Goal: Task Accomplishment & Management: Manage account settings

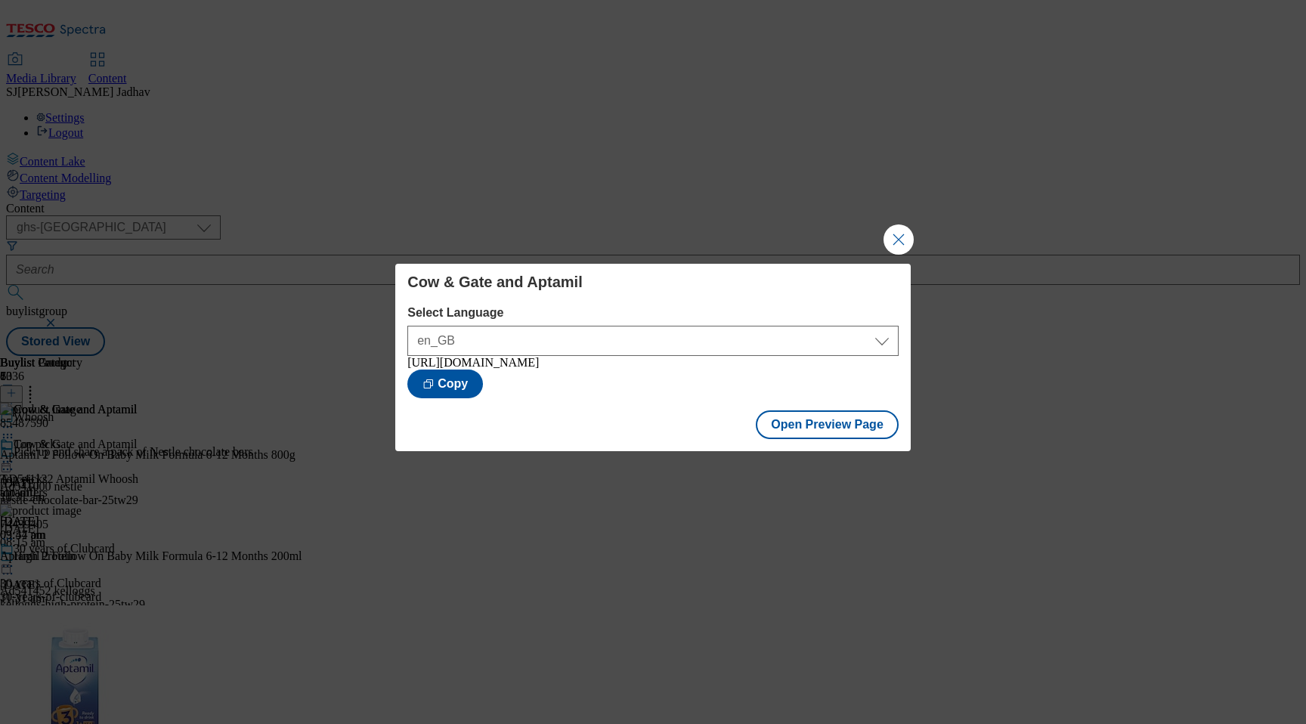
select select "ghs-uk"
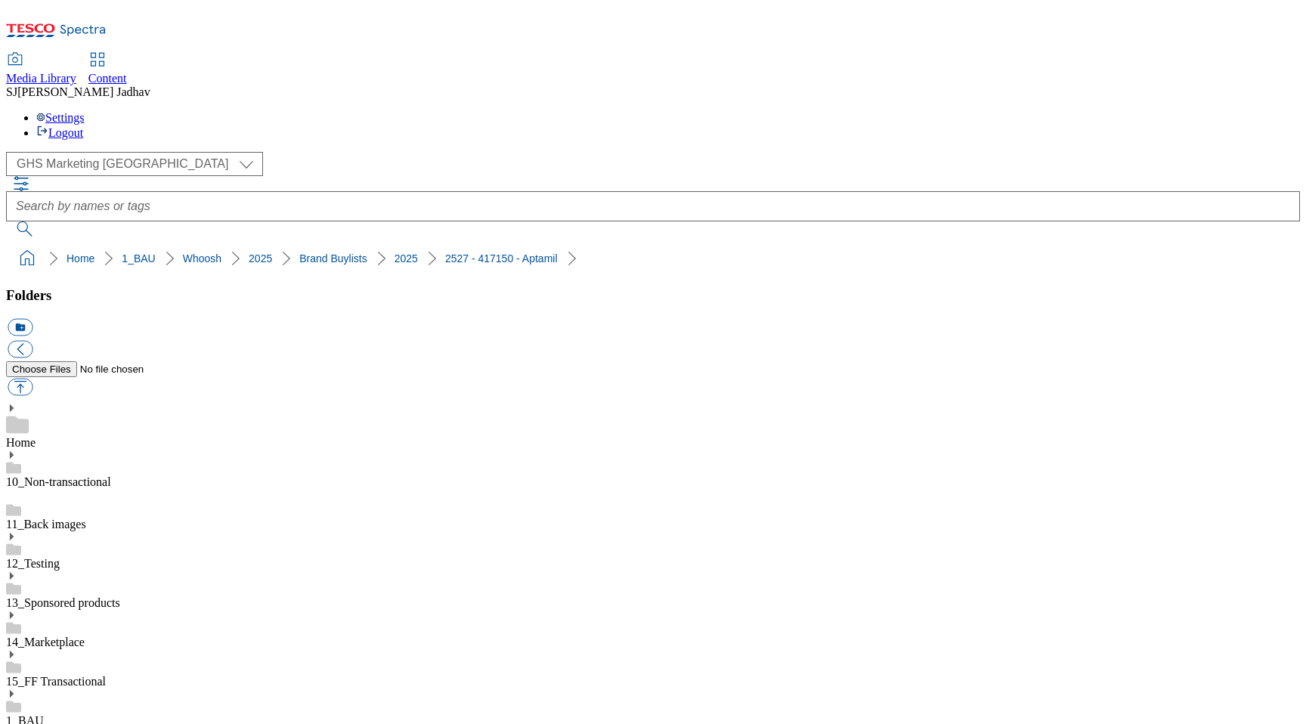
select select "flare-ghs-mktg"
click at [127, 72] on span "Content" at bounding box center [107, 78] width 39 height 13
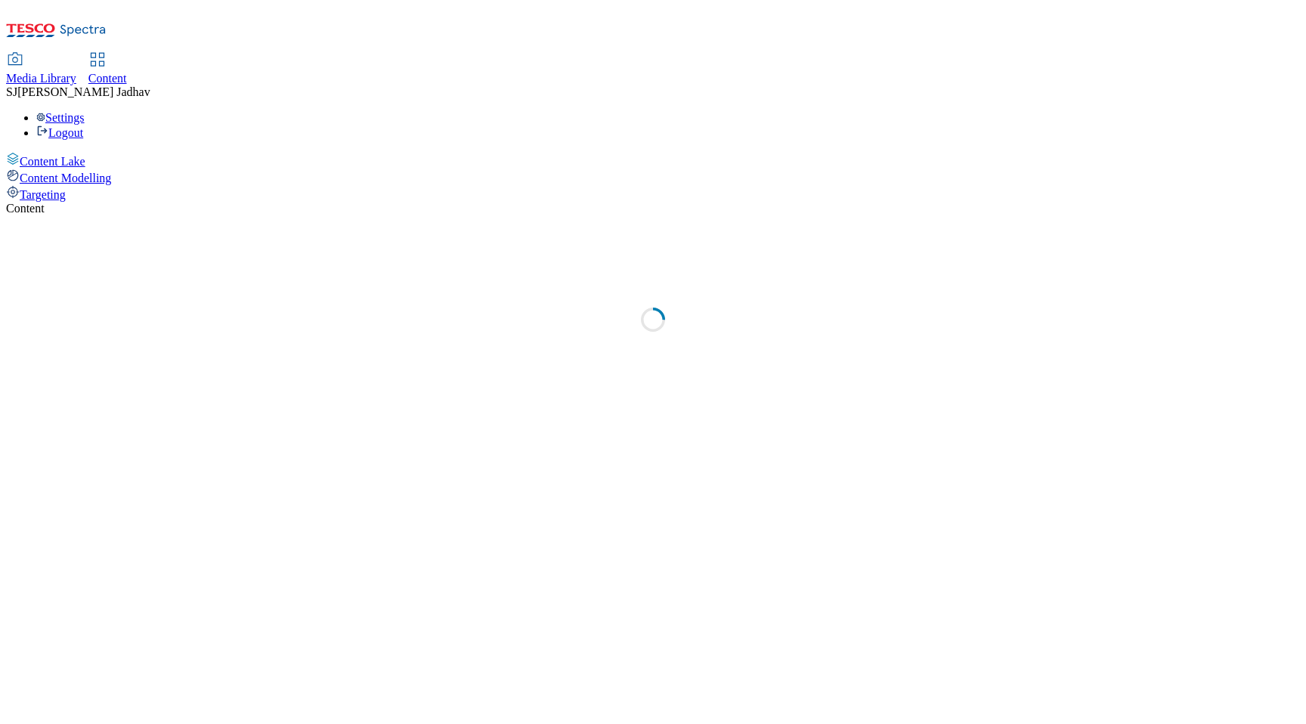
select select "ghs-uk"
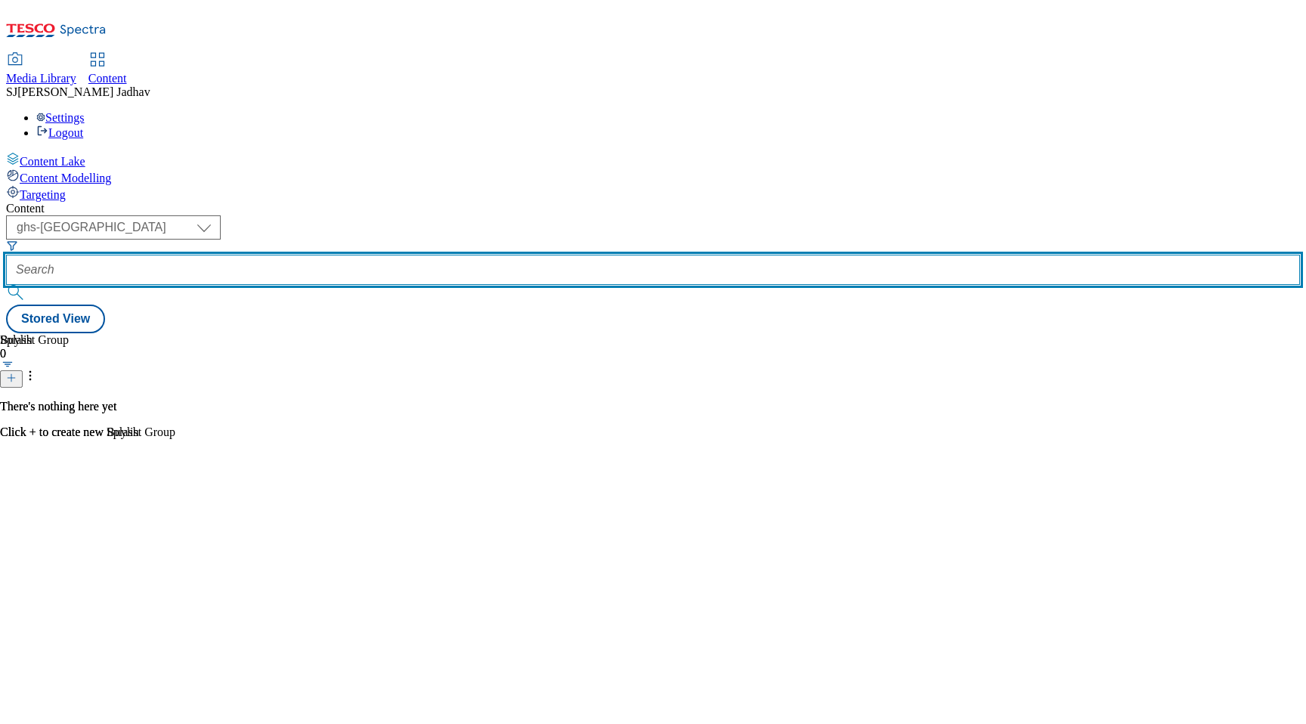
click at [383, 255] on input "text" at bounding box center [653, 270] width 1294 height 30
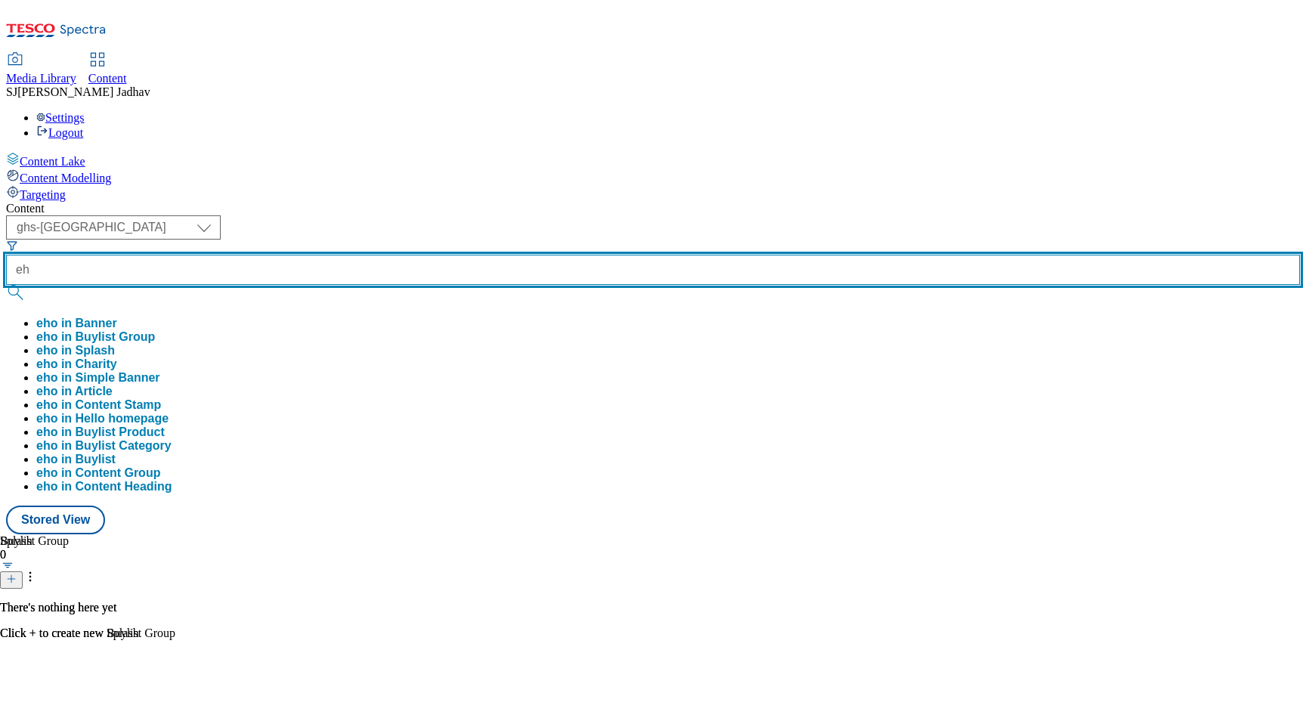
type input "e"
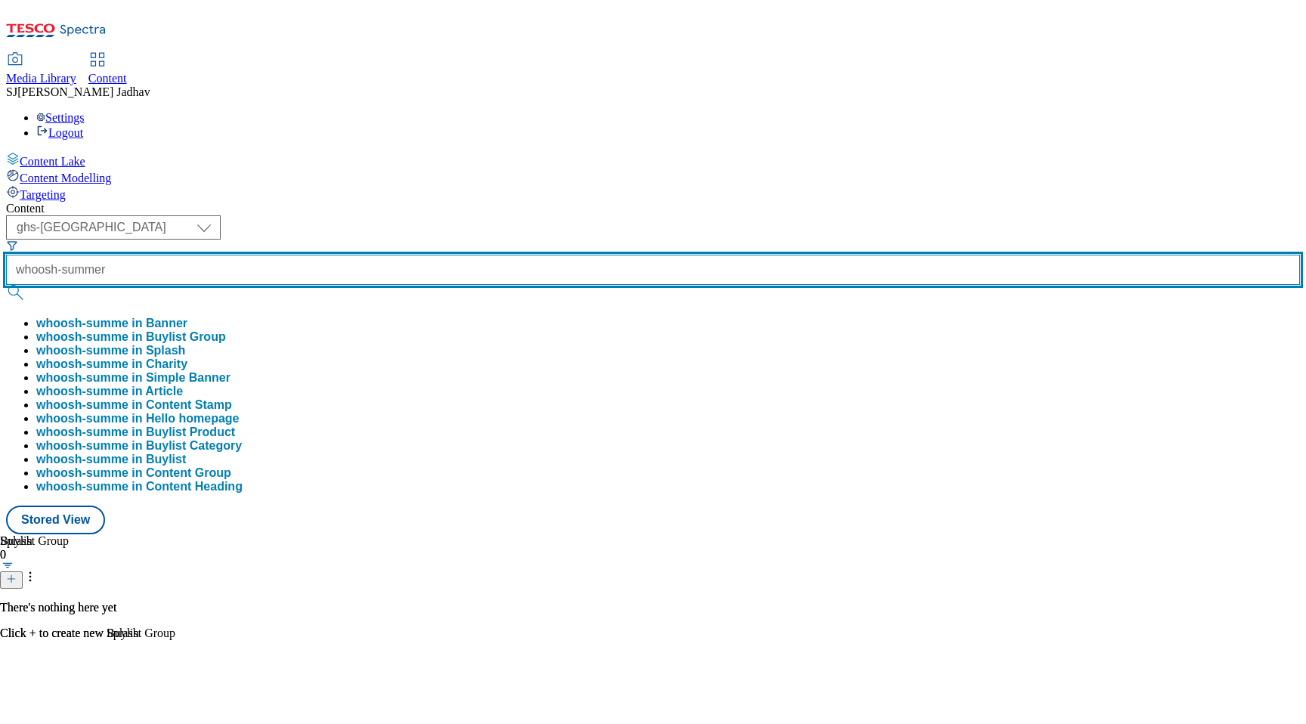
type input "whoosh-summer"
click at [6, 285] on button "submit" at bounding box center [16, 292] width 21 height 15
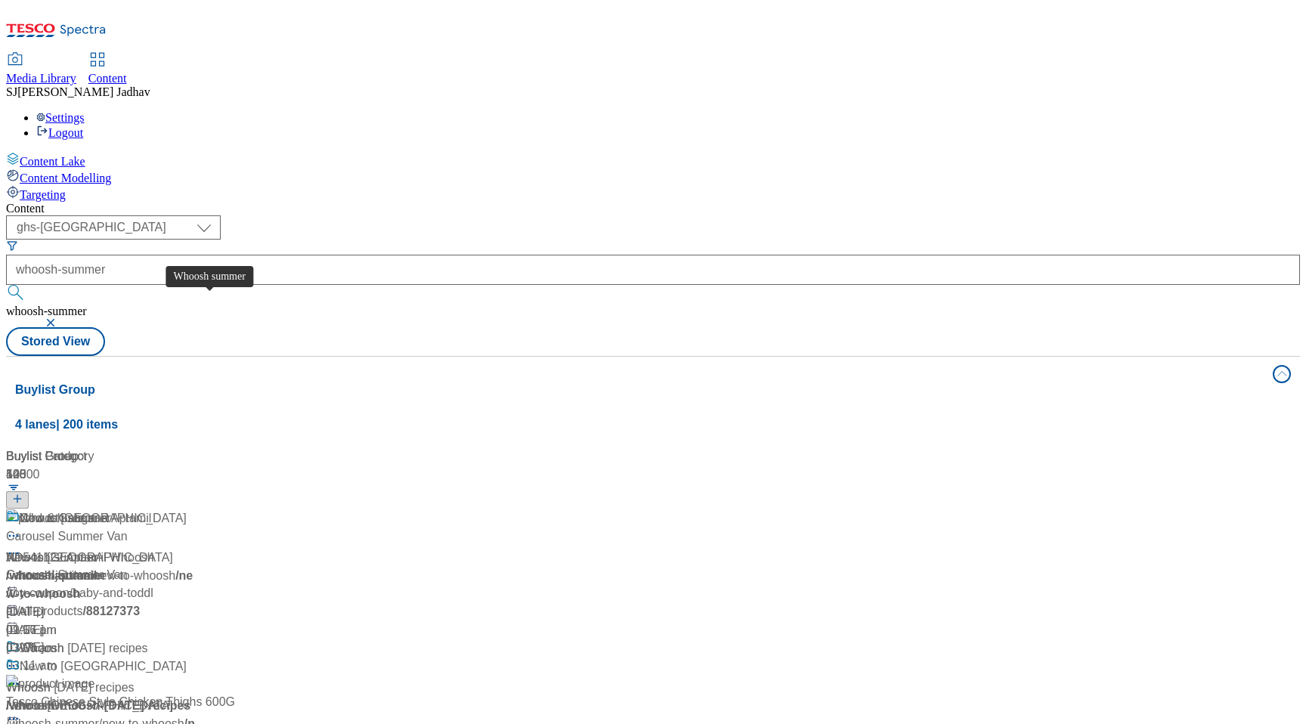
click at [111, 509] on span "Whoosh summer" at bounding box center [65, 518] width 91 height 19
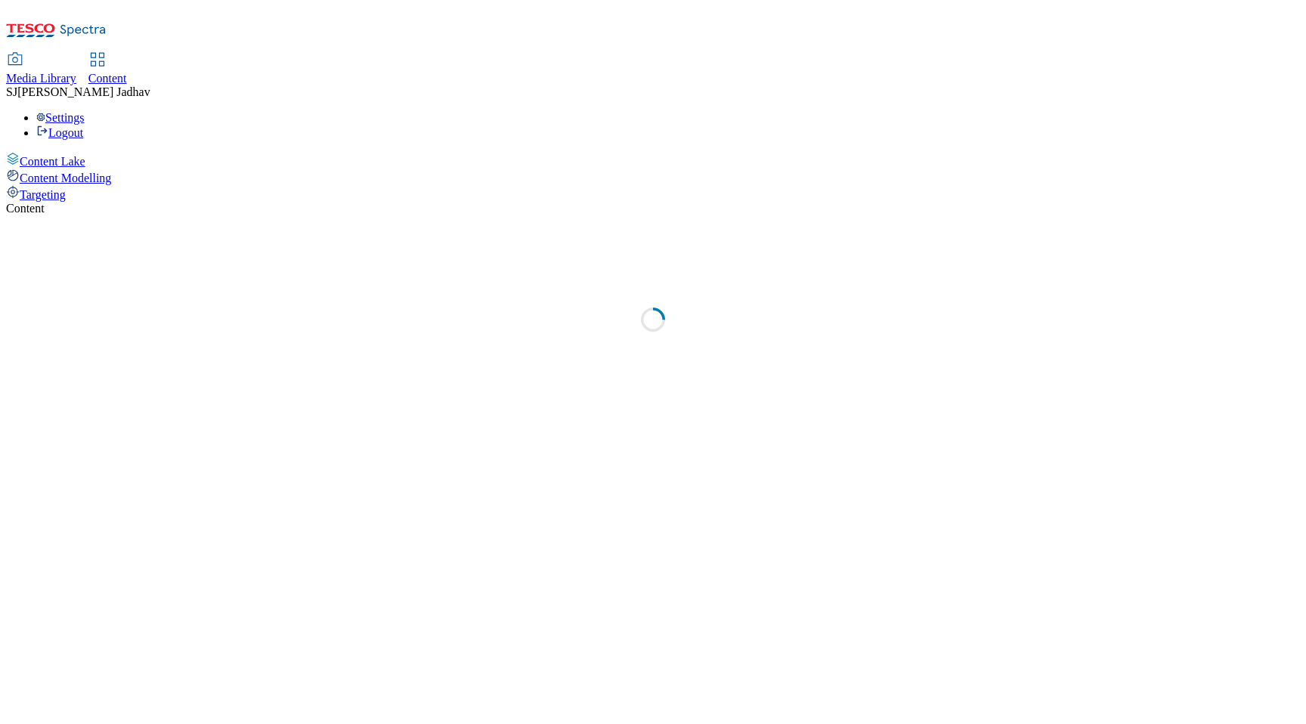
select select "ghs-[GEOGRAPHIC_DATA]"
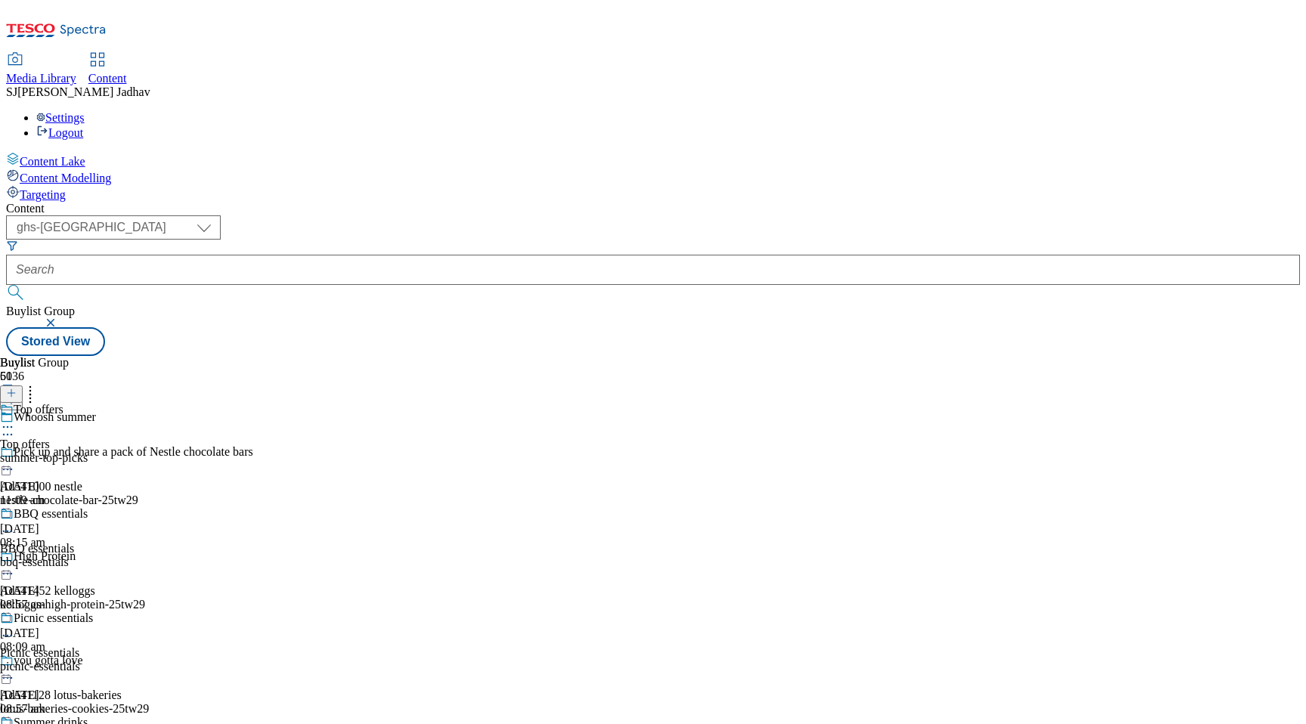
scroll to position [1059, 0]
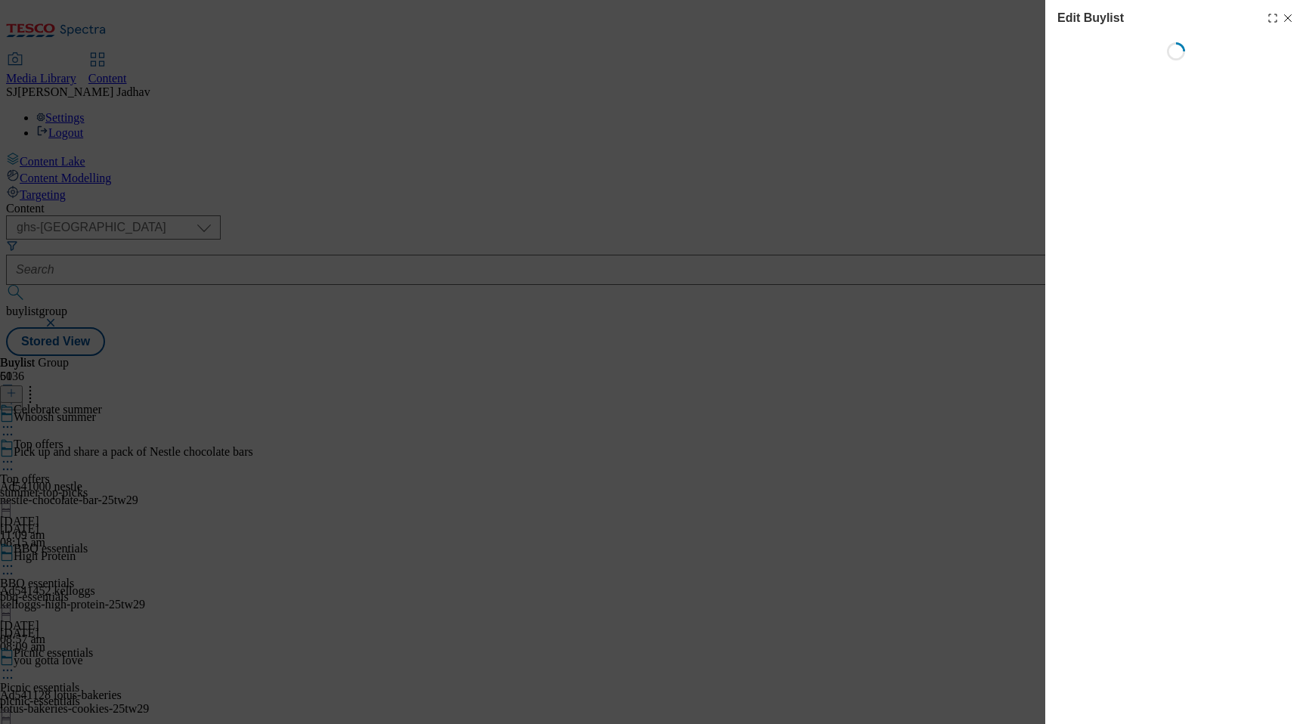
select select "evergreen"
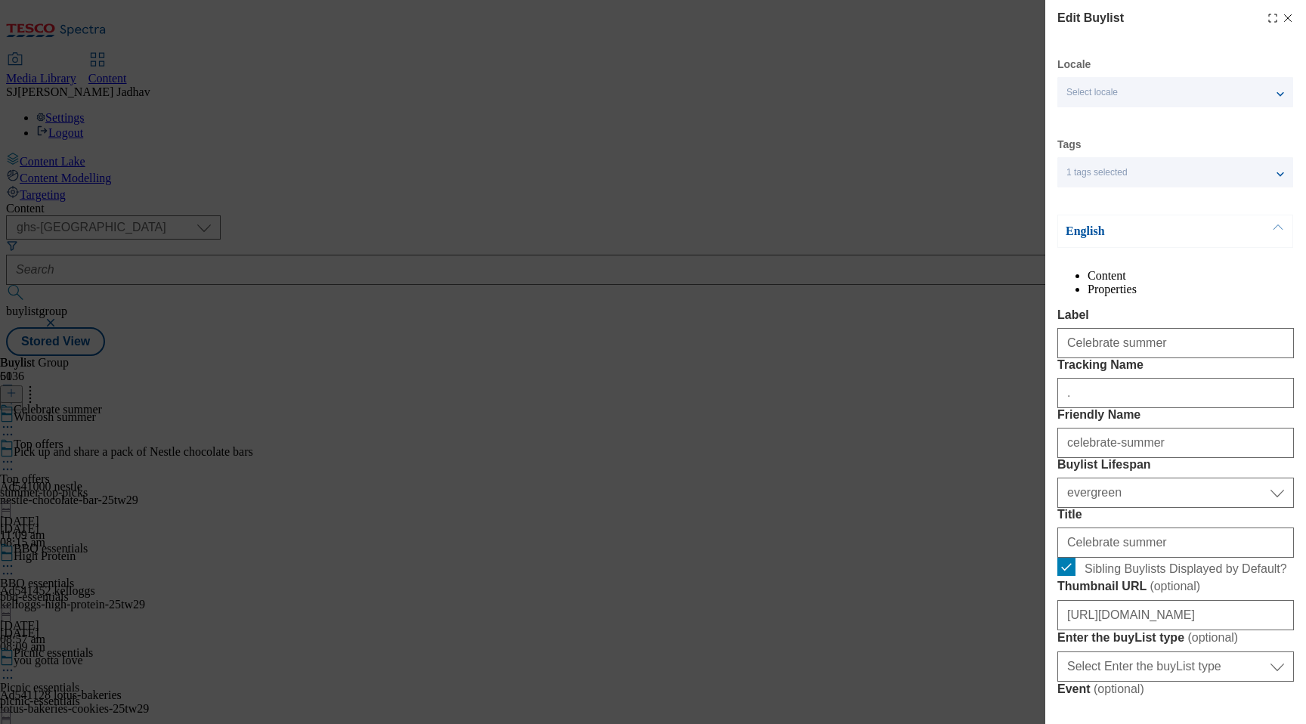
select select "Banner"
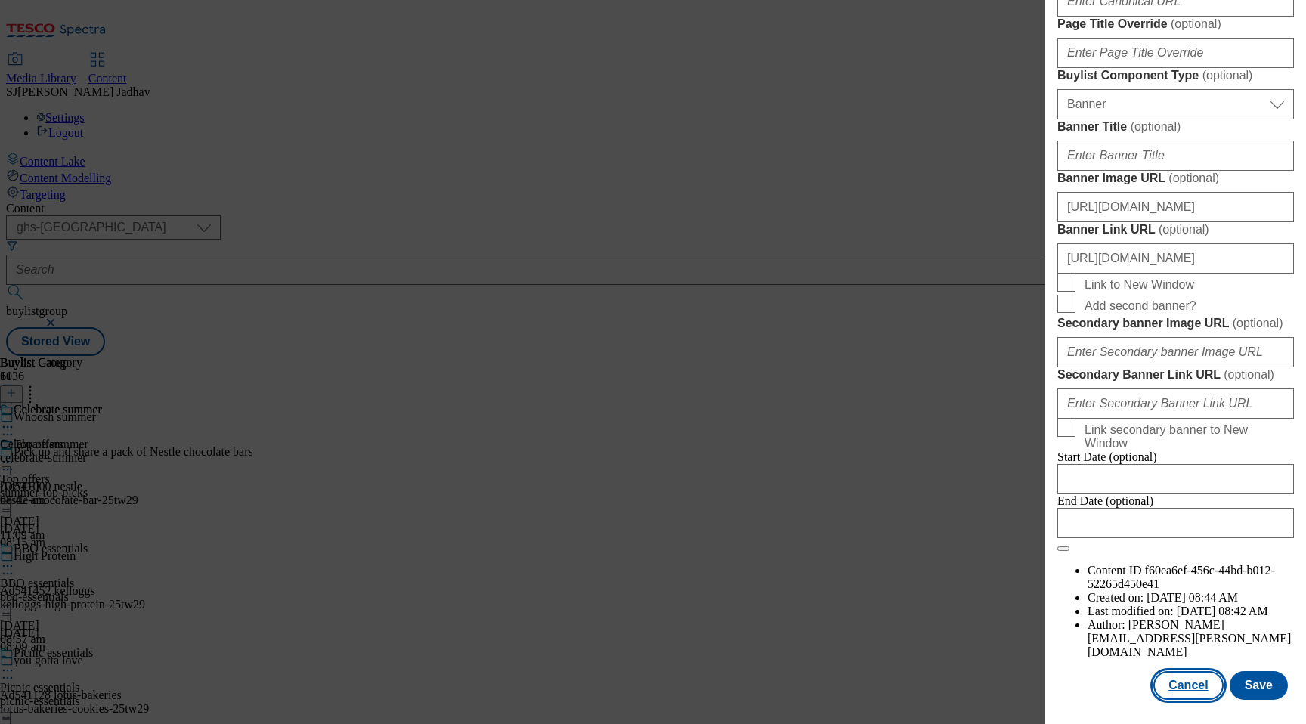
click at [1177, 682] on button "Cancel" at bounding box center [1188, 685] width 70 height 29
select select "evergreen"
select select "Banner"
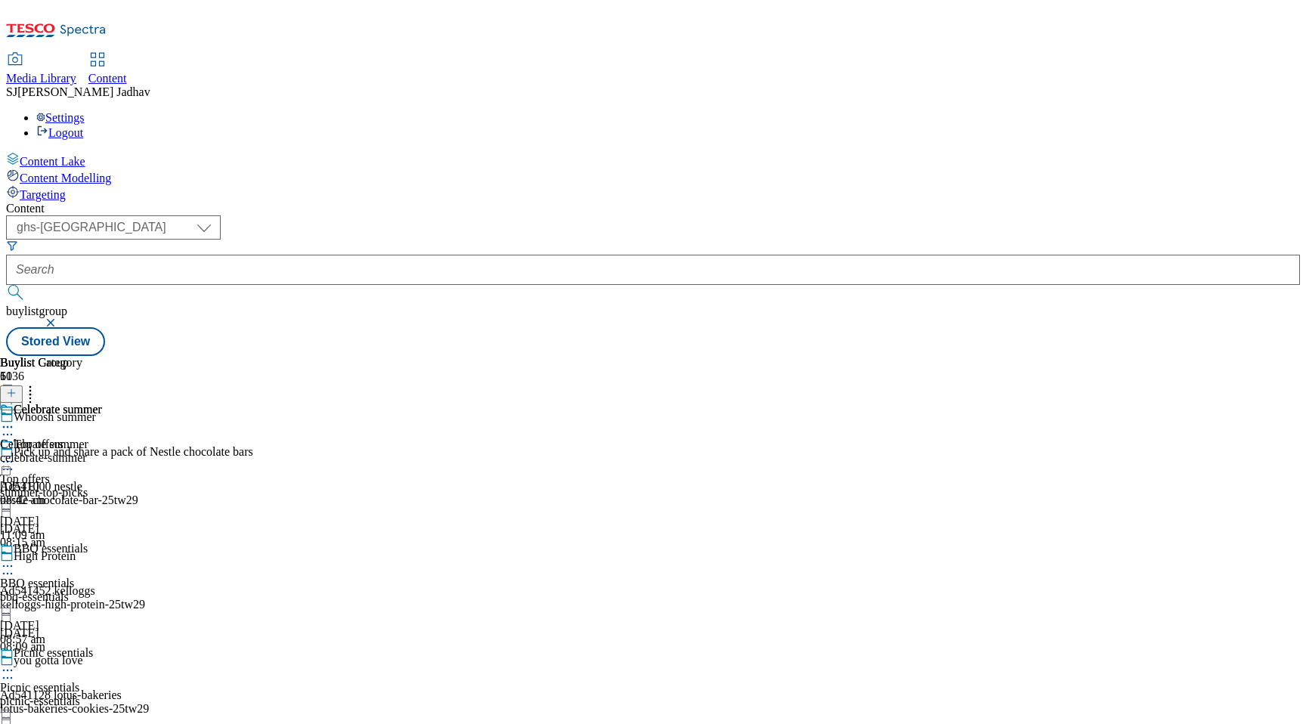
scroll to position [1873, 0]
click at [102, 403] on div "Celebrate summer" at bounding box center [58, 410] width 88 height 14
click at [102, 451] on div "celebrate-summer" at bounding box center [51, 458] width 102 height 14
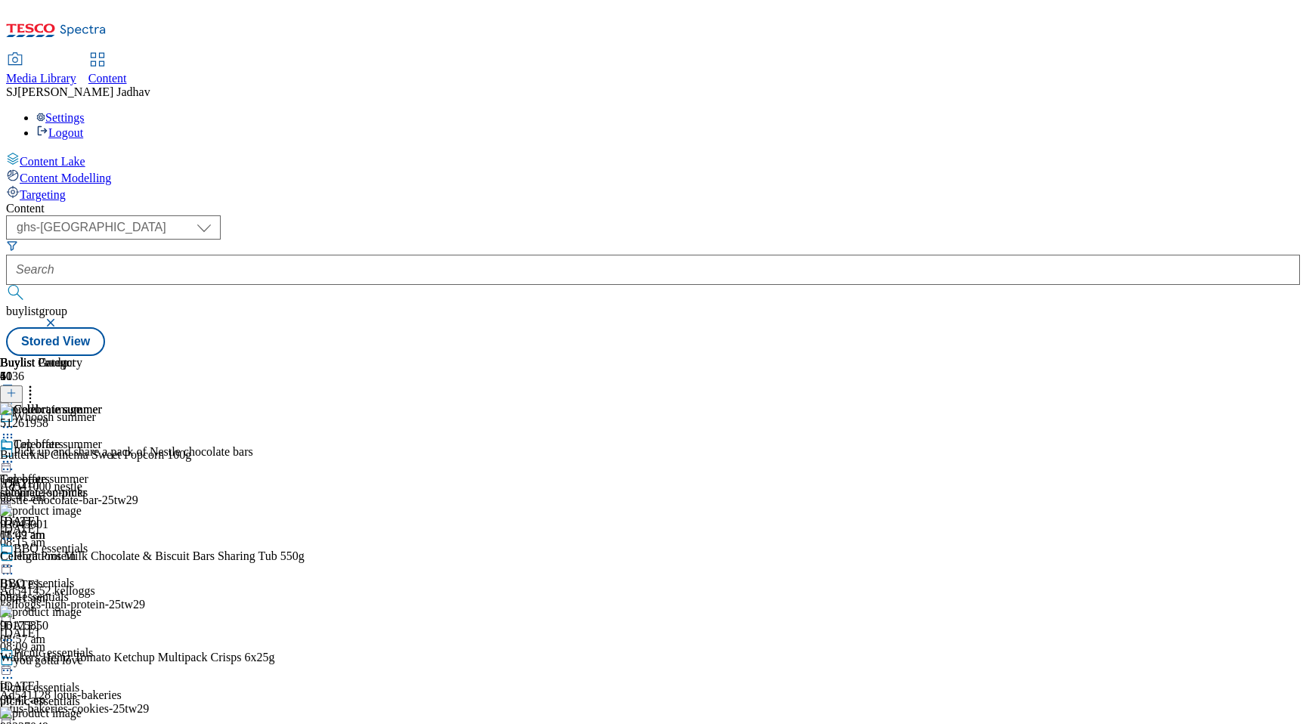
scroll to position [0, 36]
click at [15, 393] on line at bounding box center [12, 393] width 8 height 0
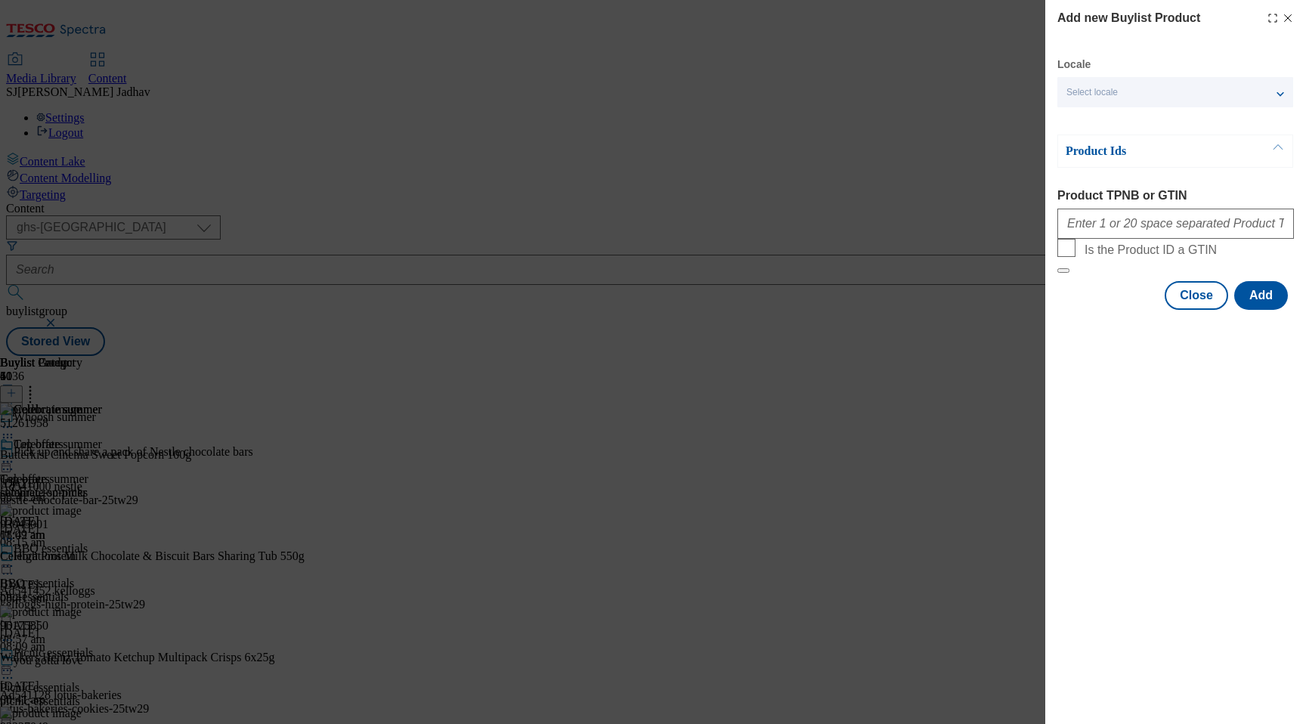
click at [1103, 253] on form "Product TPNB or GTIN Is the Product ID a GTIN" at bounding box center [1175, 231] width 237 height 85
click at [1103, 226] on input "Product TPNB or GTIN" at bounding box center [1175, 224] width 237 height 30
paste input "90988440 92337049 80845480 78426685 54092239 96305749 93045001 65608692 9138504…"
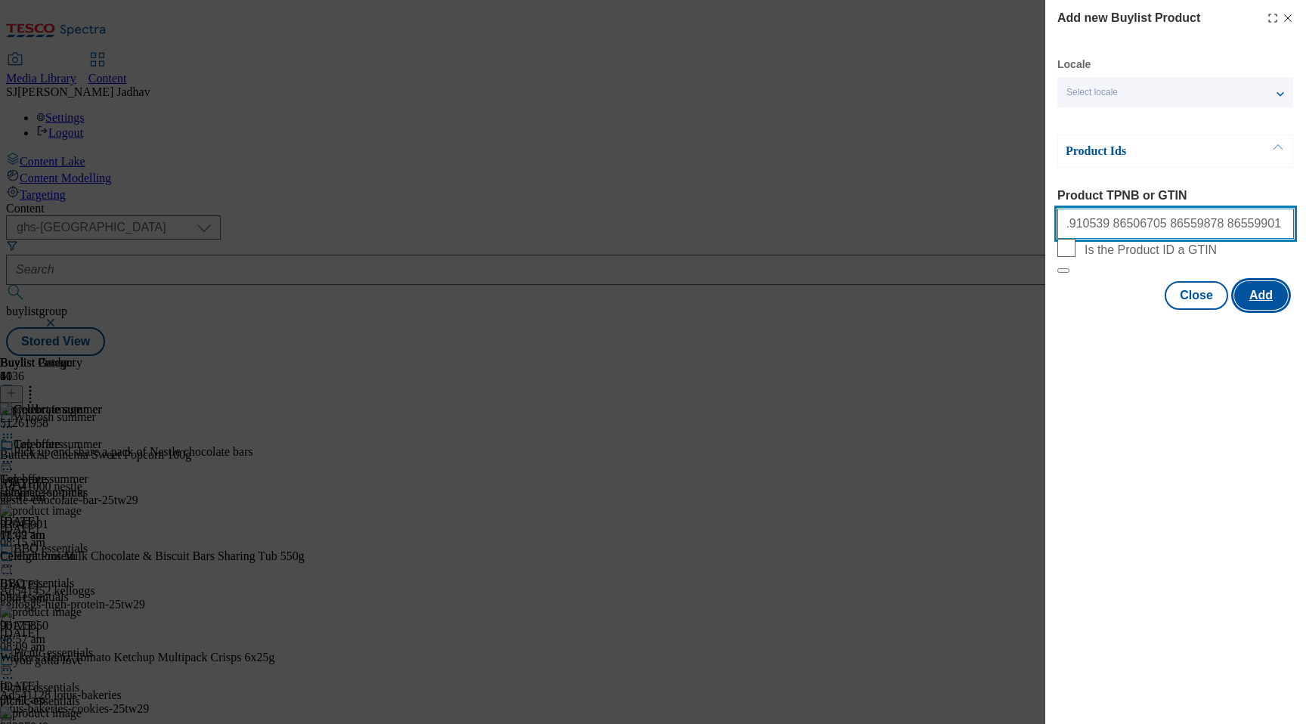
type input "90988440 92337049 80845480 78426685 54092239 96305749 93045001 65608692 9138504…"
click at [1286, 310] on button "Add" at bounding box center [1261, 295] width 54 height 29
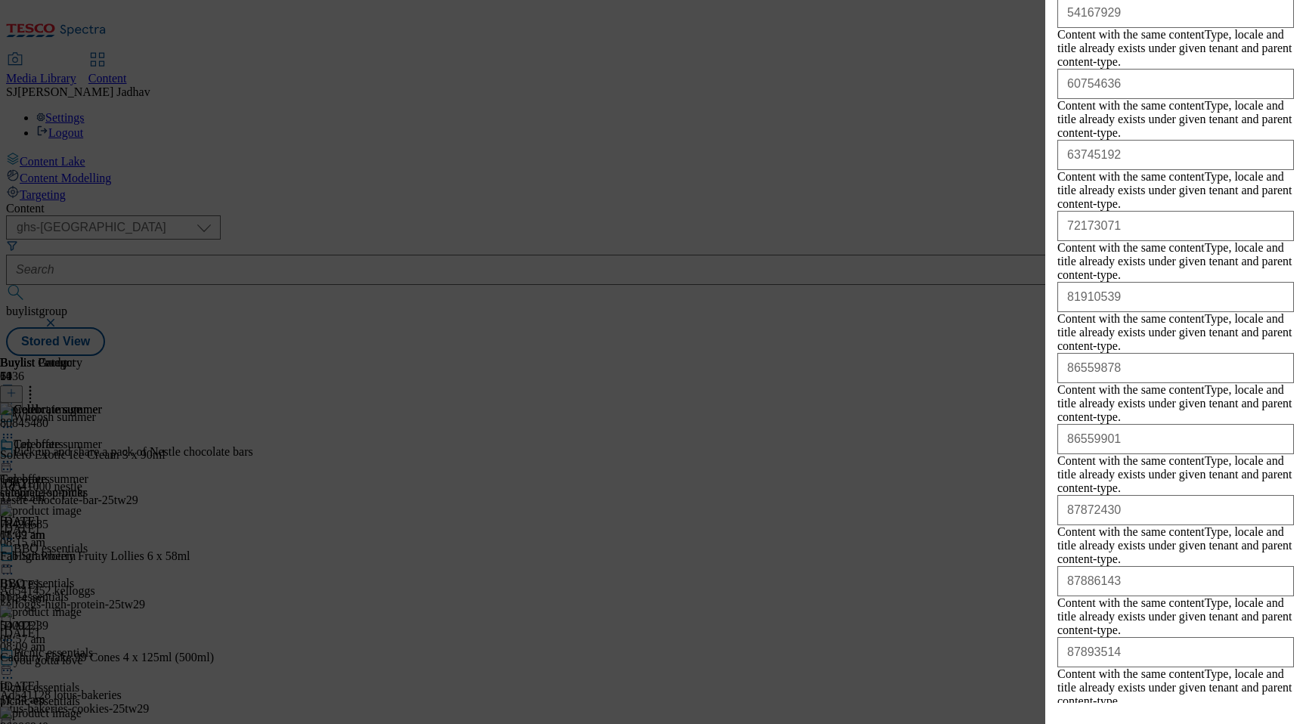
scroll to position [1444, 0]
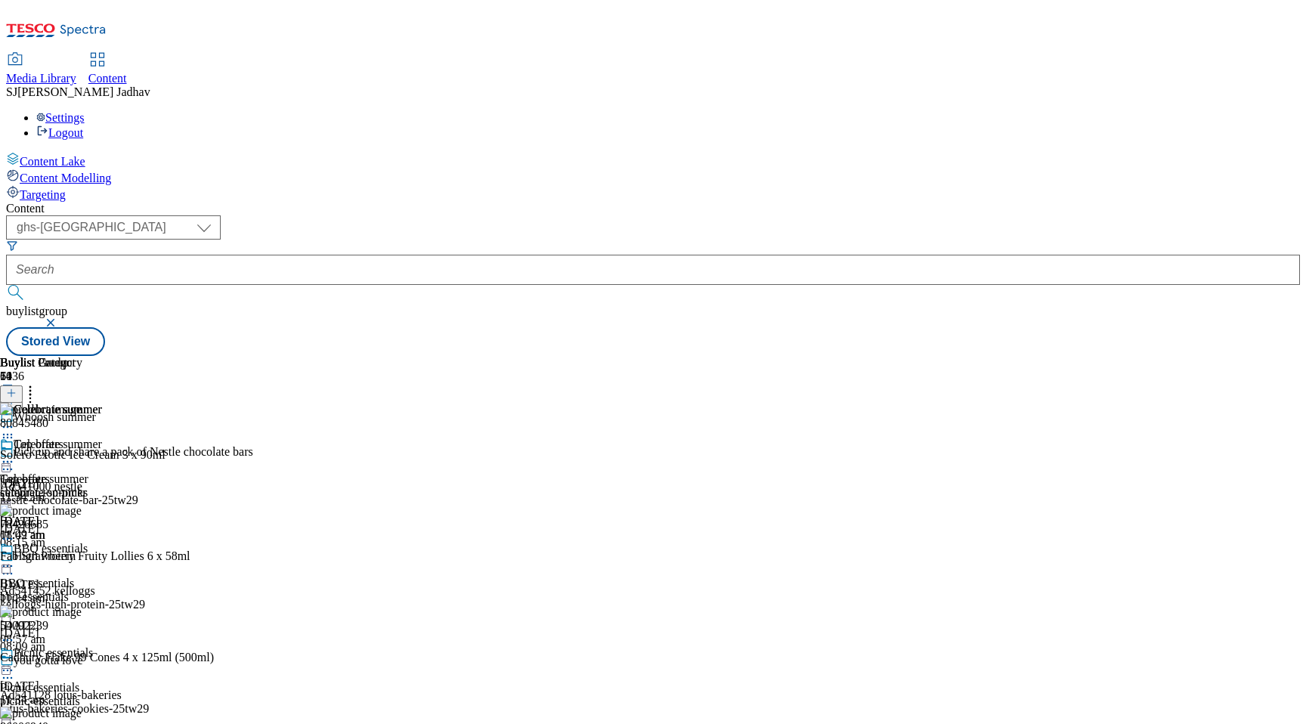
scroll to position [0, 36]
click at [38, 383] on icon at bounding box center [30, 390] width 15 height 15
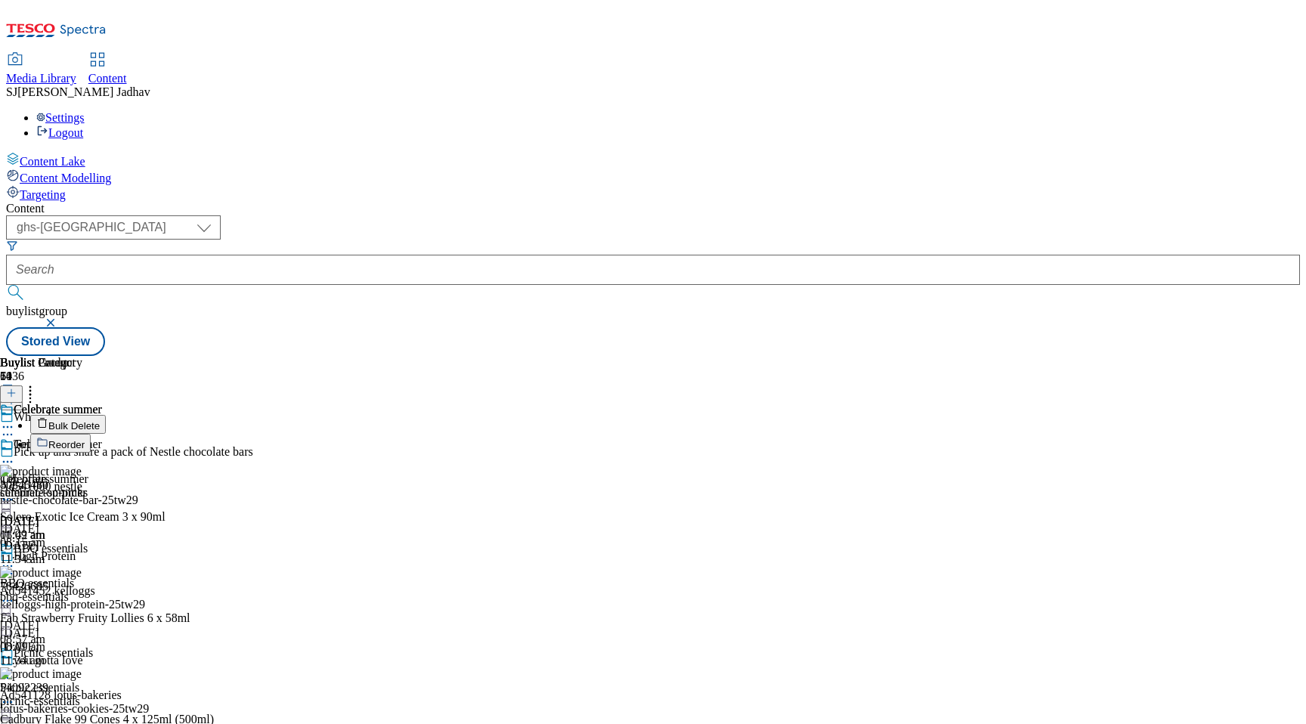
click at [85, 439] on span "Reorder" at bounding box center [66, 444] width 36 height 11
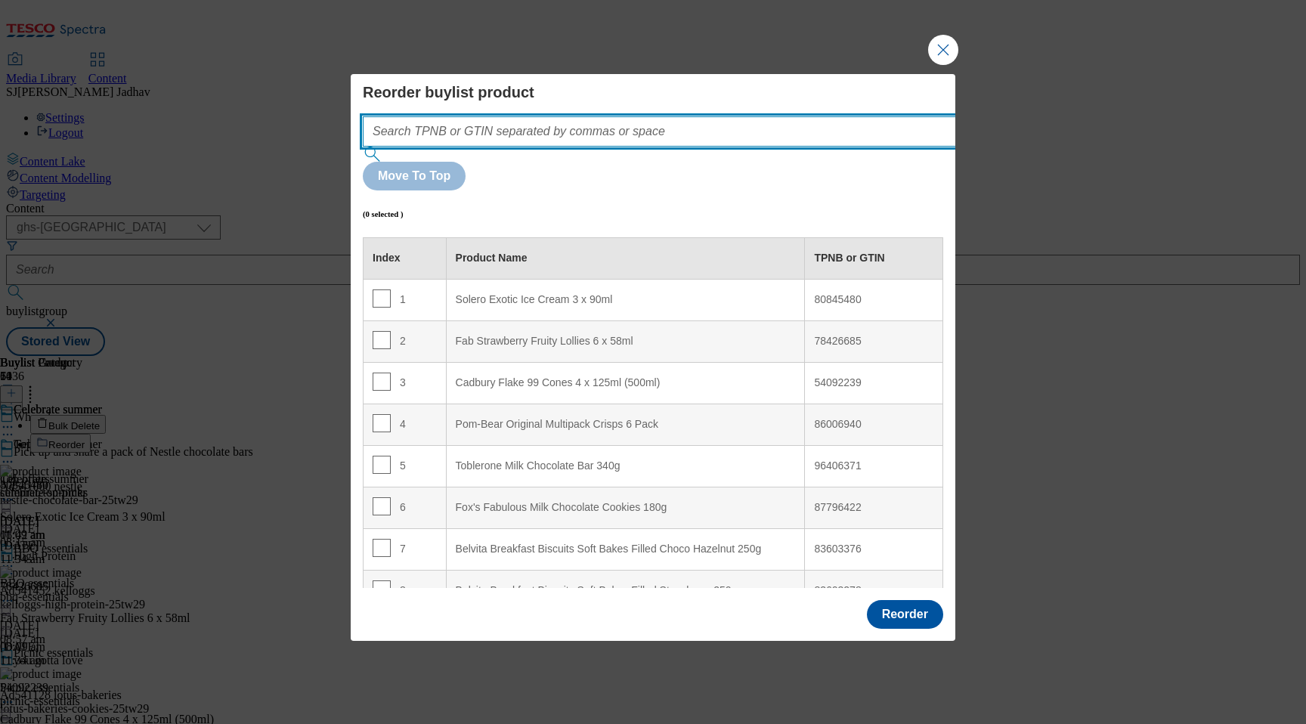
click at [552, 147] on input "Modal" at bounding box center [682, 131] width 639 height 30
paste input "90988440 92337049 80845480 78426685 54092239 96305749 93045001 65608692 9138504…"
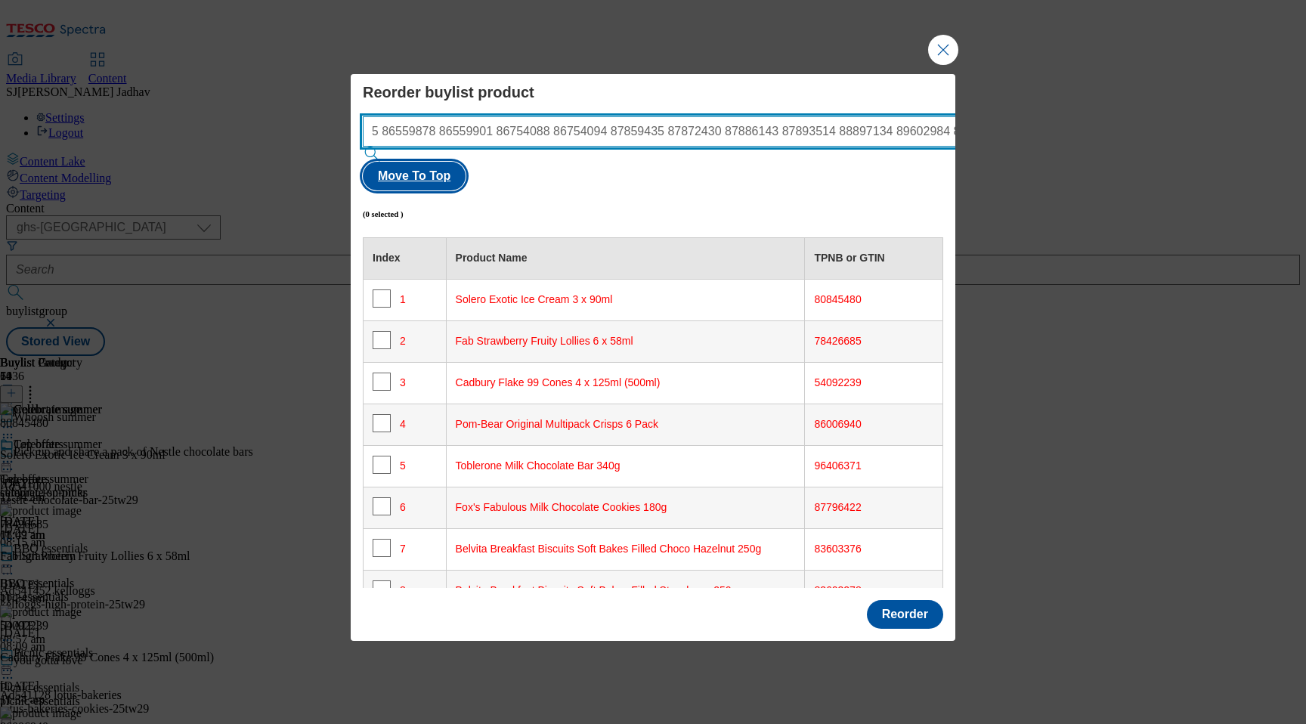
type input "90988440 92337049 80845480 78426685 54092239 96305749 93045001 65608692 9138504…"
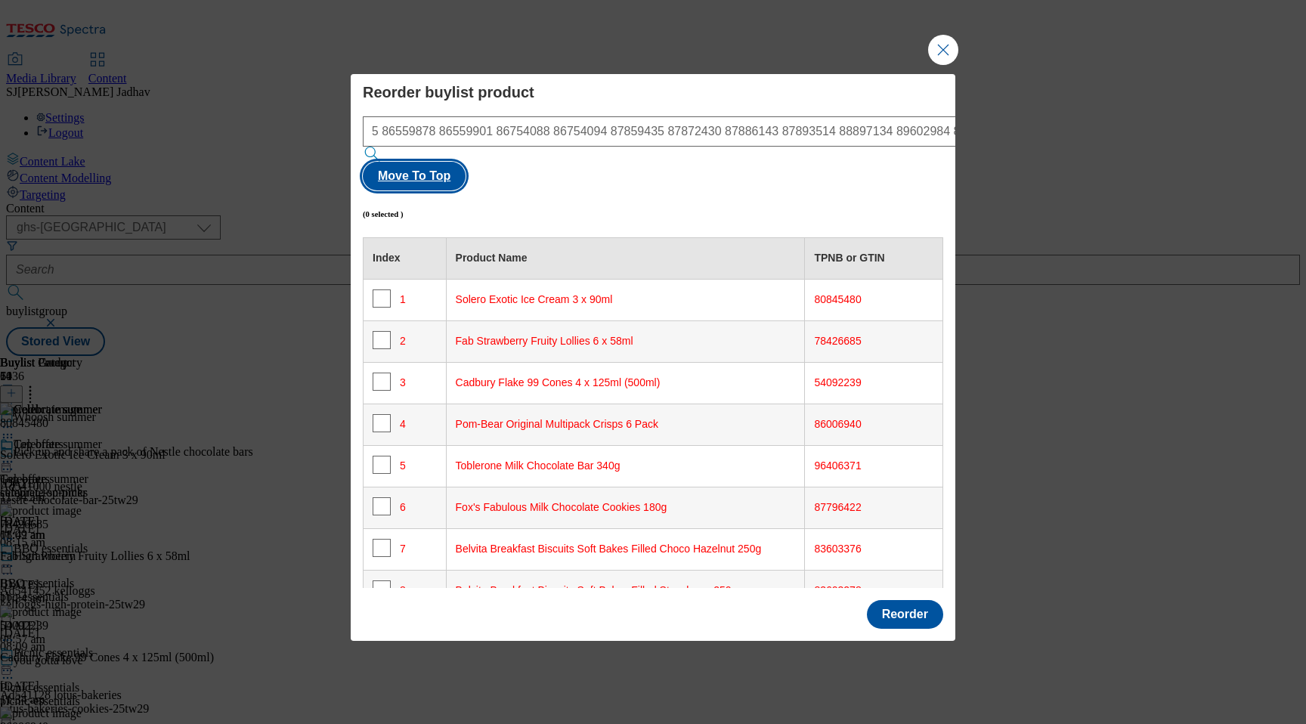
scroll to position [0, 0]
click at [466, 162] on button "Move To Top" at bounding box center [414, 176] width 103 height 29
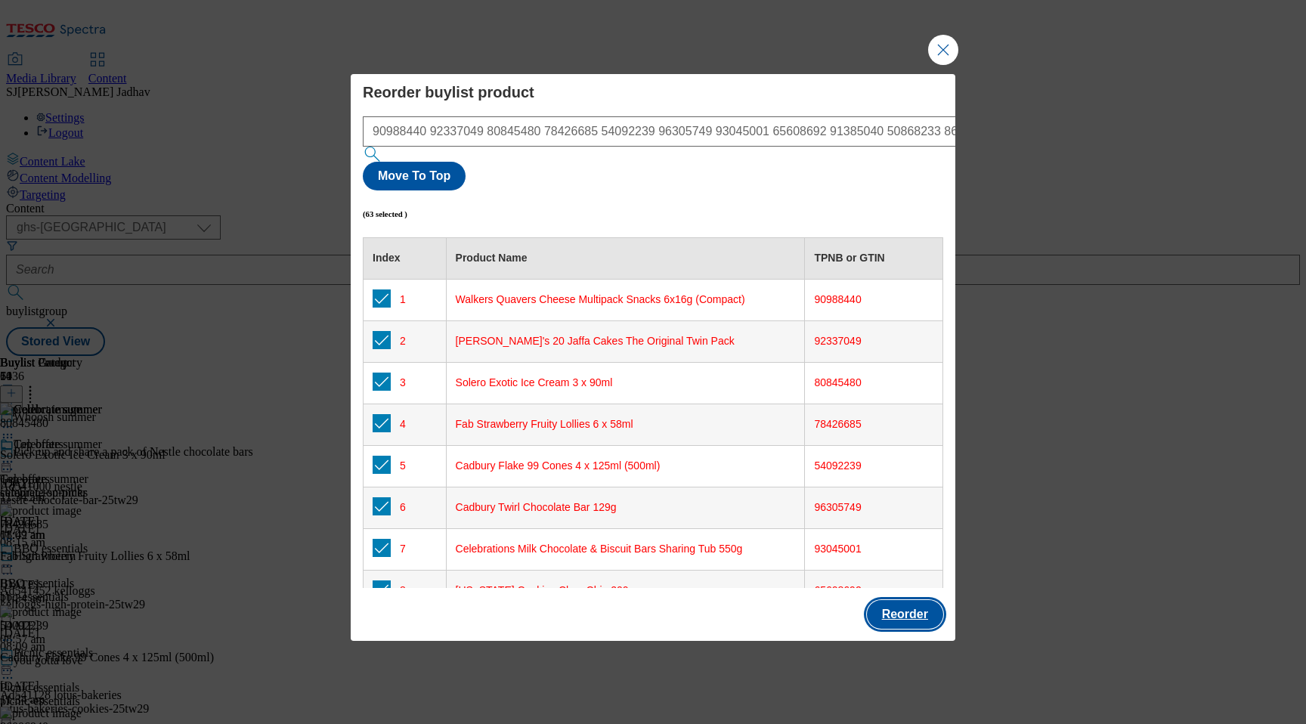
click at [874, 600] on button "Reorder" at bounding box center [905, 614] width 76 height 29
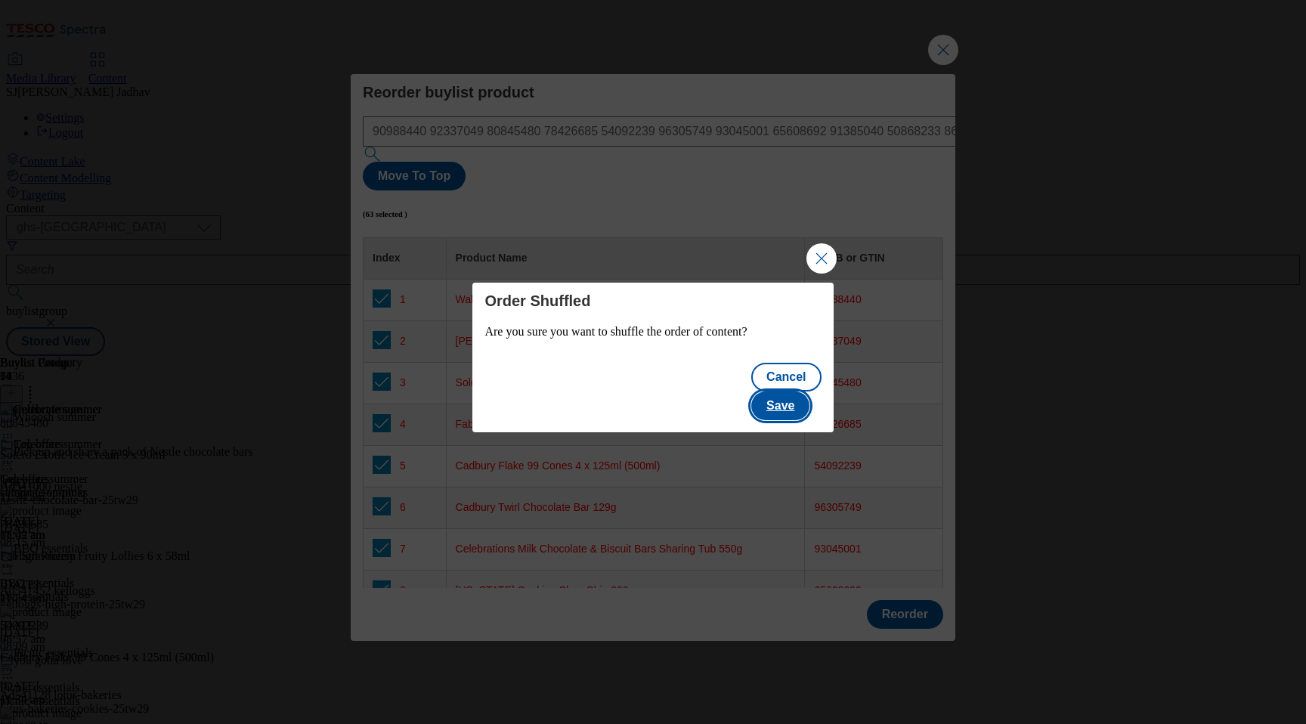
click at [805, 395] on button "Save" at bounding box center [780, 406] width 58 height 29
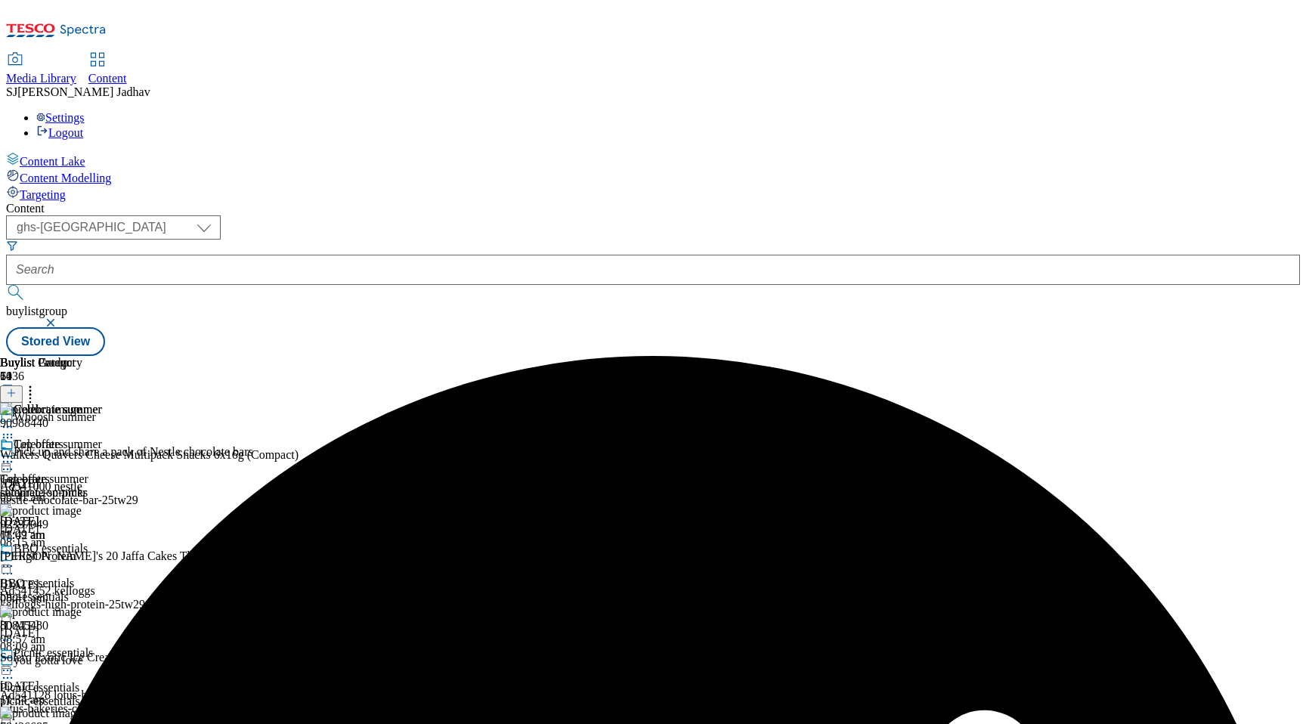
click at [15, 454] on icon at bounding box center [7, 461] width 15 height 15
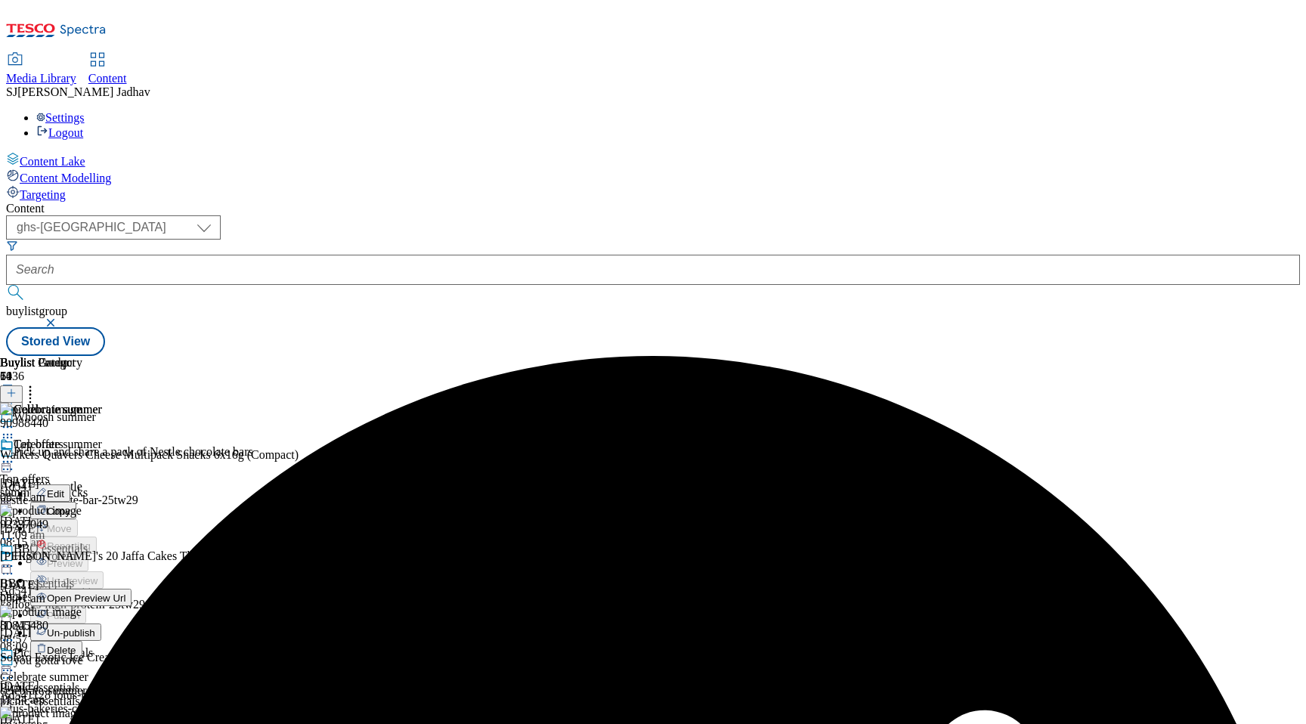
click at [64, 488] on span "Edit" at bounding box center [55, 493] width 17 height 11
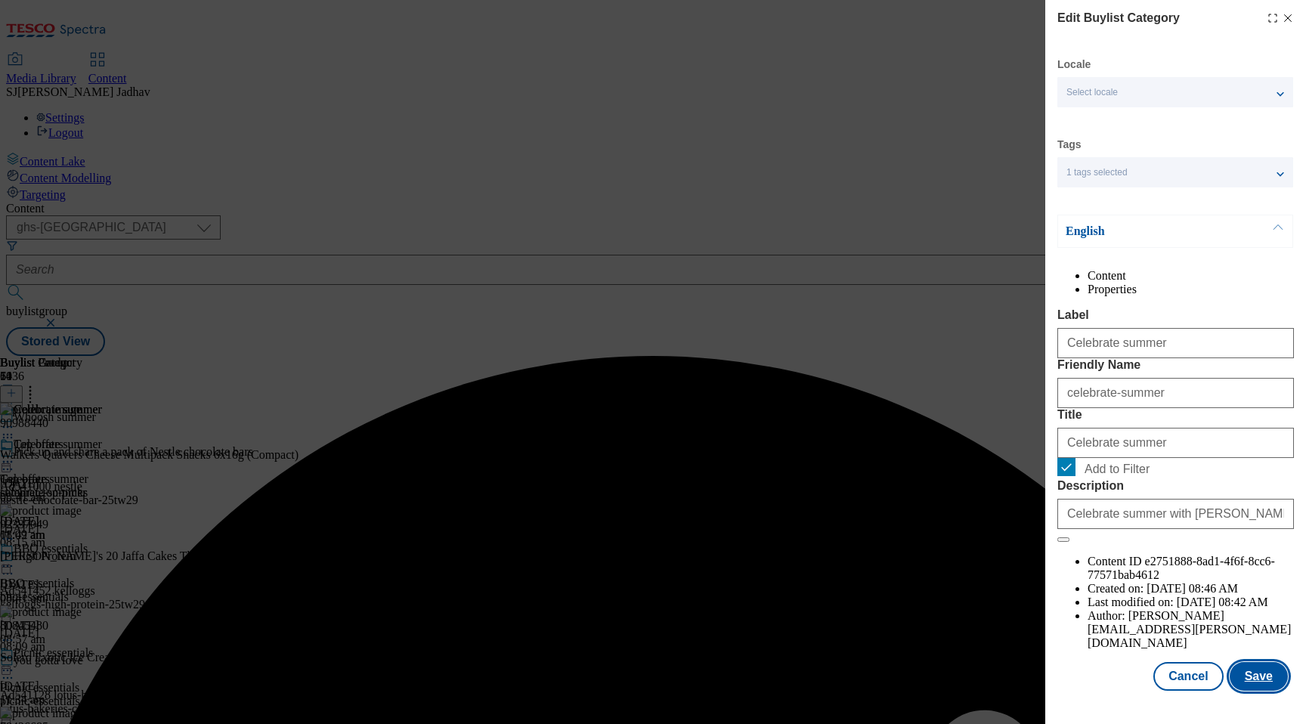
click at [1266, 691] on button "Save" at bounding box center [1259, 676] width 58 height 29
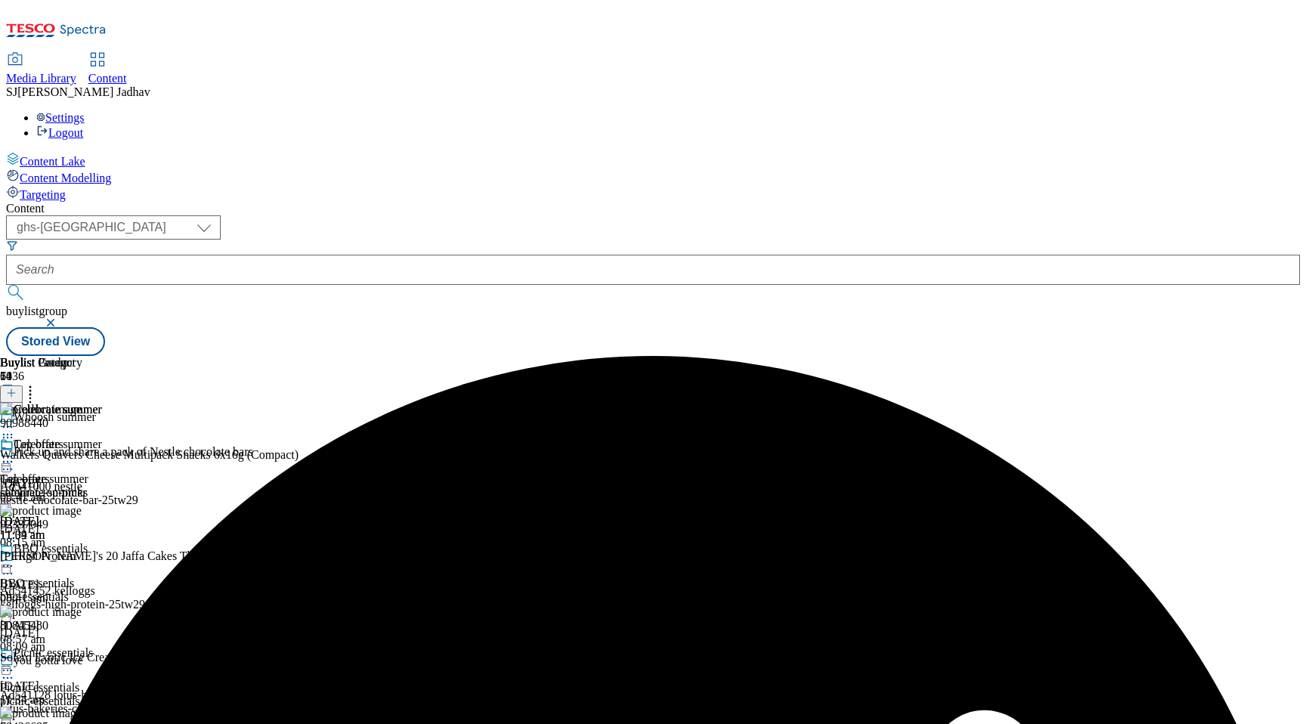
click at [15, 454] on icon at bounding box center [7, 461] width 15 height 15
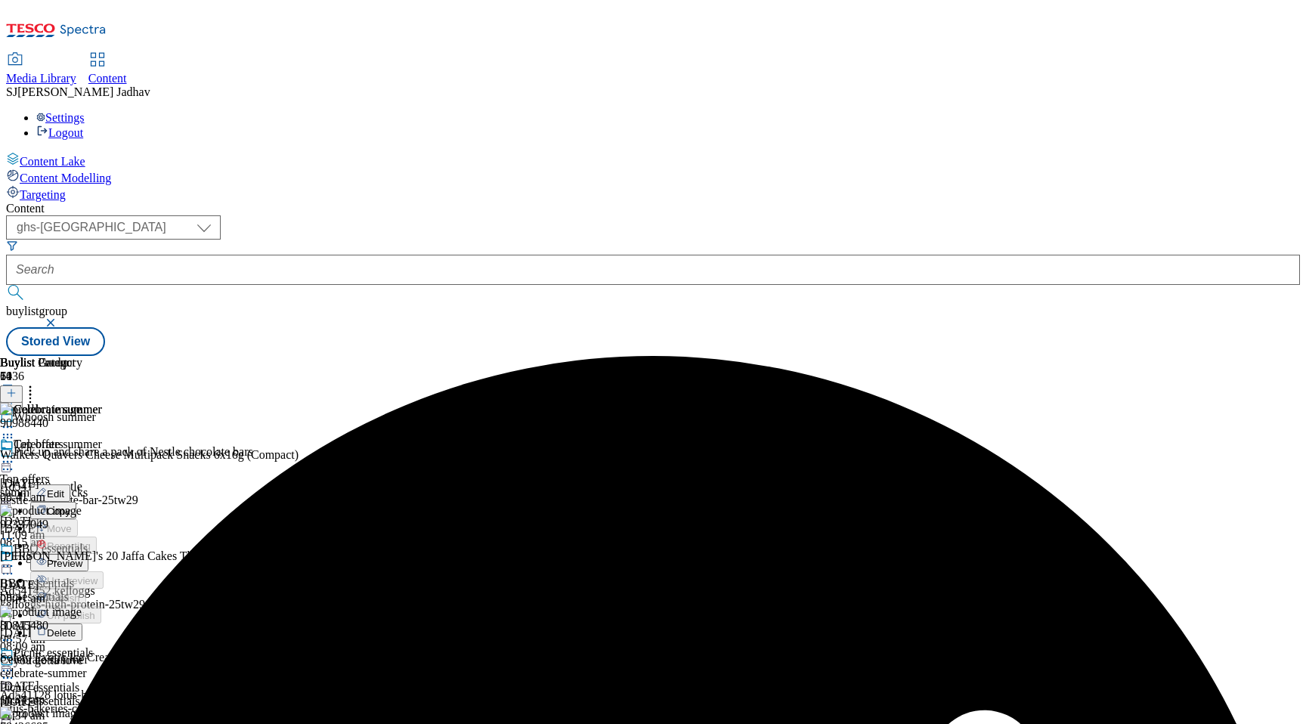
click at [82, 558] on span "Preview" at bounding box center [65, 563] width 36 height 11
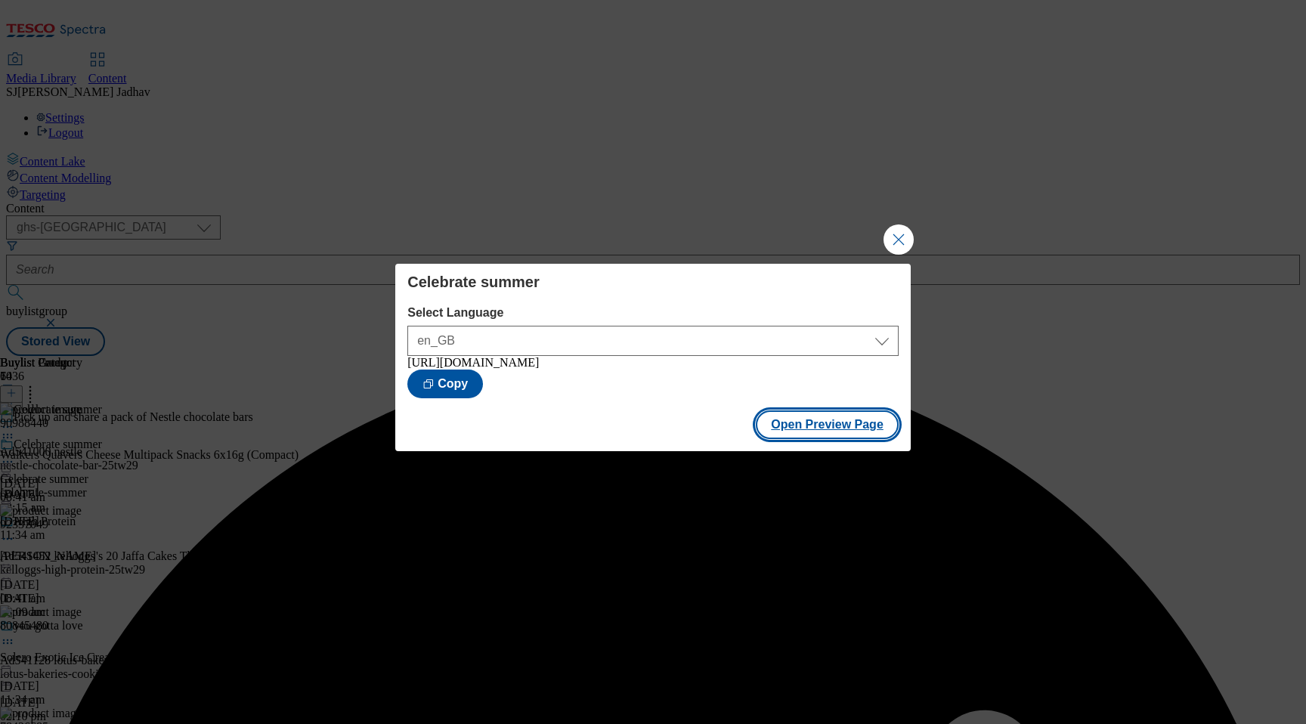
click at [785, 419] on button "Open Preview Page" at bounding box center [827, 424] width 143 height 29
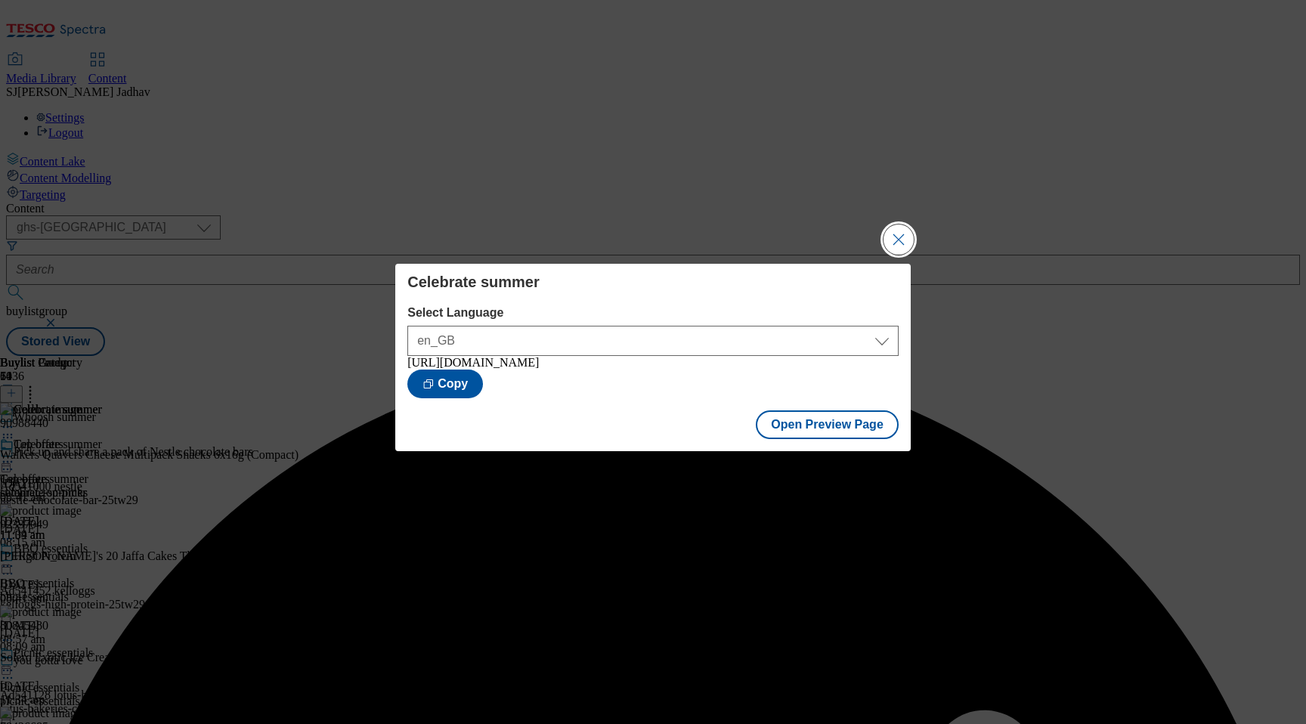
click at [903, 233] on button "Close Modal" at bounding box center [899, 239] width 30 height 30
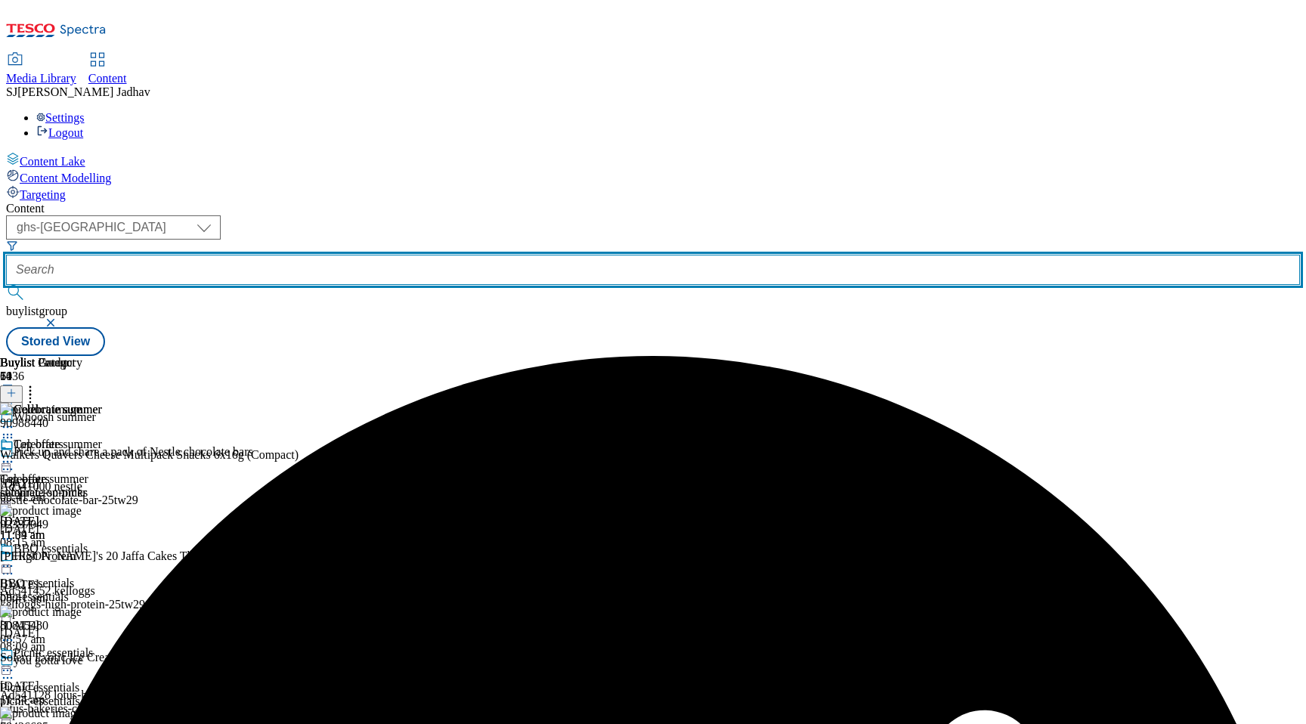
click at [416, 255] on input "text" at bounding box center [653, 270] width 1294 height 30
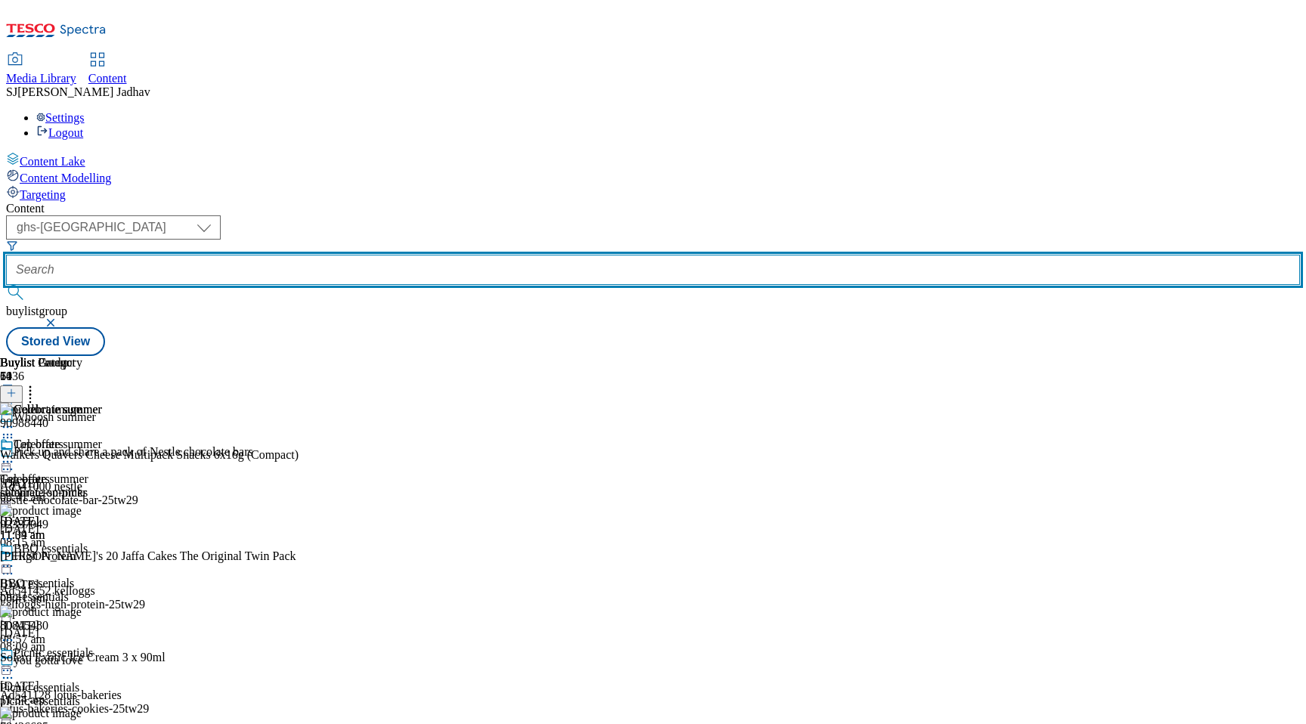
scroll to position [401, 0]
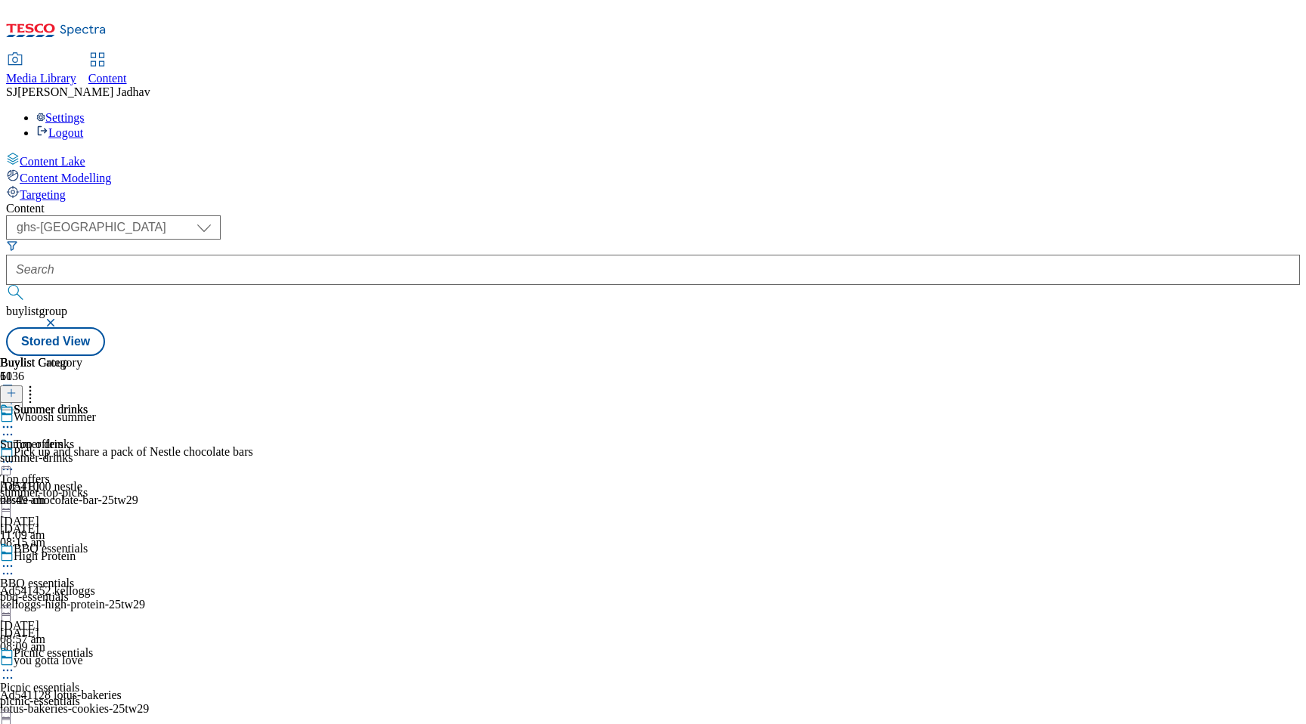
click at [88, 451] on div "summer-drinks" at bounding box center [44, 458] width 88 height 14
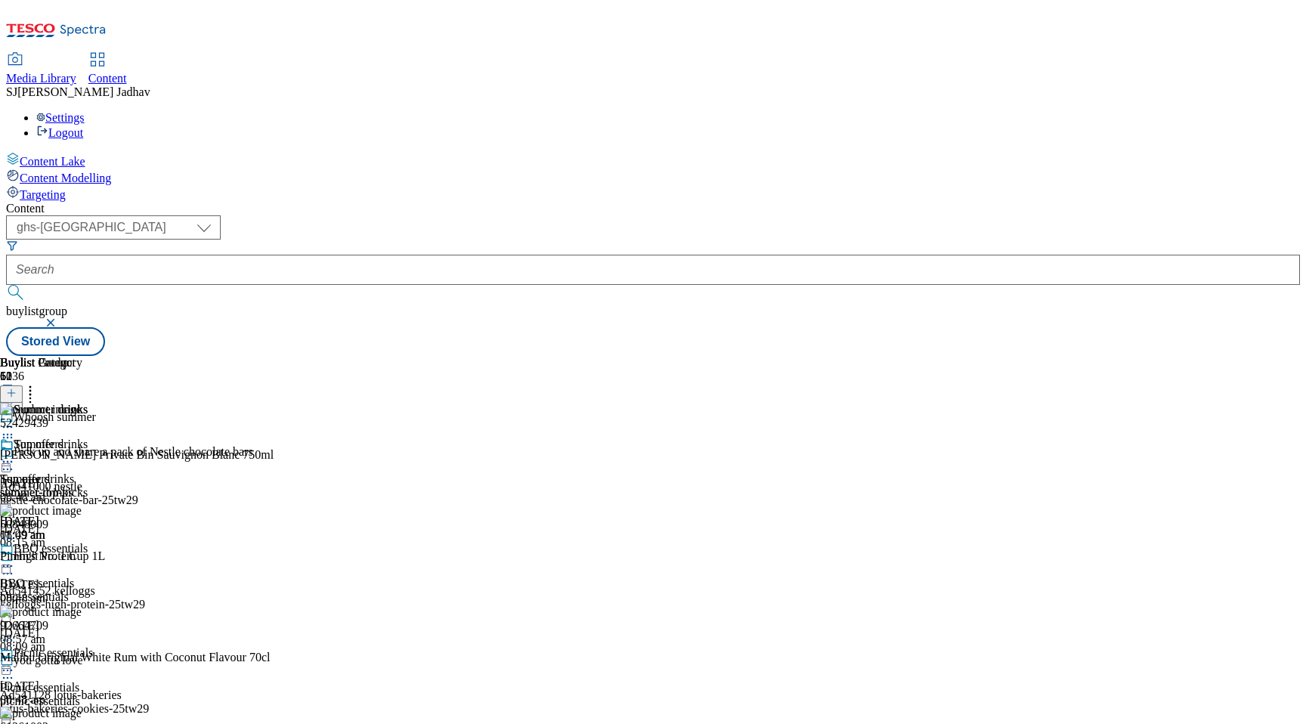
scroll to position [0, 36]
click at [17, 388] on icon at bounding box center [11, 393] width 11 height 11
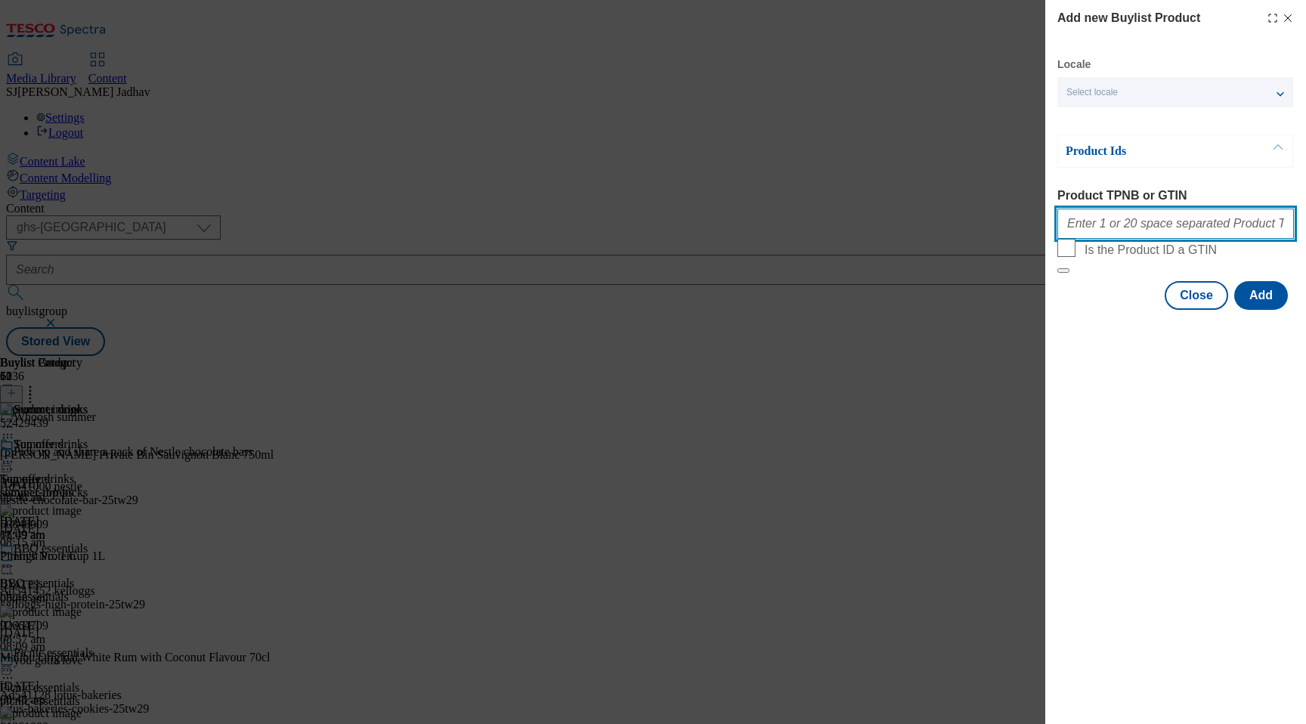
click at [1119, 221] on input "Product TPNB or GTIN" at bounding box center [1175, 224] width 237 height 30
paste input "76162964 50848009 50332216 50844002 65500507 84595716 57075060 54930308 8824468…"
type input "76162964 50848009 50332216 50844002 65500507 84595716 57075060 54930308 8824468…"
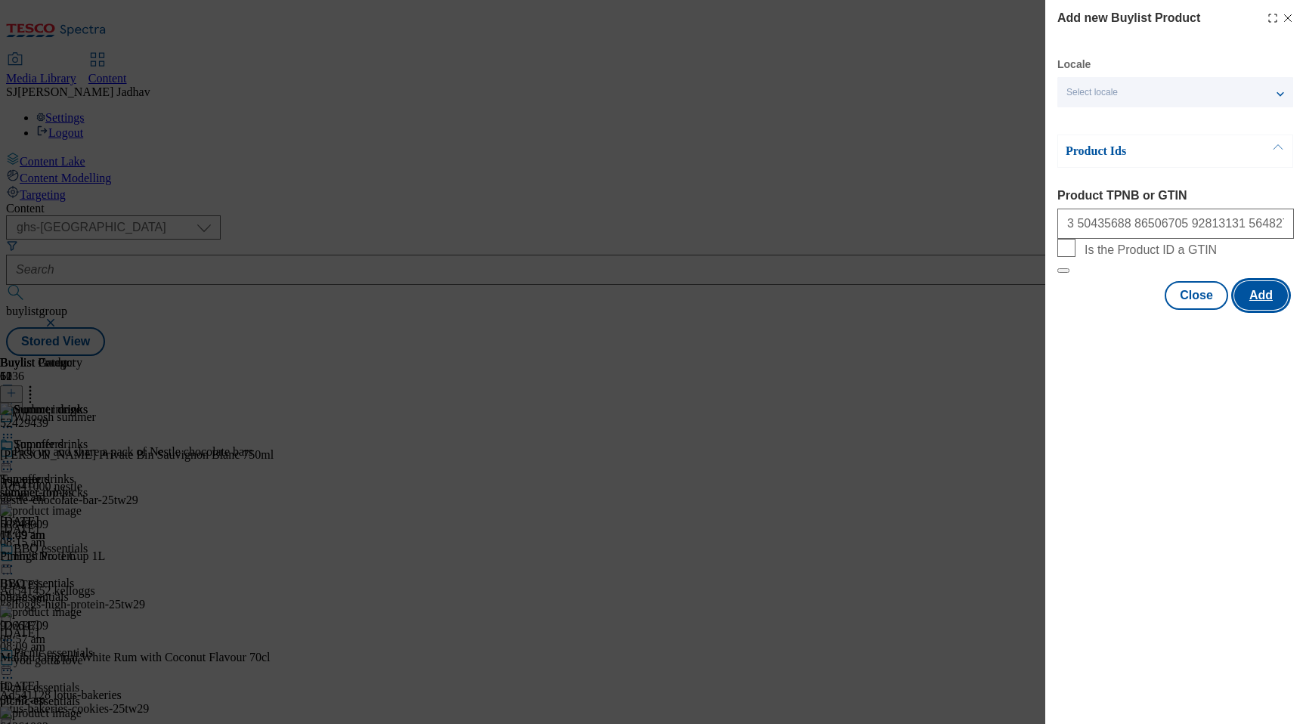
click at [1254, 310] on button "Add" at bounding box center [1261, 295] width 54 height 29
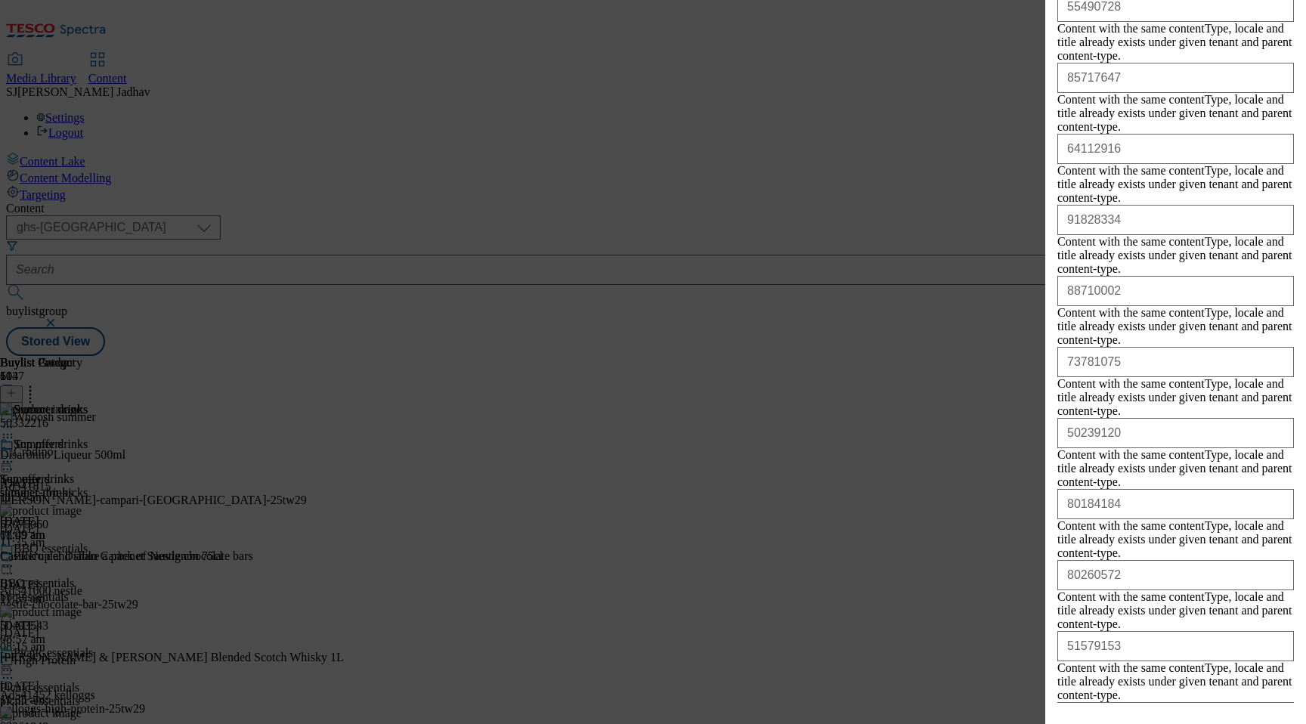
scroll to position [2220, 0]
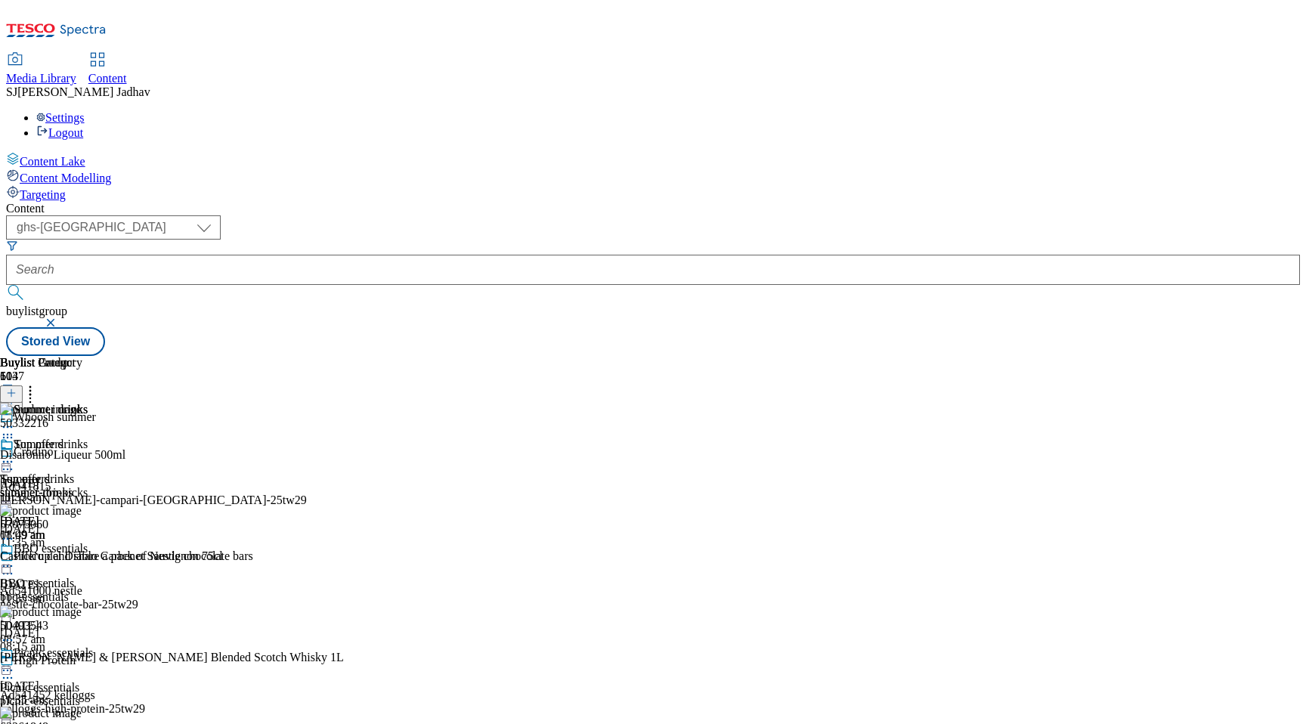
scroll to position [0, 36]
click at [38, 383] on icon at bounding box center [30, 390] width 15 height 15
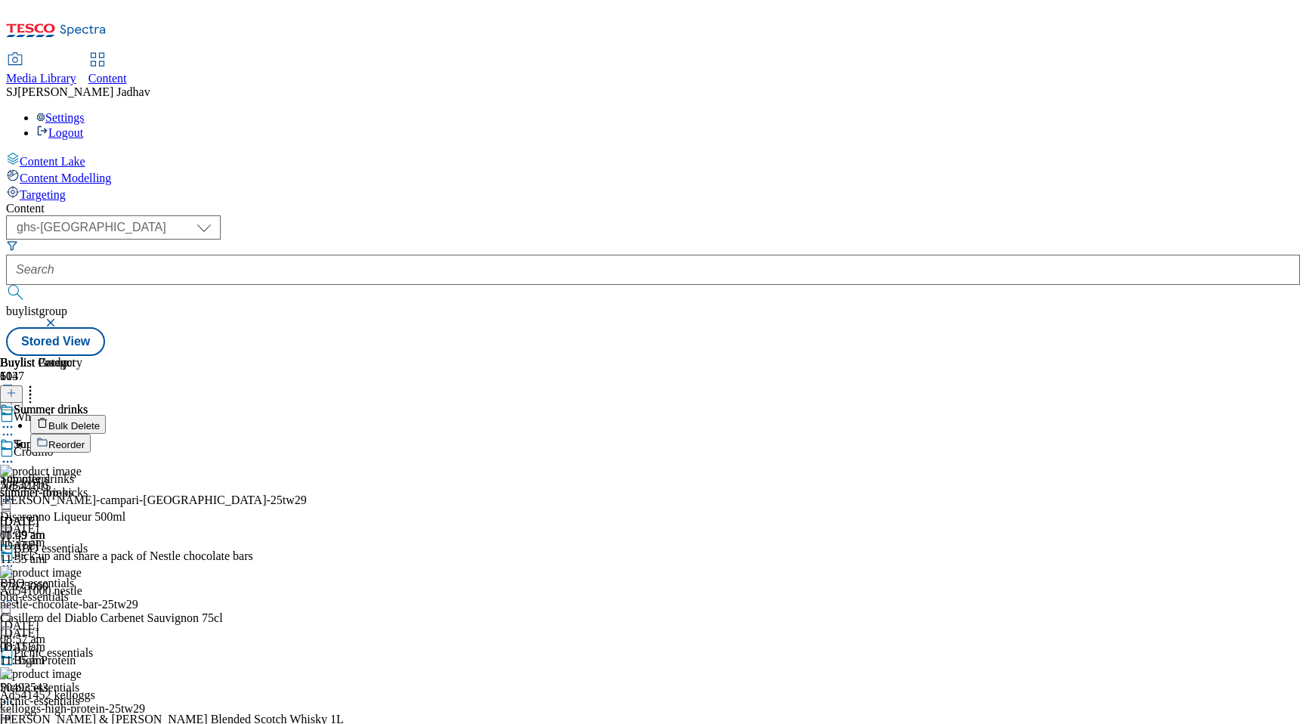
click at [91, 434] on button "Reorder" at bounding box center [60, 443] width 60 height 19
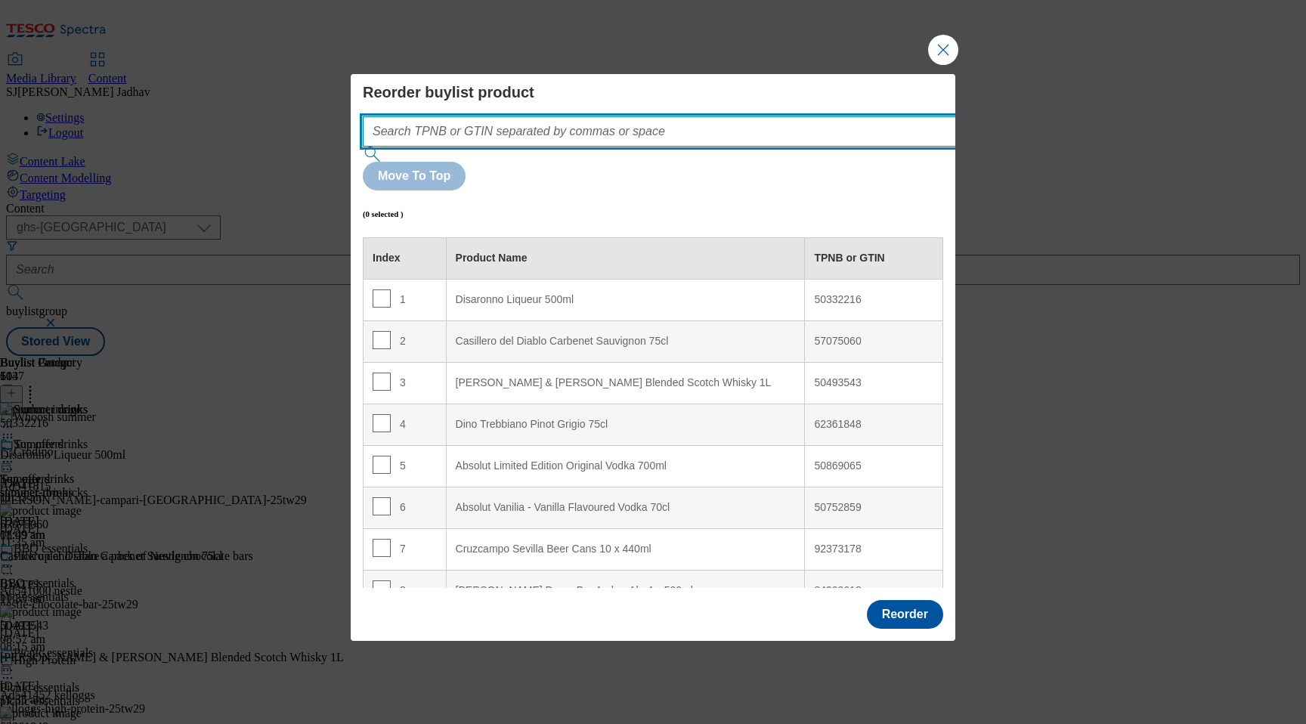
click at [654, 147] on input "Modal" at bounding box center [682, 131] width 639 height 30
paste input "76162964 50848009 50332216 50844002 65500507 84595716 57075060 54930308 8824468…"
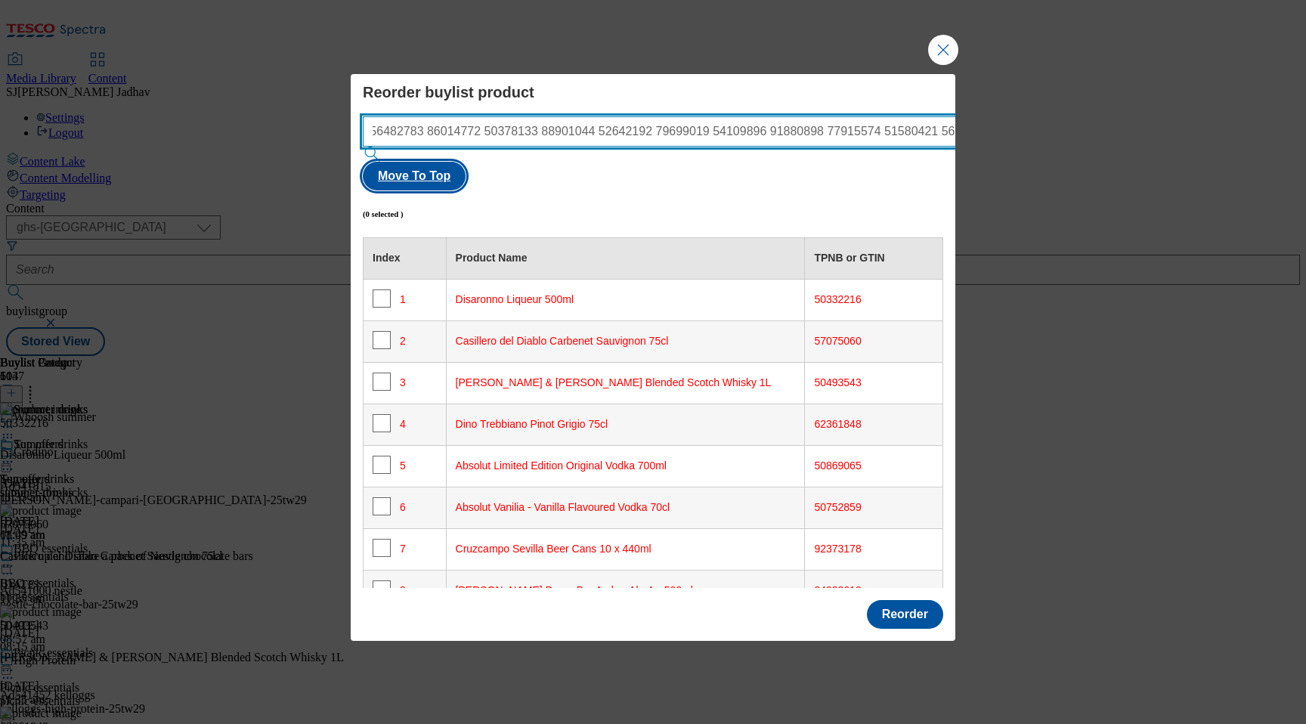
type input "76162964 50848009 50332216 50844002 65500507 84595716 57075060 54930308 8824468…"
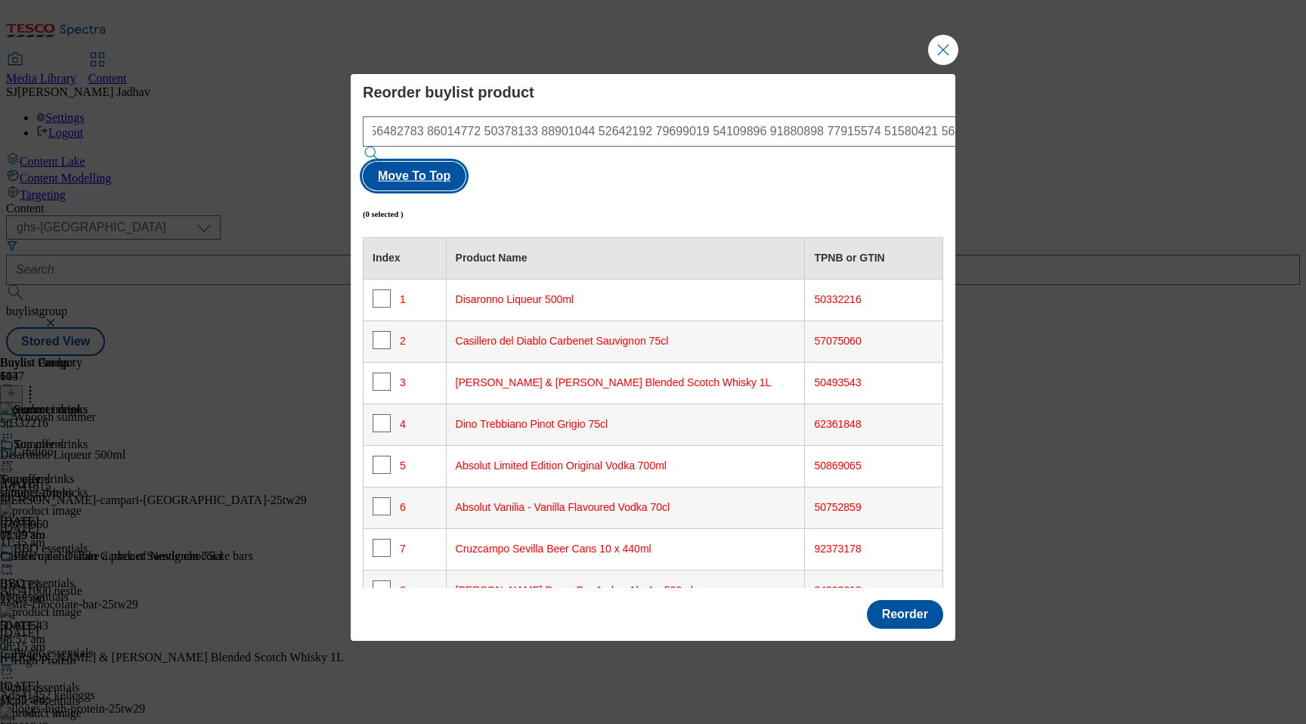
click at [466, 162] on button "Move To Top" at bounding box center [414, 176] width 103 height 29
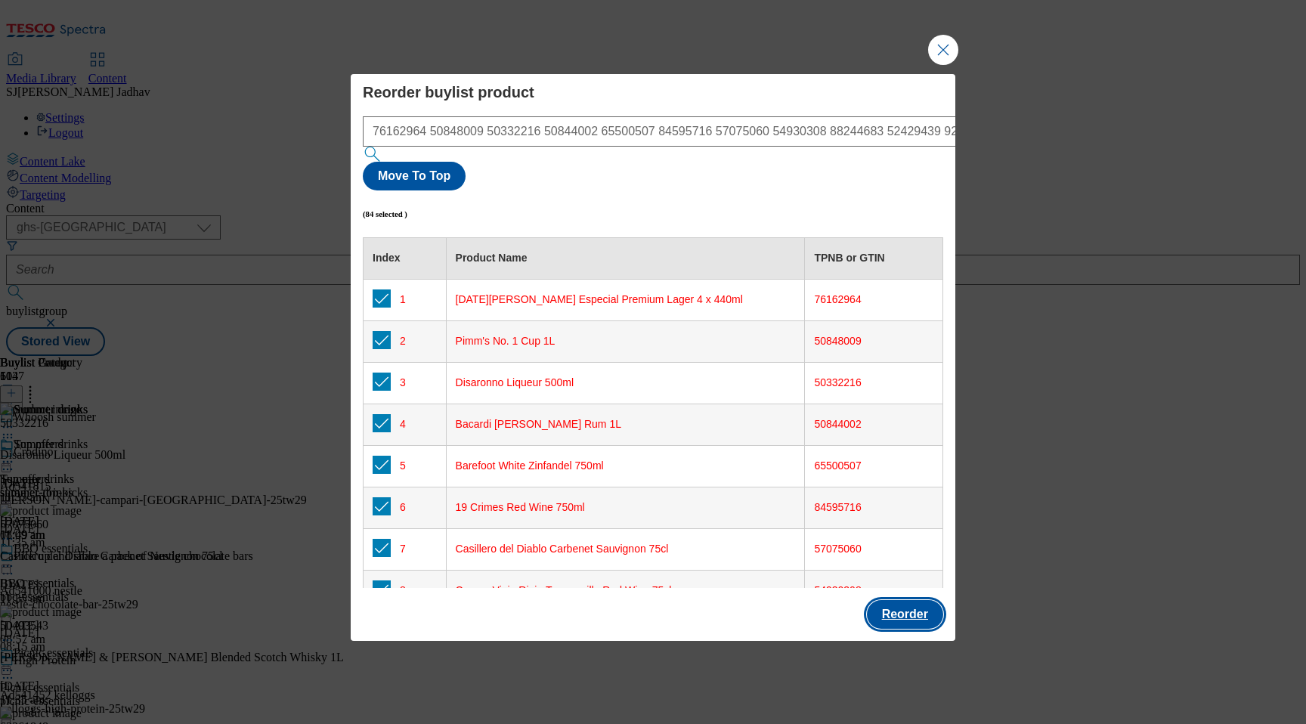
click at [917, 600] on button "Reorder" at bounding box center [905, 614] width 76 height 29
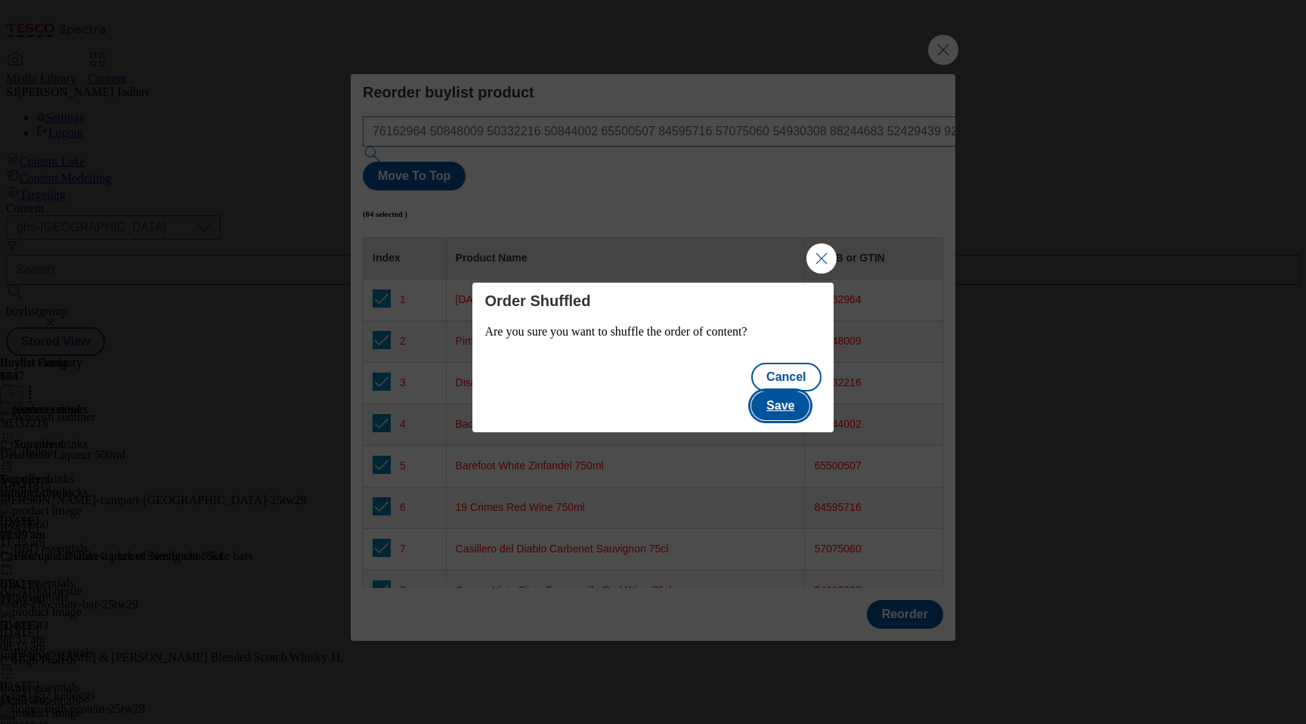
click at [809, 397] on button "Save" at bounding box center [780, 406] width 58 height 29
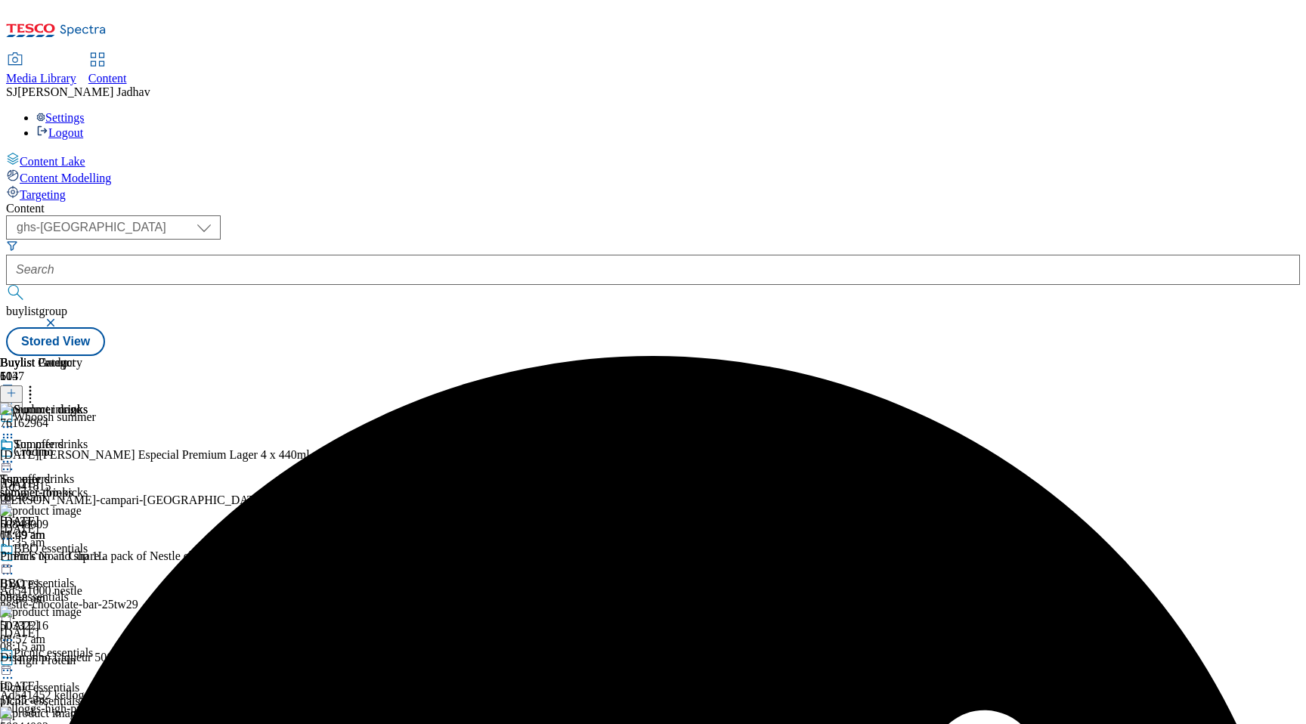
click at [15, 454] on icon at bounding box center [7, 461] width 15 height 15
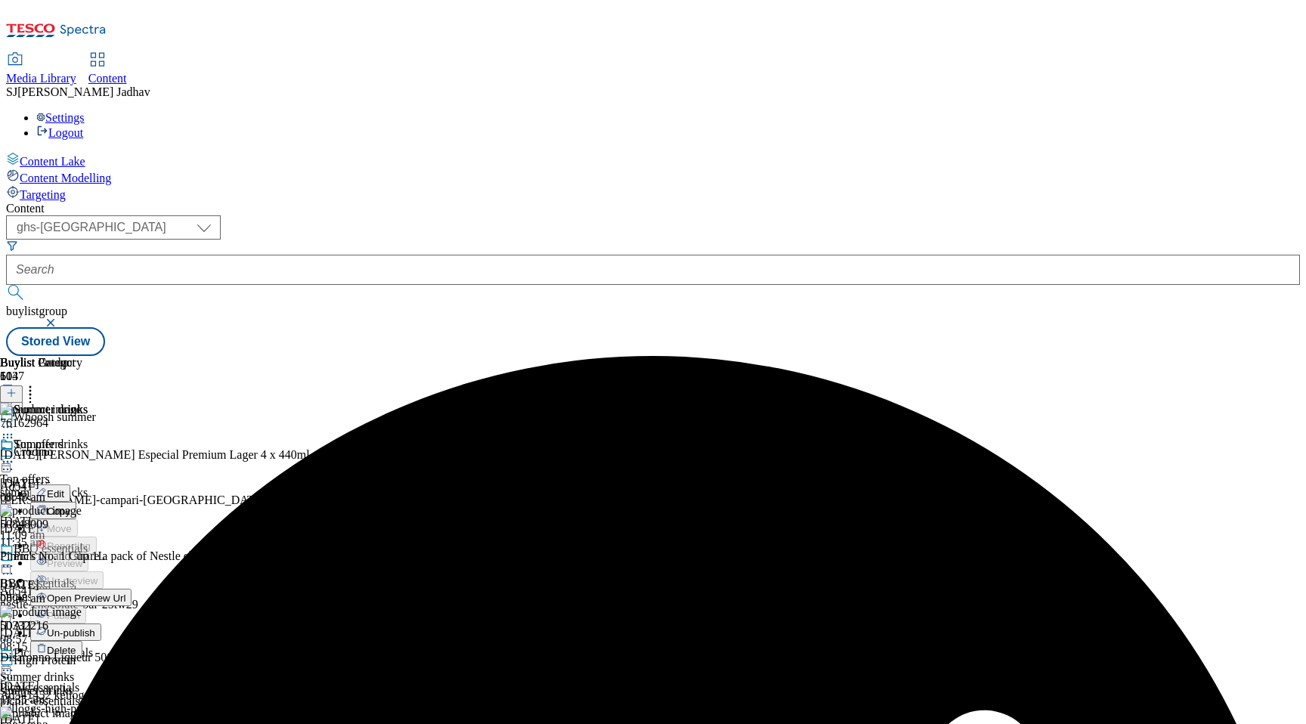
click at [70, 484] on button "Edit" at bounding box center [50, 492] width 40 height 17
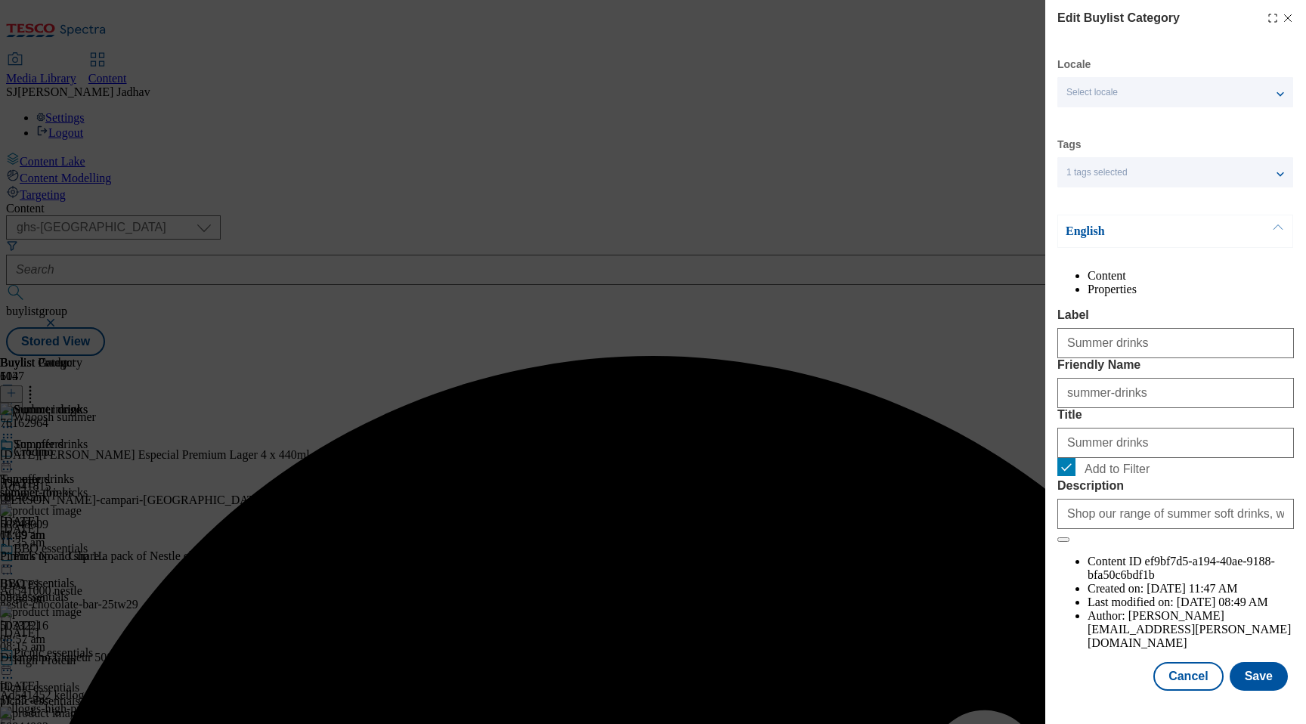
scroll to position [20, 0]
click at [1266, 687] on button "Save" at bounding box center [1259, 676] width 58 height 29
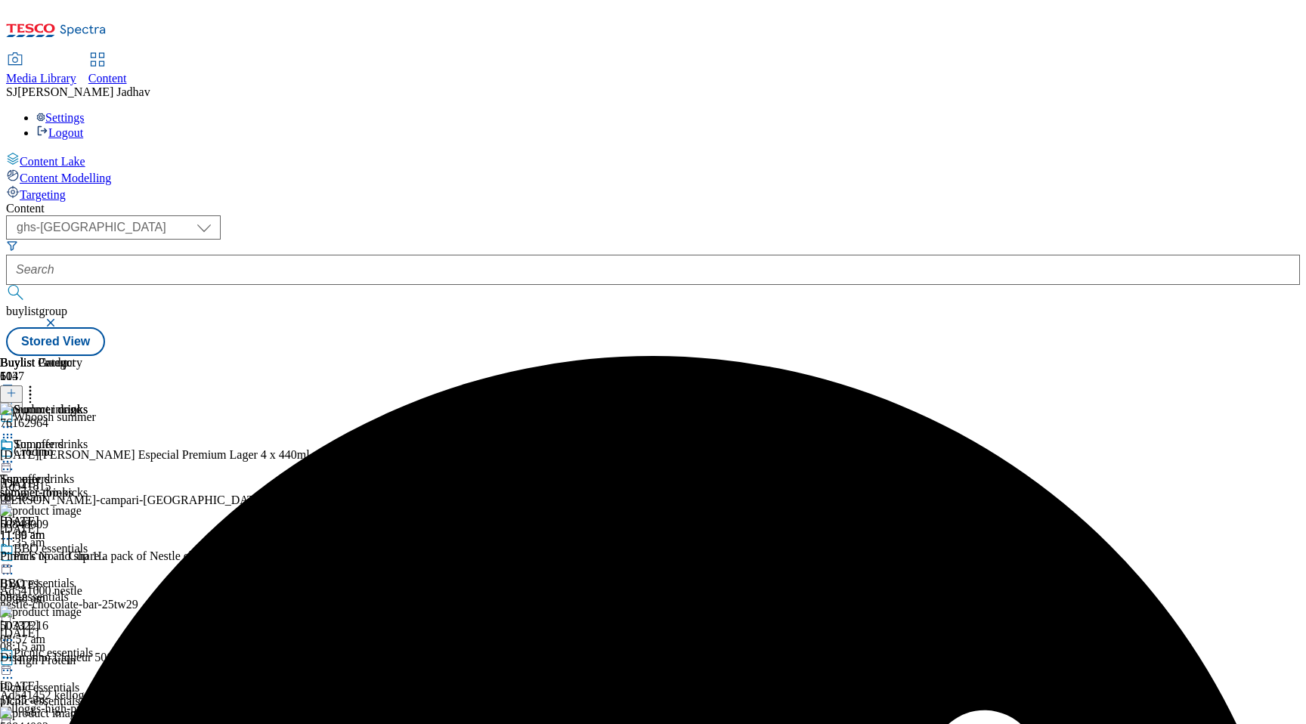
click at [15, 454] on icon at bounding box center [7, 461] width 15 height 15
click at [82, 558] on span "Preview" at bounding box center [65, 563] width 36 height 11
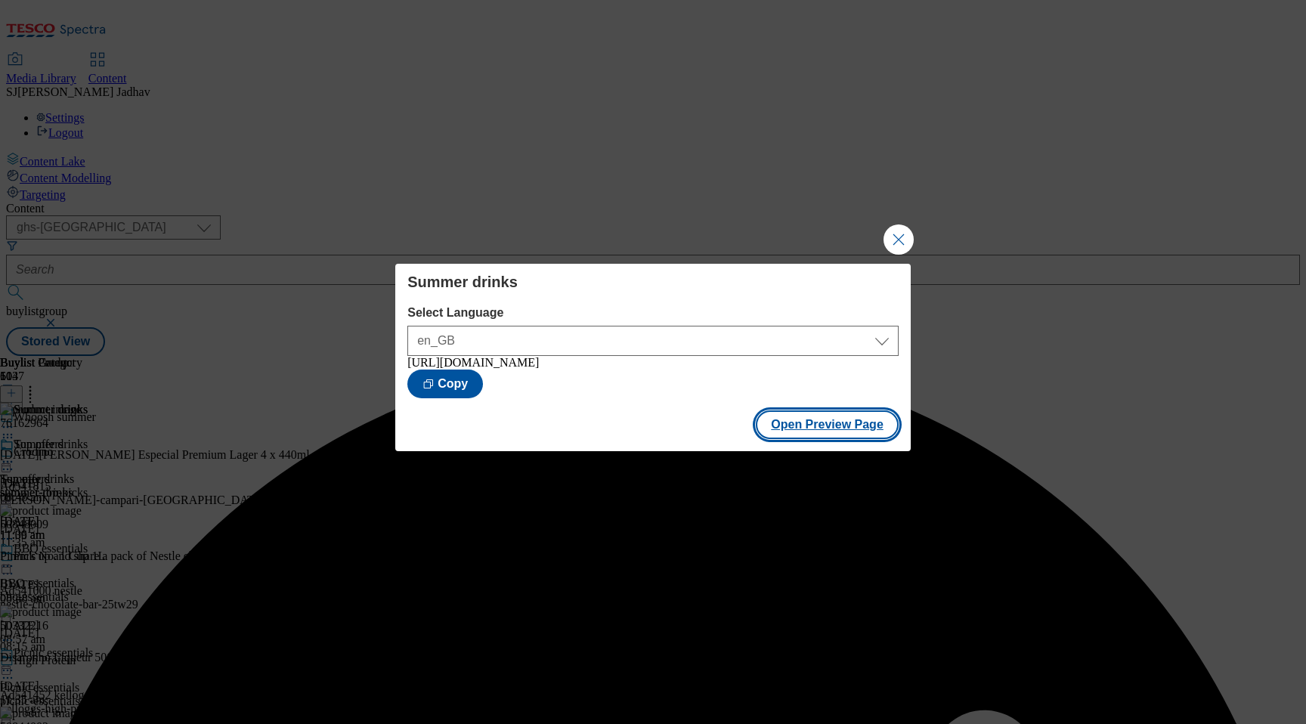
click at [865, 431] on button "Open Preview Page" at bounding box center [827, 424] width 143 height 29
click at [911, 235] on button "Close Modal" at bounding box center [899, 239] width 30 height 30
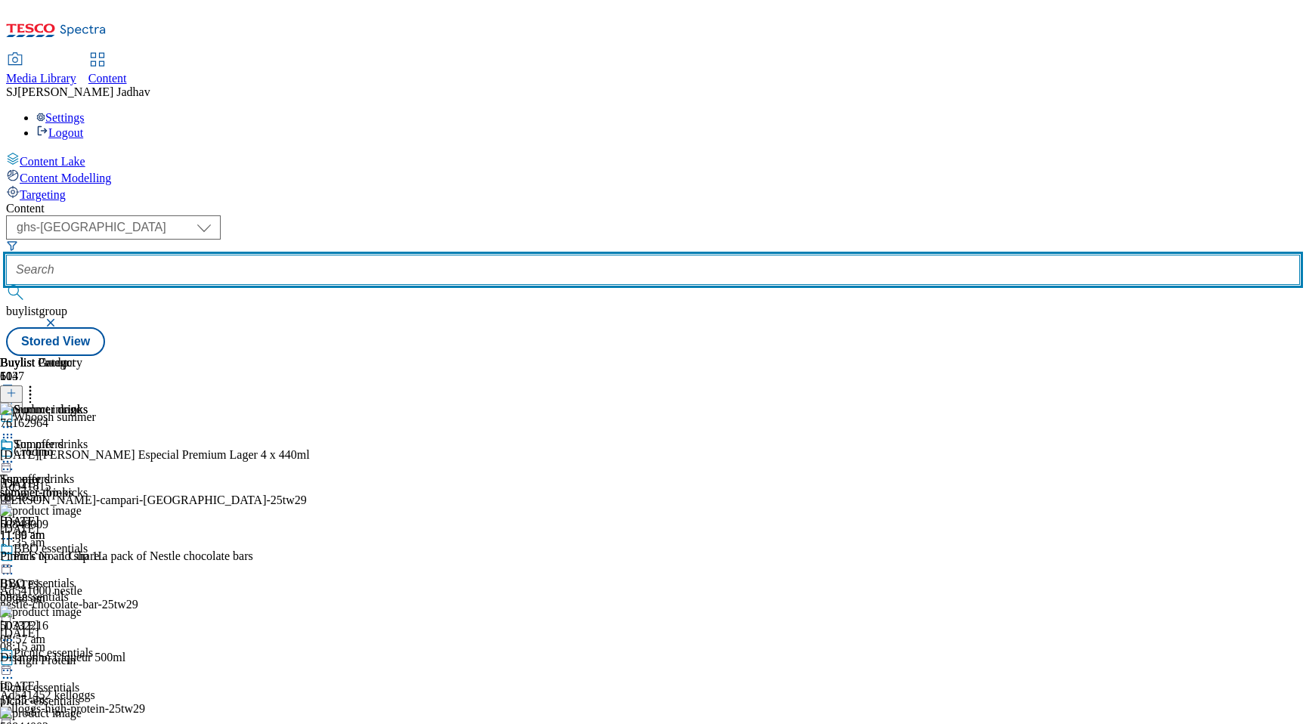
click at [419, 255] on input "text" at bounding box center [653, 270] width 1294 height 30
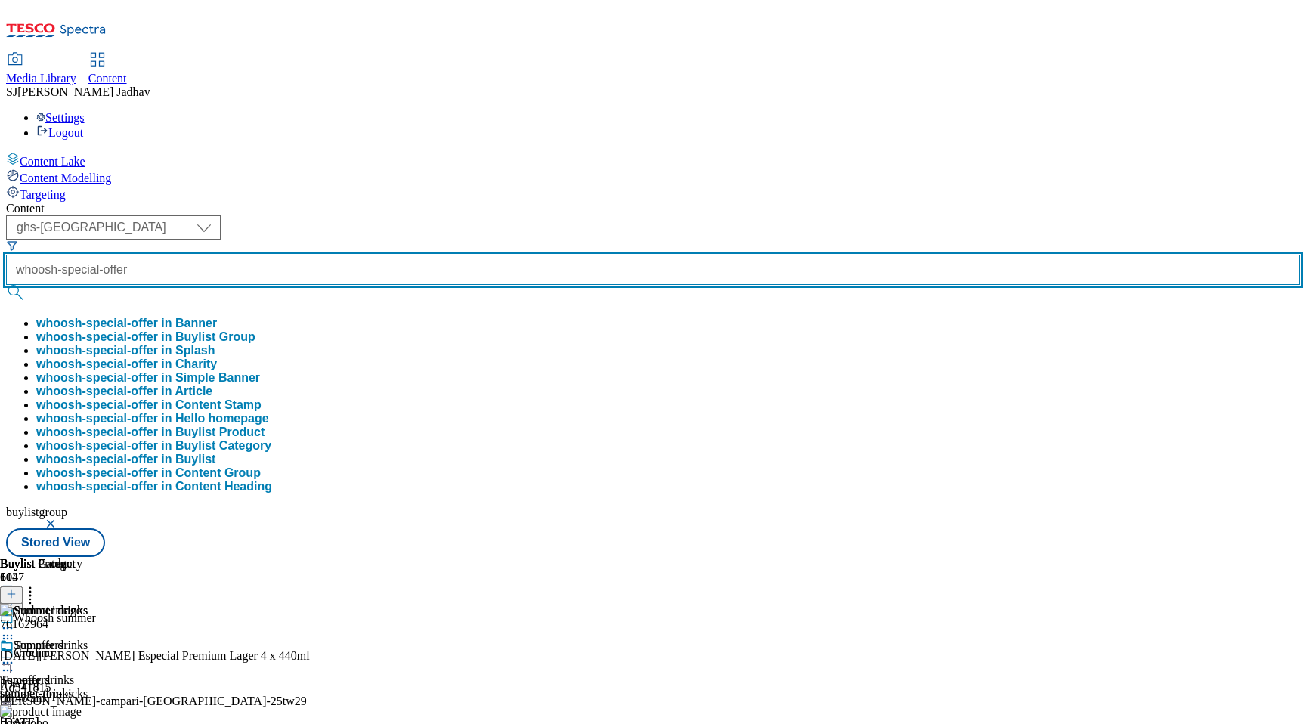
type input "whoosh-special-offer"
click at [6, 285] on button "submit" at bounding box center [16, 292] width 21 height 15
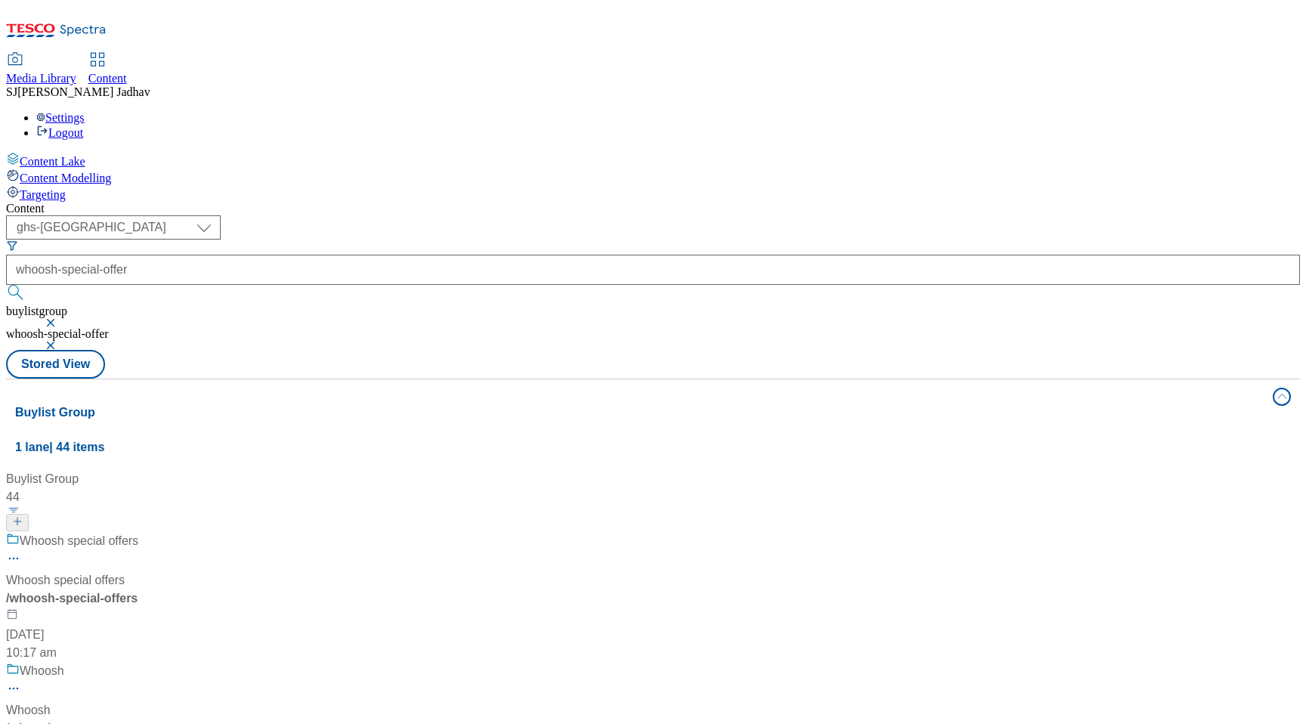
click at [200, 590] on div "/ whoosh-special-offers" at bounding box center [102, 599] width 193 height 18
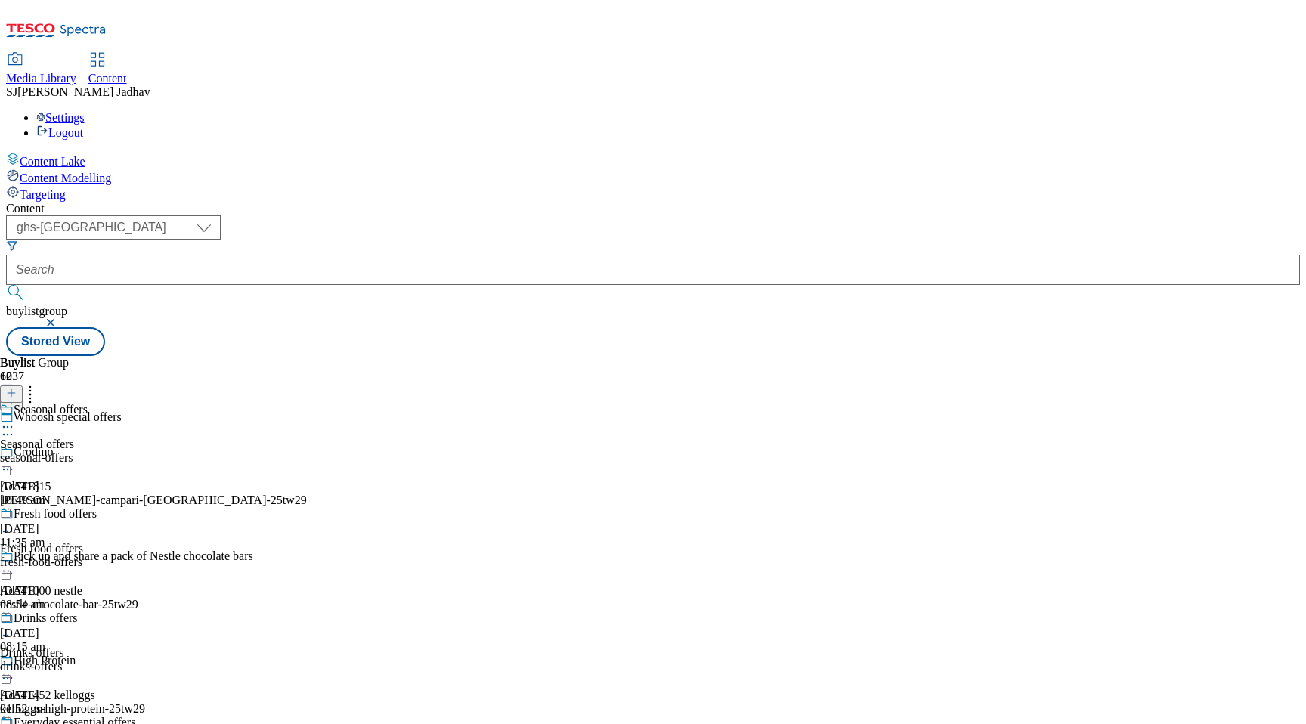
click at [258, 556] on div "fresh-food-offers" at bounding box center [129, 563] width 258 height 14
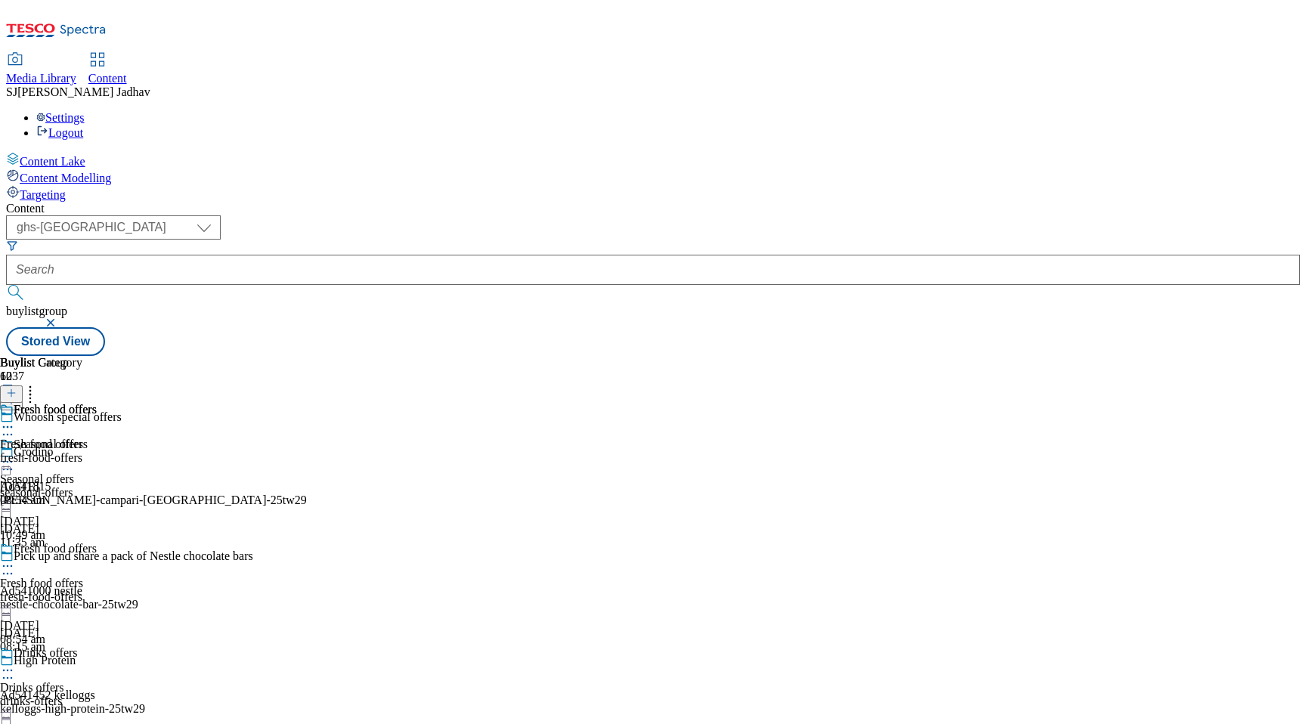
click at [97, 451] on div "fresh-food-offers" at bounding box center [48, 458] width 97 height 14
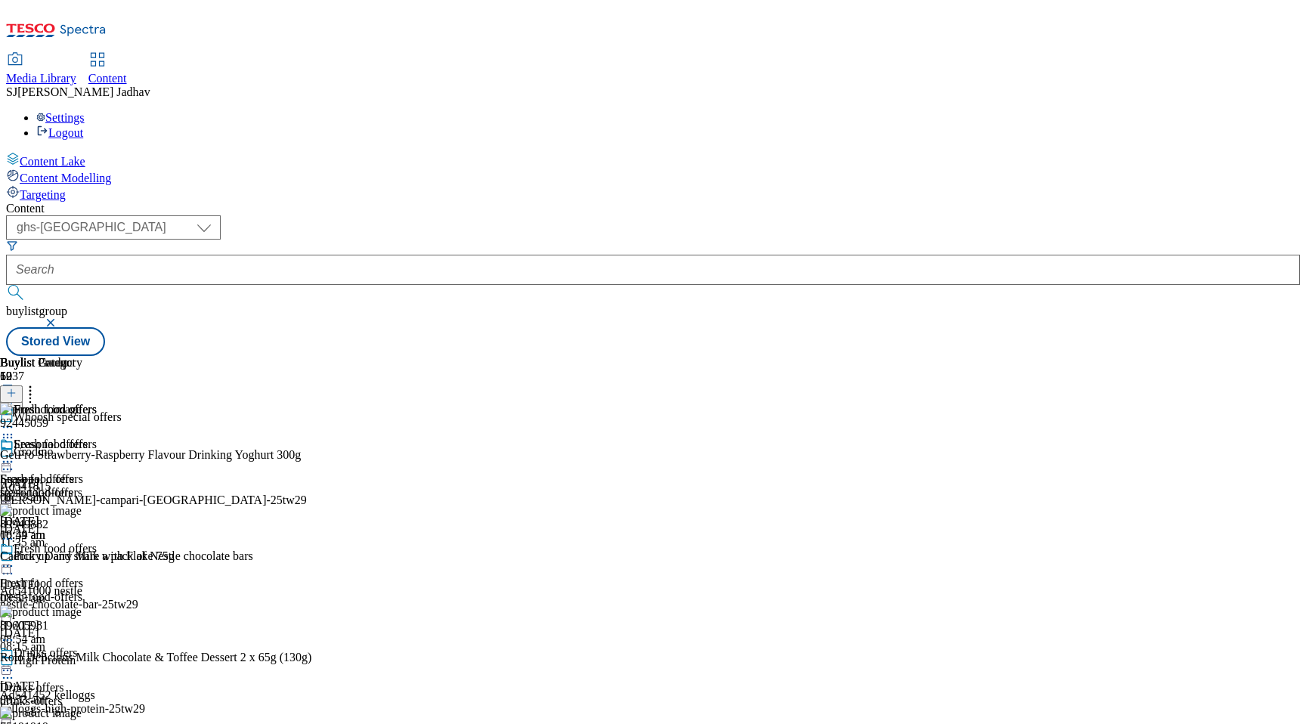
scroll to position [0, 36]
click at [17, 388] on icon at bounding box center [11, 393] width 11 height 11
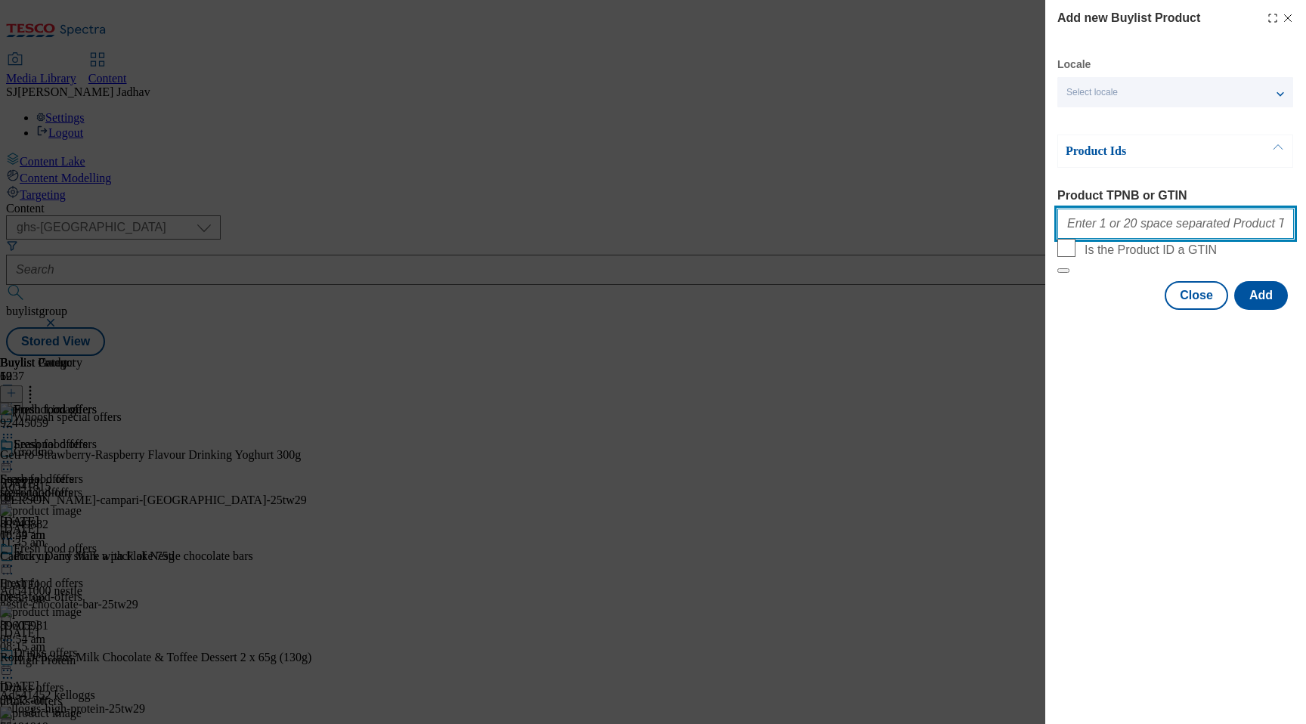
click at [1128, 222] on input "Product TPNB or GTIN" at bounding box center [1175, 224] width 237 height 30
paste input "76466006 85557686 84798033 96433948 96435480 85433542 68190522 74666867 7708985…"
type input "76466006 85557686 84798033 96433948 96435480 85433542 68190522 74666867 7708985…"
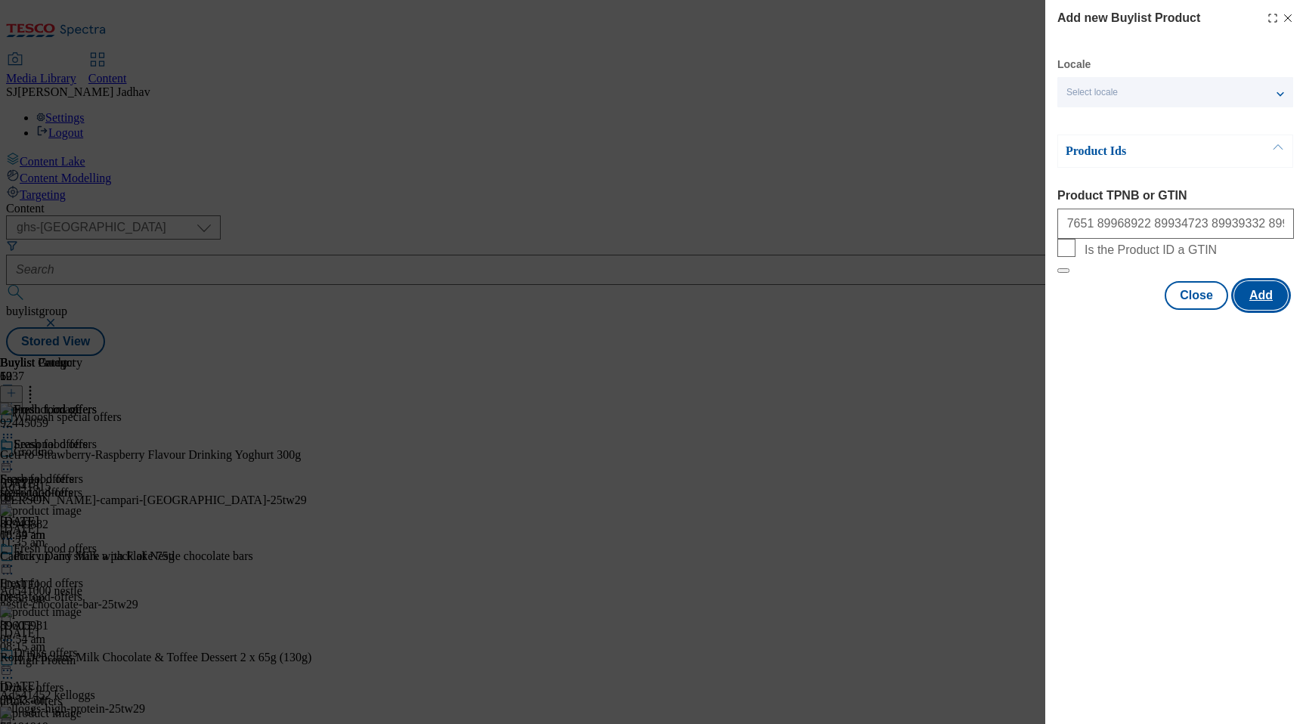
click at [1265, 310] on button "Add" at bounding box center [1261, 295] width 54 height 29
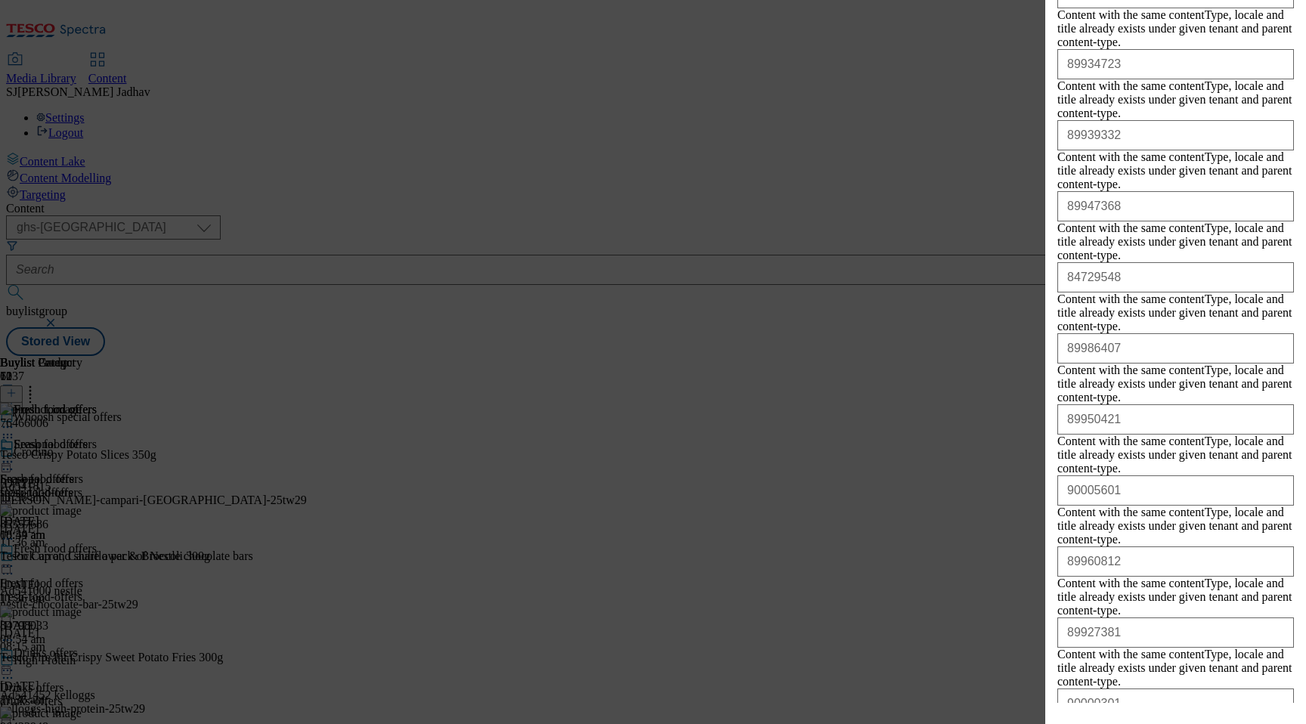
scroll to position [1563, 0]
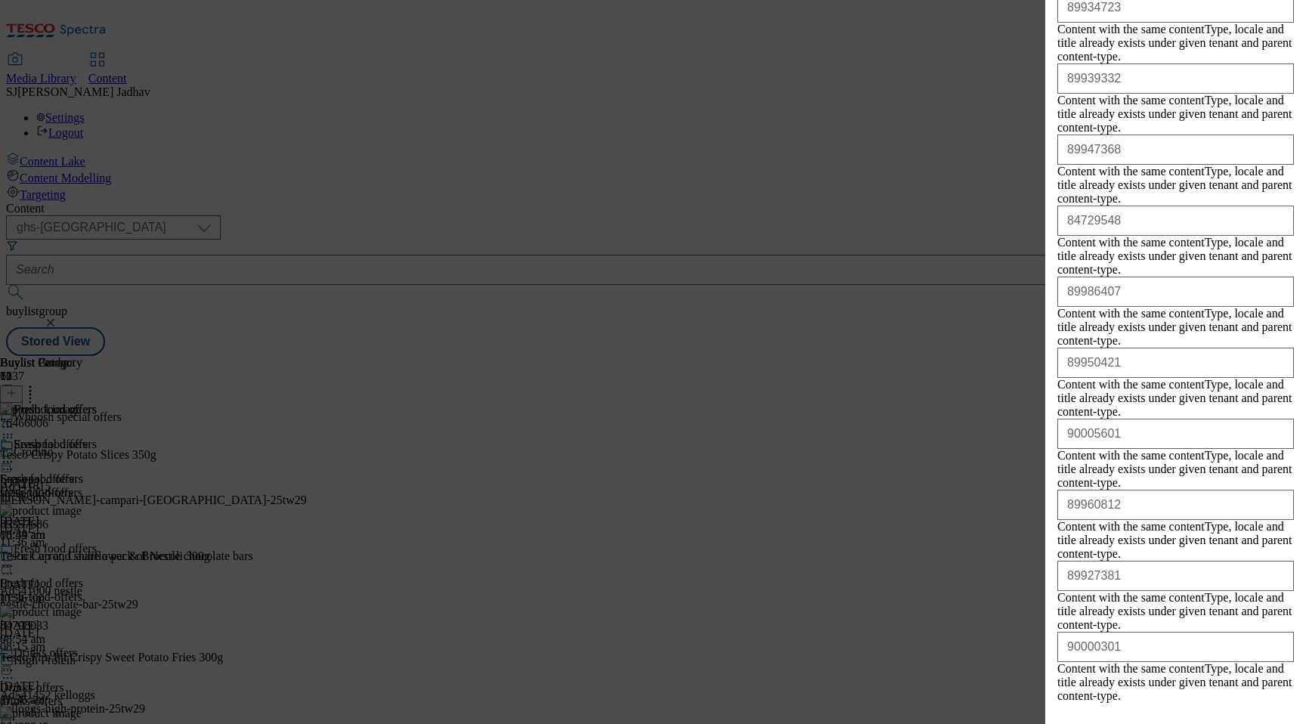
click at [1206, 702] on div "Add new Buylist Product Locale Select locale English Welsh Product Ids Product …" at bounding box center [1175, 351] width 261 height 703
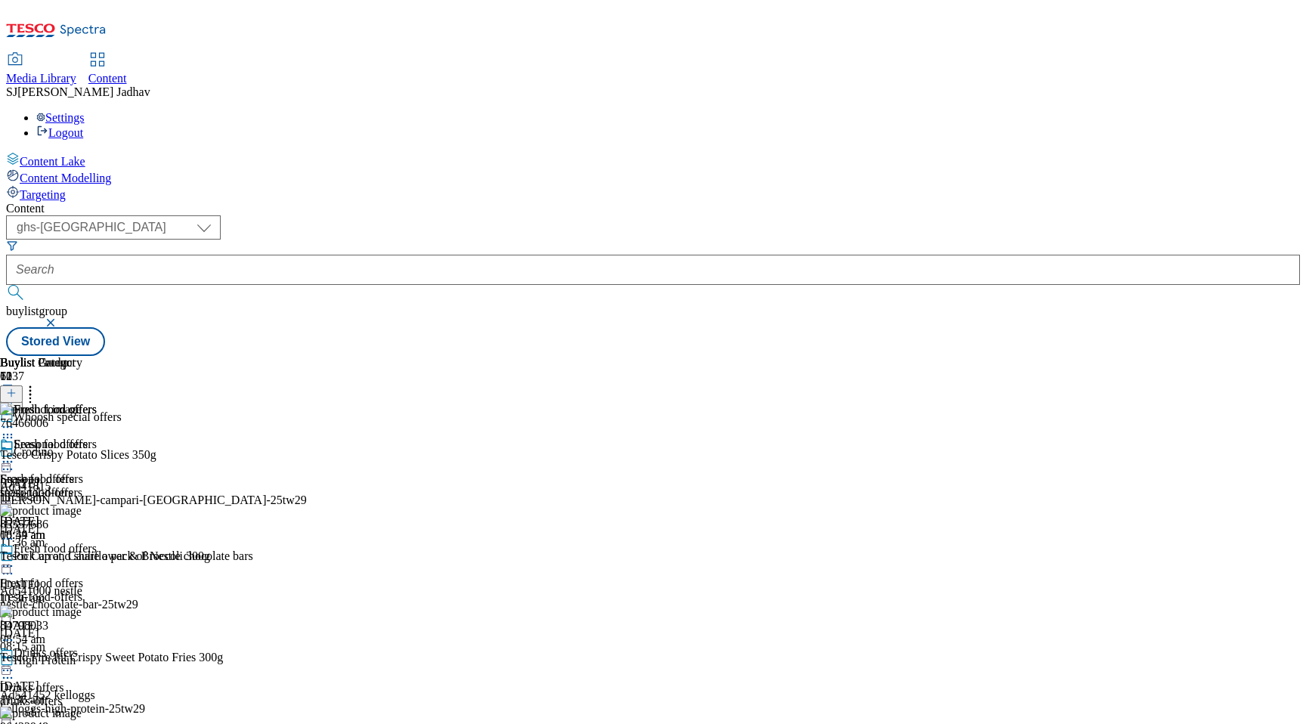
scroll to position [0, 36]
click at [38, 383] on icon at bounding box center [30, 390] width 15 height 15
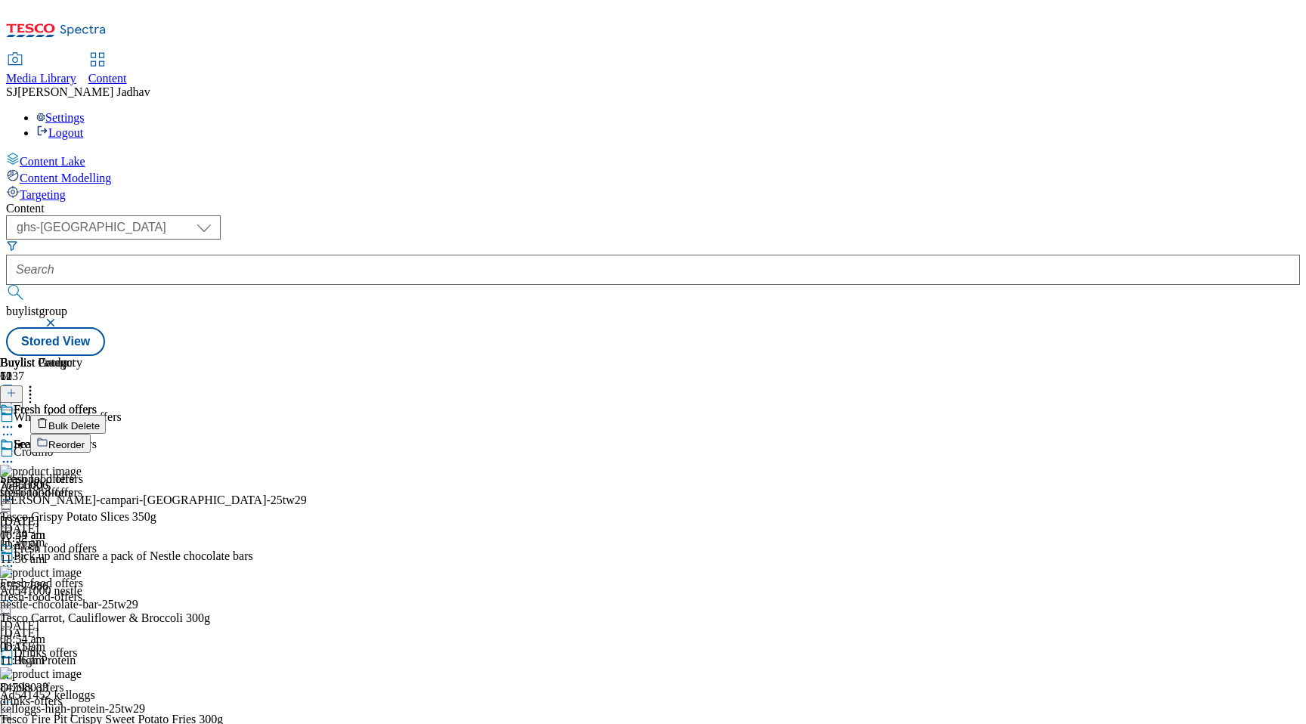
click at [91, 434] on button "Reorder" at bounding box center [60, 443] width 60 height 19
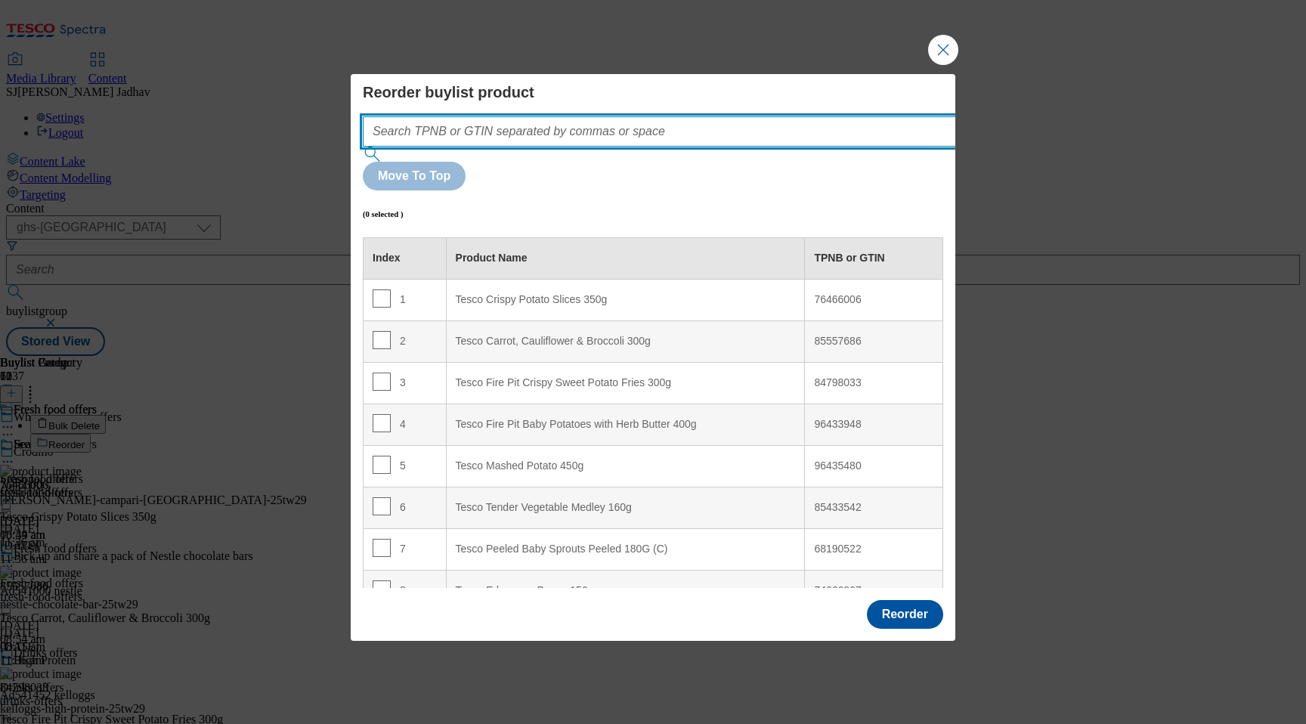
click at [752, 147] on input "Modal" at bounding box center [682, 131] width 639 height 30
paste input "76466006 85557686 84798033 96433948 96435480 85433542 68190522 74666867 7708985…"
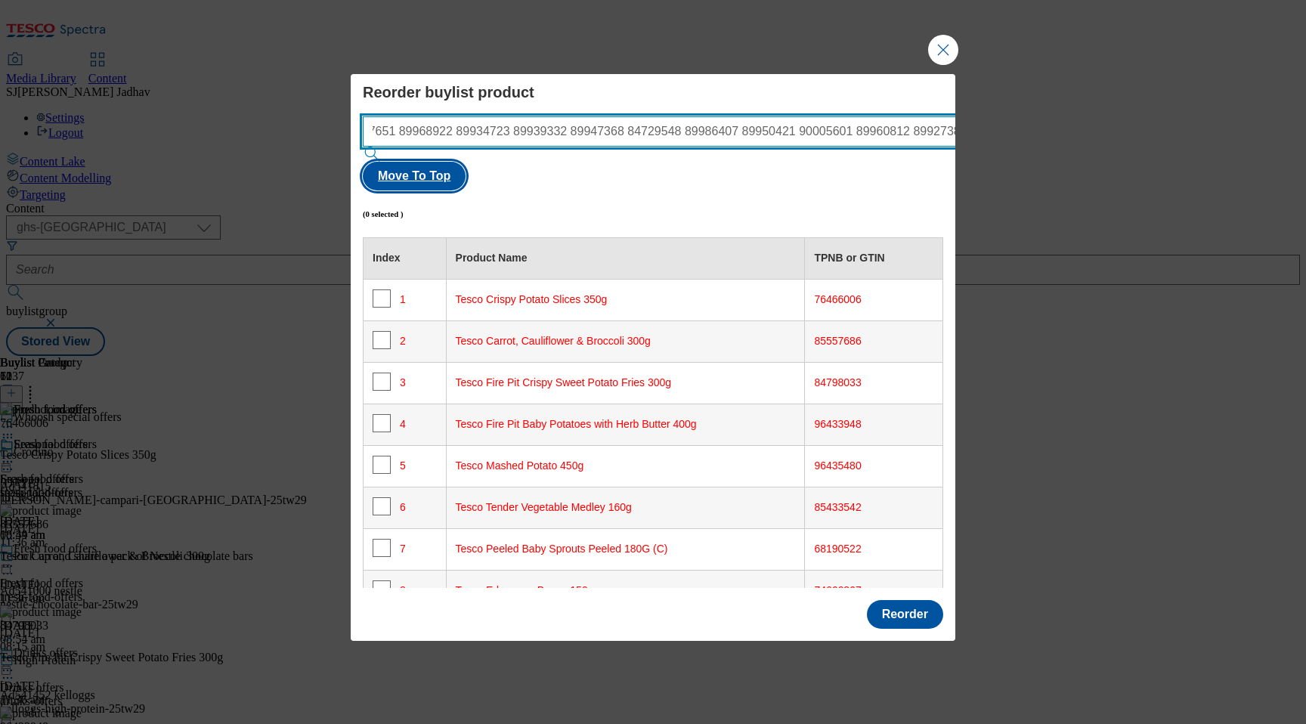
type input "76466006 85557686 84798033 96433948 96435480 85433542 68190522 74666867 7708985…"
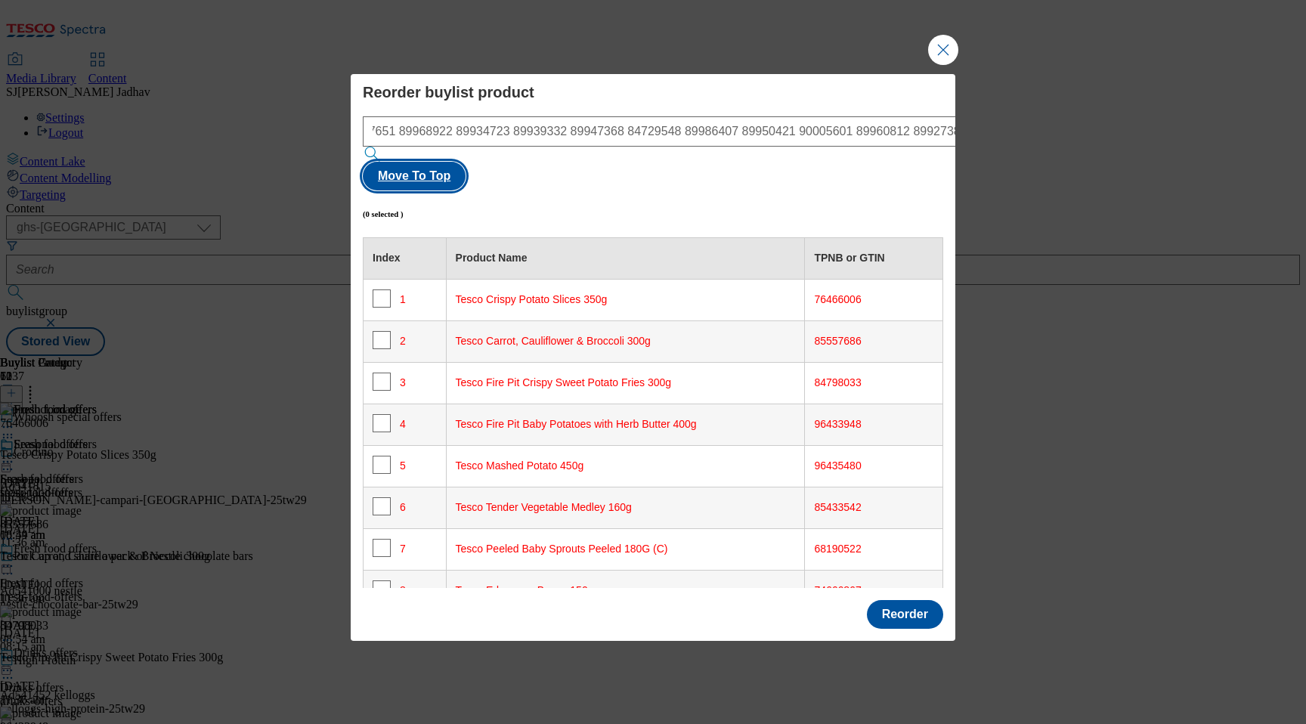
scroll to position [0, 0]
click at [466, 162] on button "Move To Top" at bounding box center [414, 176] width 103 height 29
checkbox input "true"
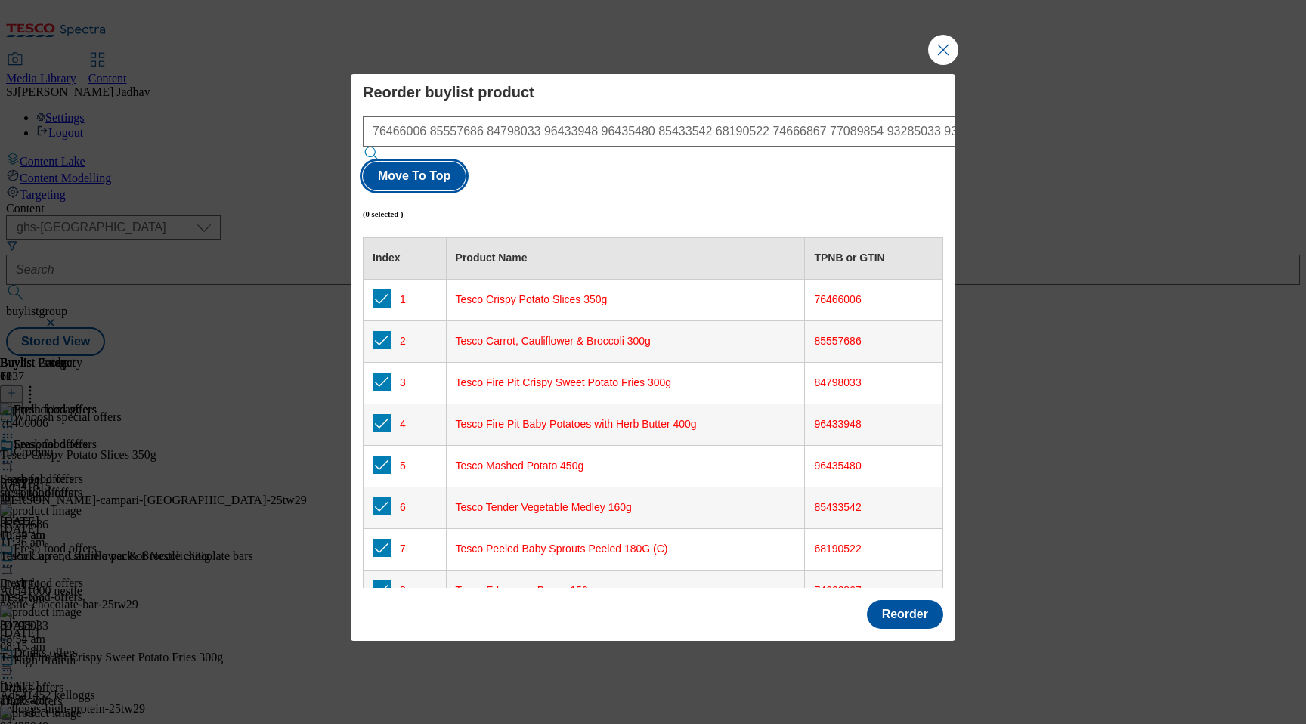
checkbox input "true"
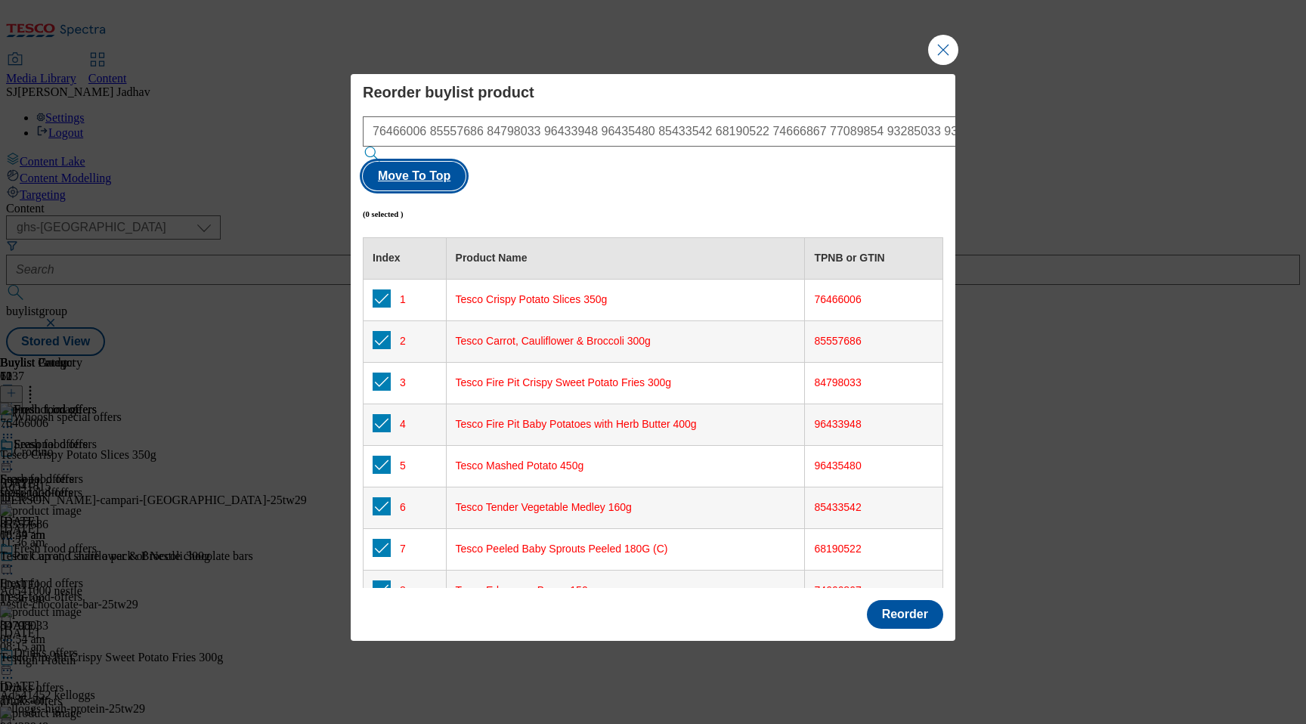
checkbox input "true"
click at [909, 600] on button "Reorder" at bounding box center [905, 614] width 76 height 29
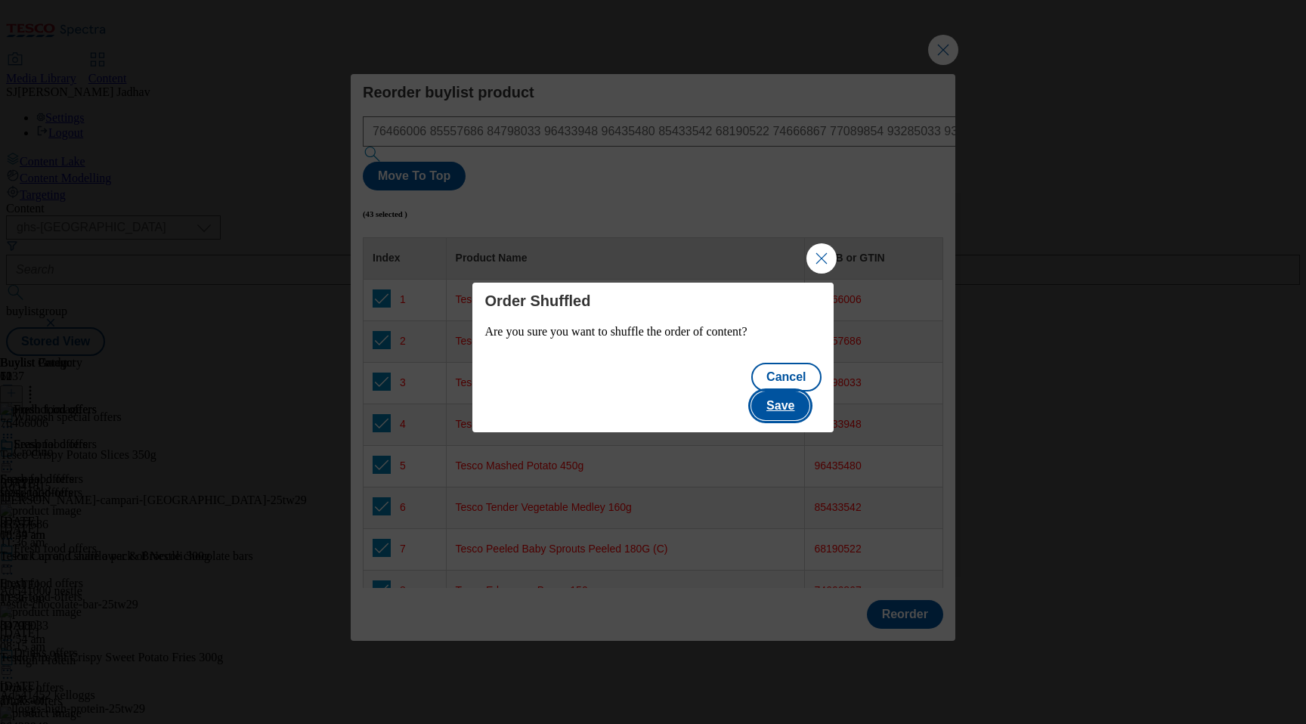
click at [785, 392] on button "Save" at bounding box center [780, 406] width 58 height 29
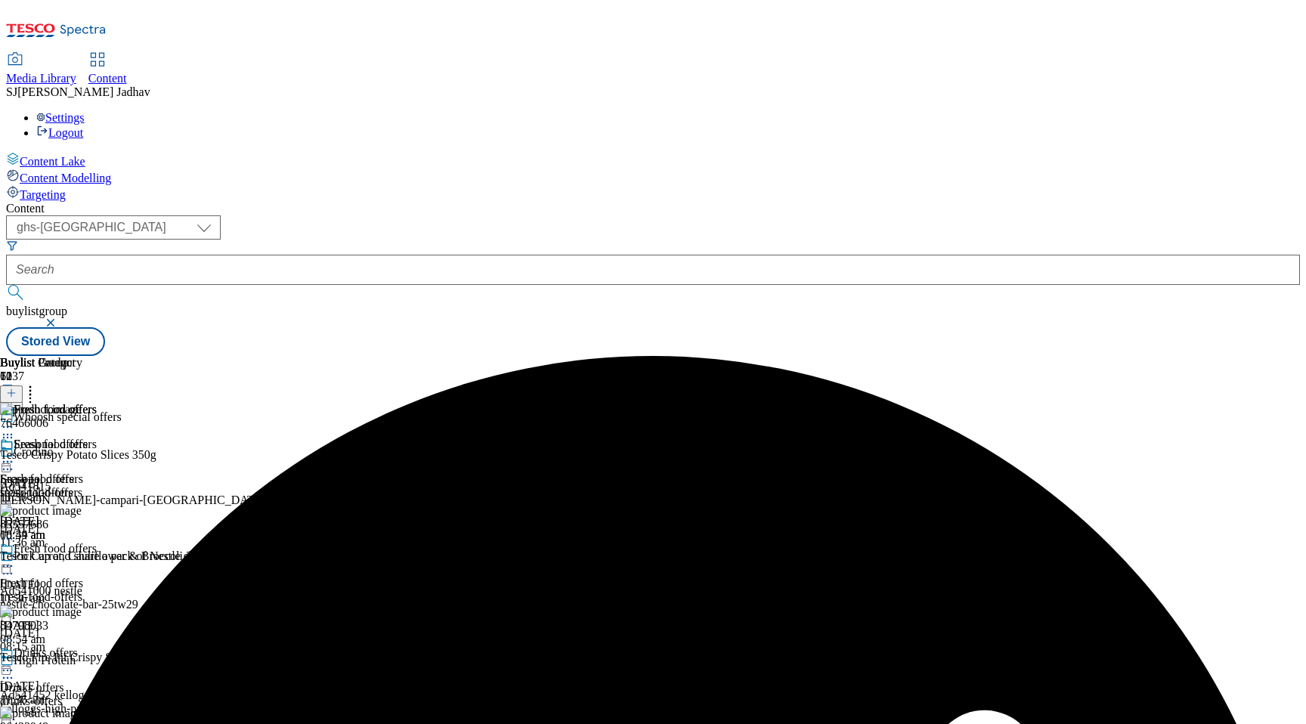
click at [15, 454] on icon at bounding box center [7, 461] width 15 height 15
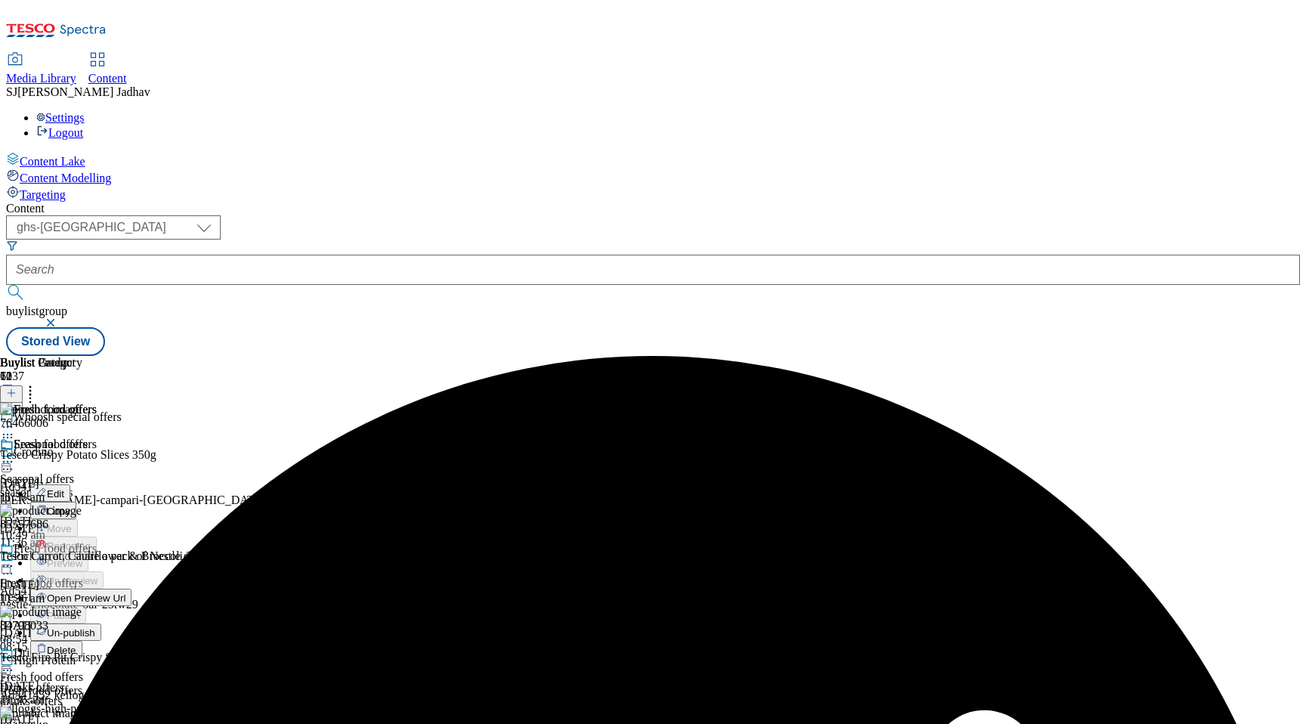
click at [64, 488] on span "Edit" at bounding box center [55, 493] width 17 height 11
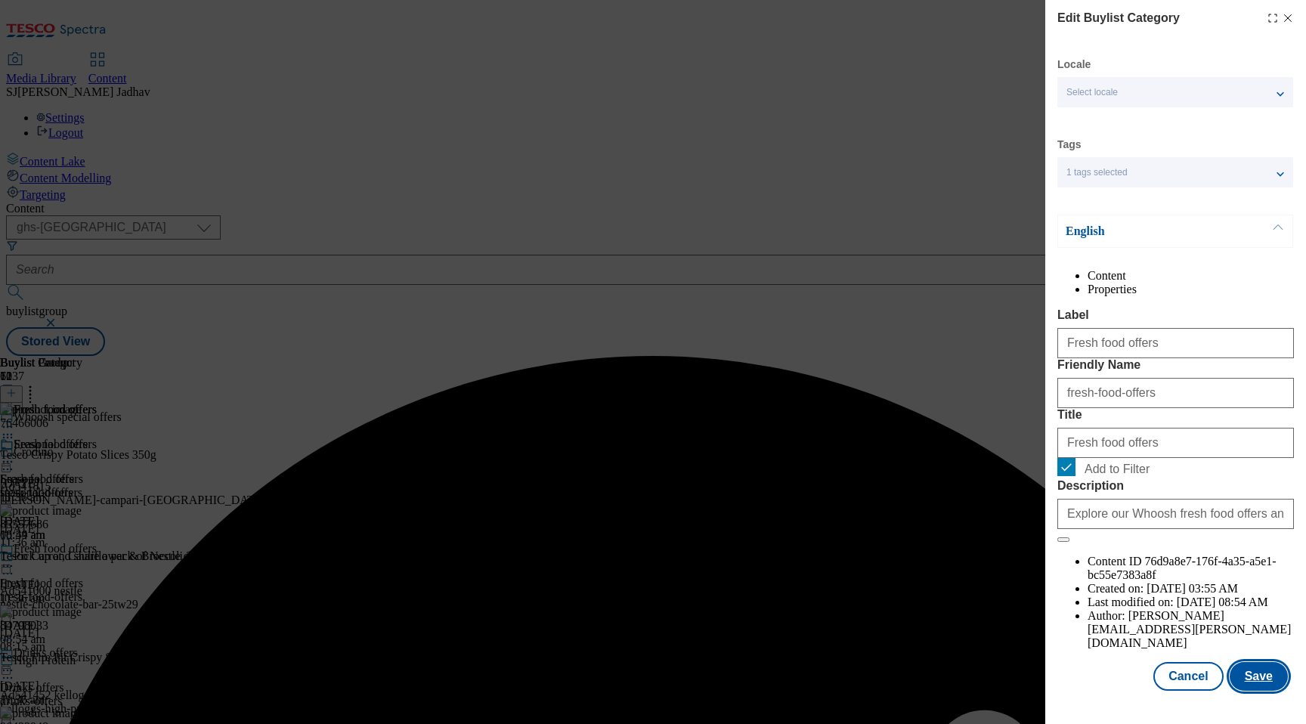
click at [1255, 691] on button "Save" at bounding box center [1259, 676] width 58 height 29
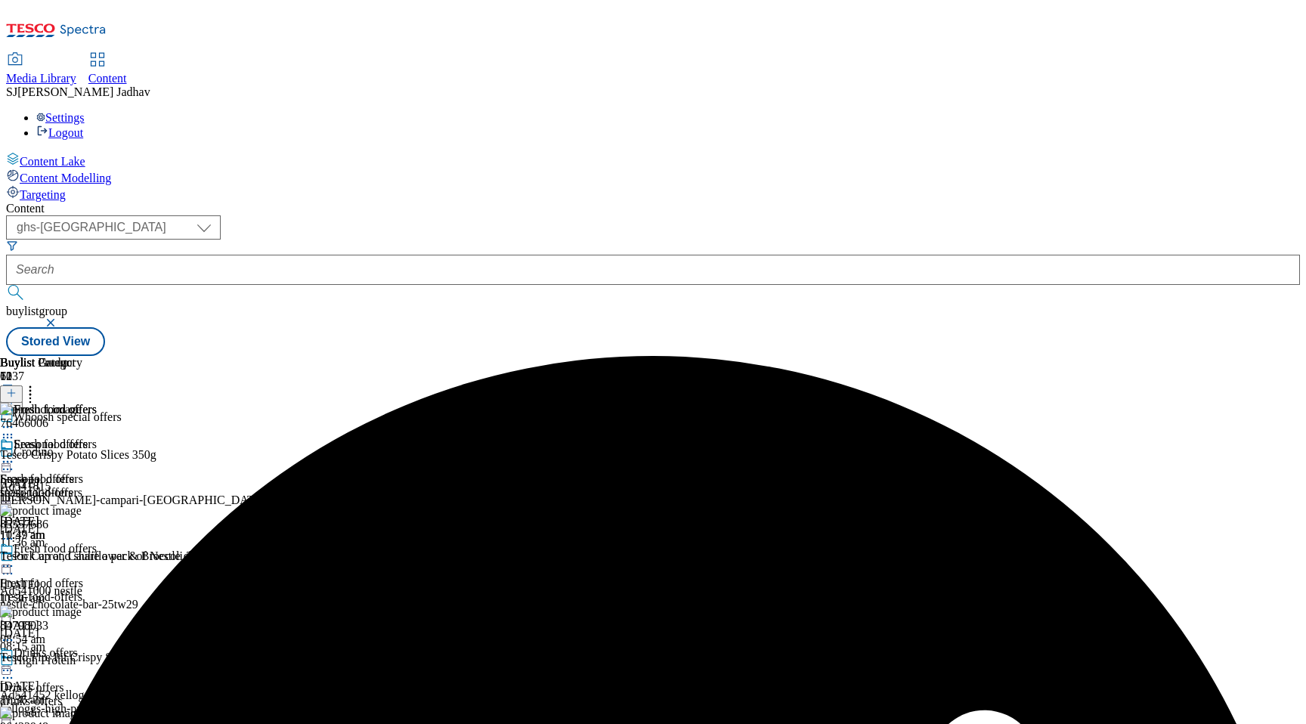
click at [15, 454] on icon at bounding box center [7, 461] width 15 height 15
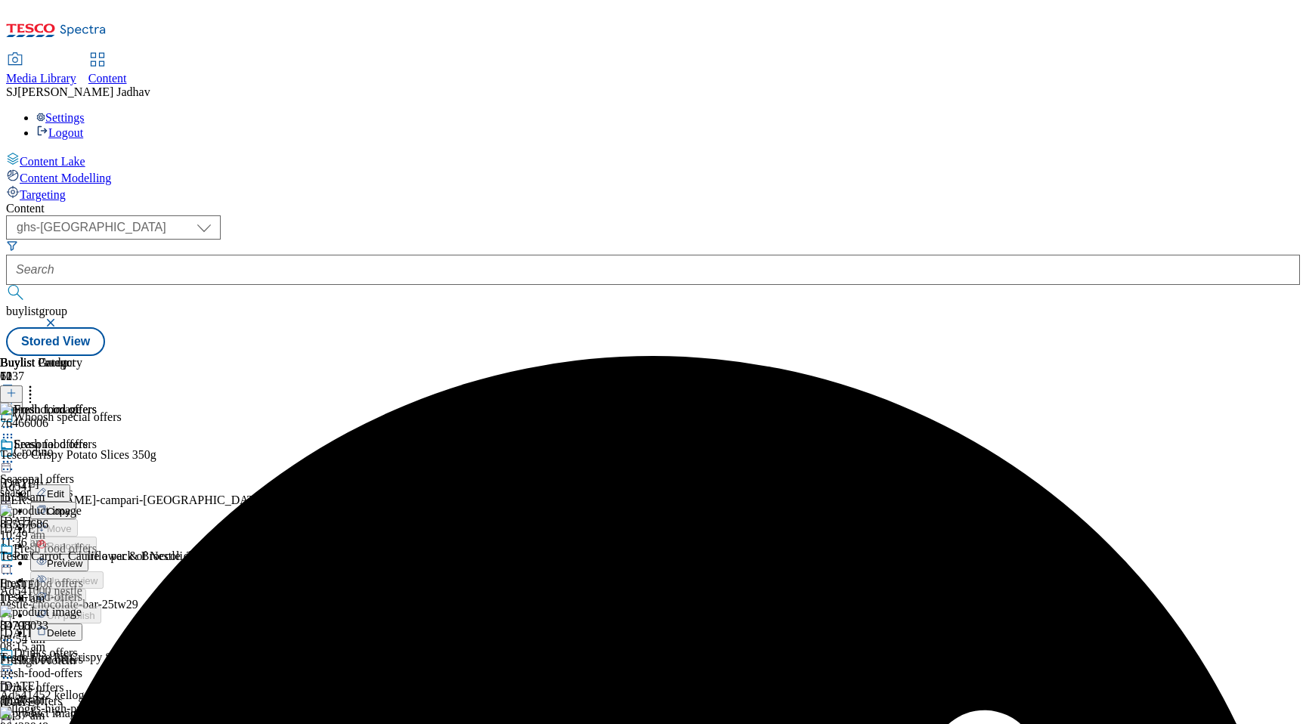
click at [82, 558] on span "Preview" at bounding box center [65, 563] width 36 height 11
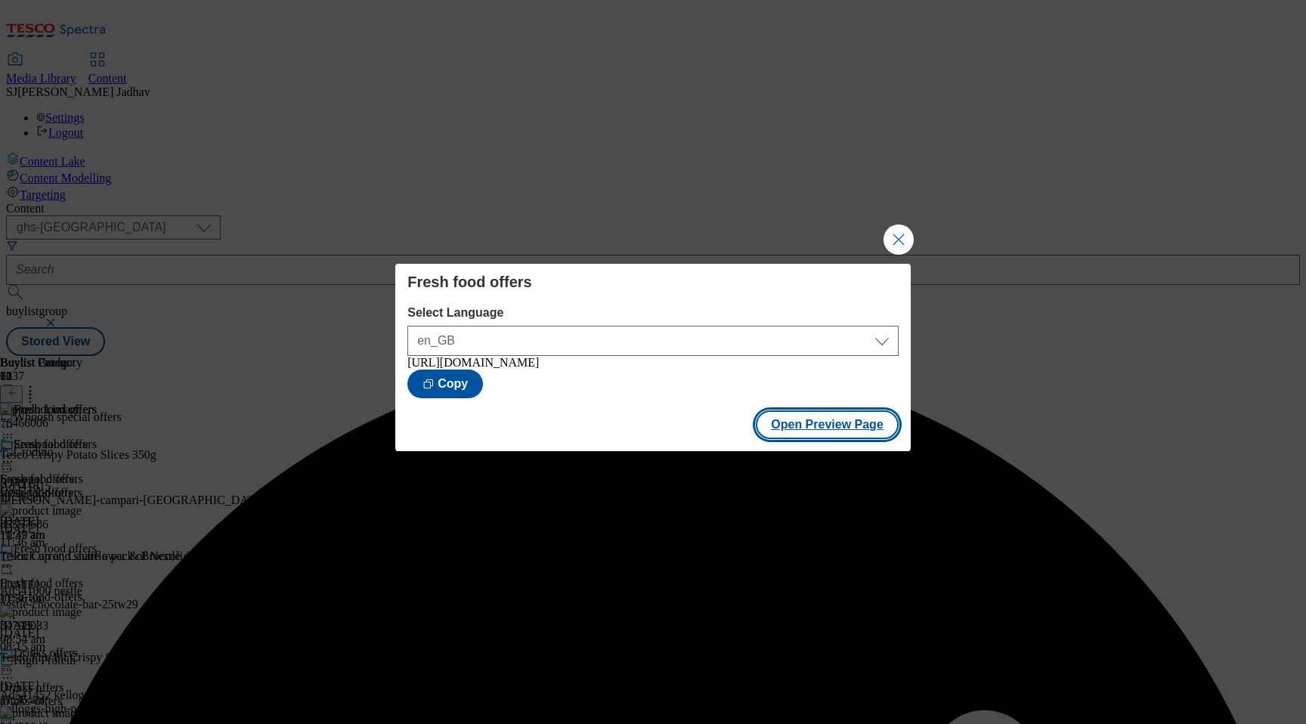
click at [854, 429] on button "Open Preview Page" at bounding box center [827, 424] width 143 height 29
click at [894, 227] on button "Close Modal" at bounding box center [899, 239] width 30 height 30
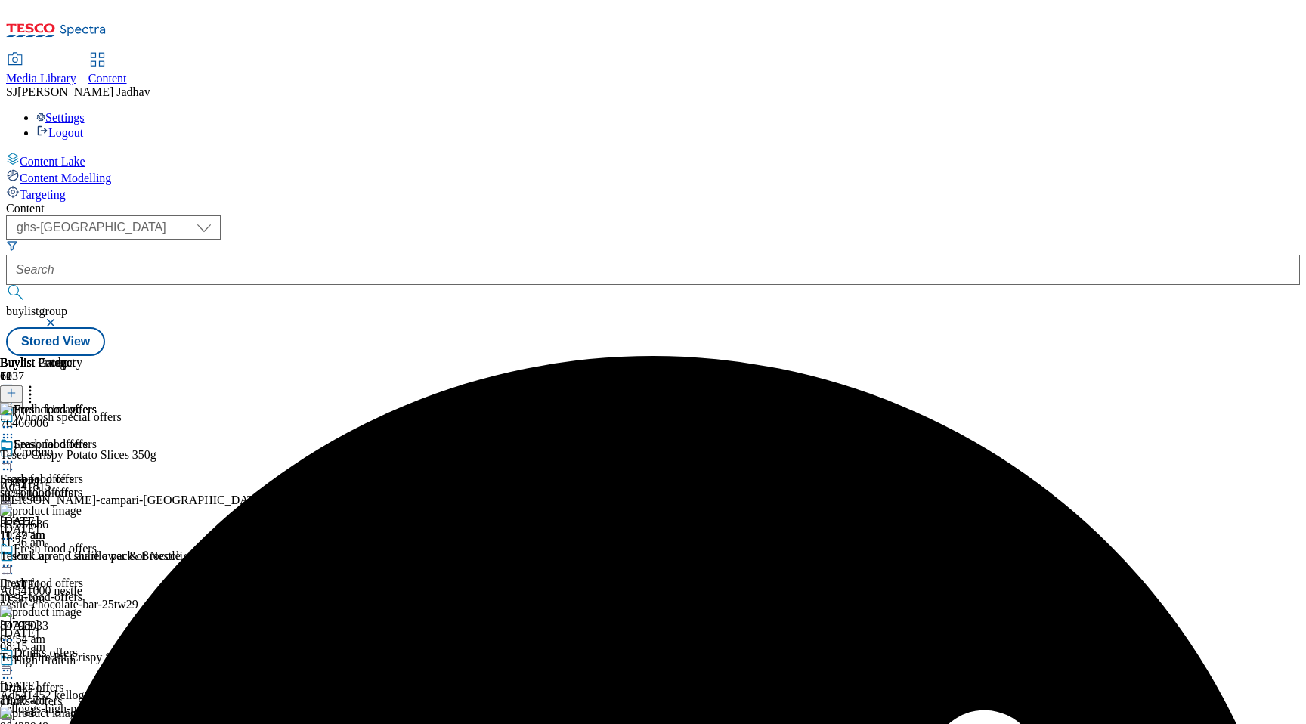
click at [76, 72] on span "Media Library" at bounding box center [41, 78] width 70 height 13
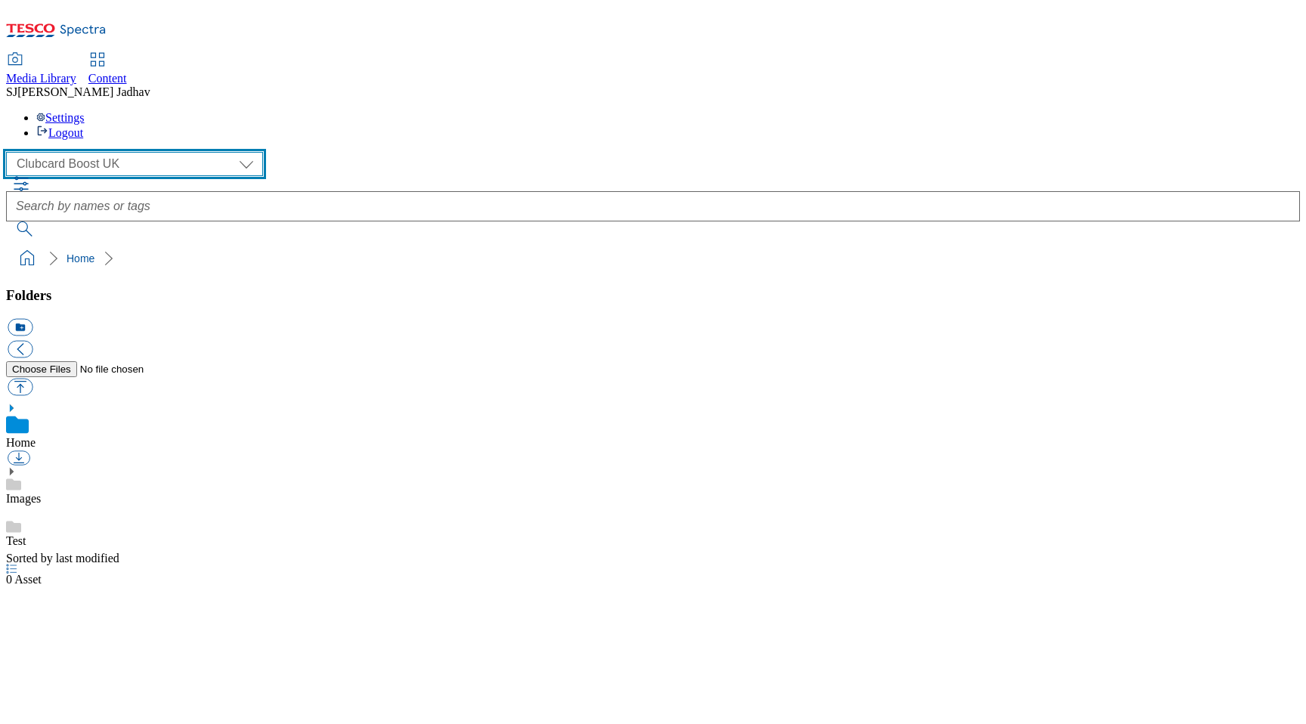
click at [107, 152] on select "Clubcard Boost UK Clubcard Marketing Dotcom [GEOGRAPHIC_DATA] Emails GHS Market…" at bounding box center [134, 164] width 257 height 24
select select "flare-ghs-mktg"
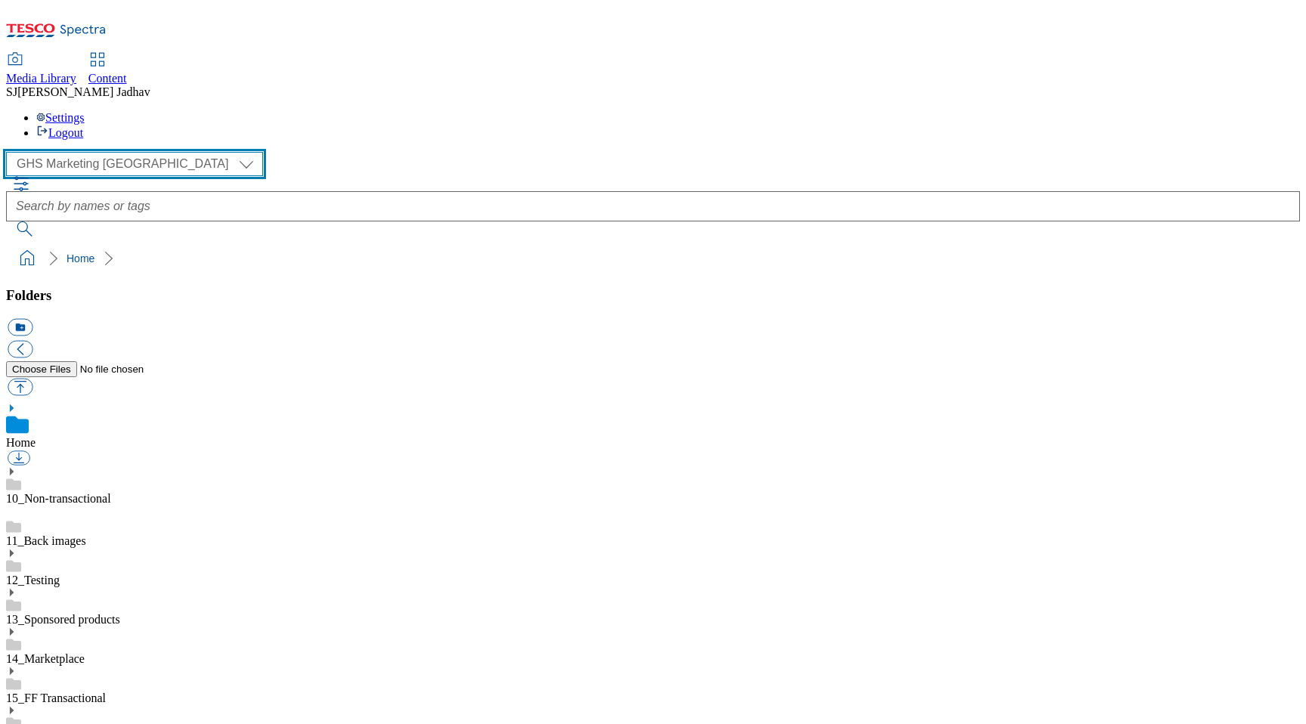
scroll to position [1, 0]
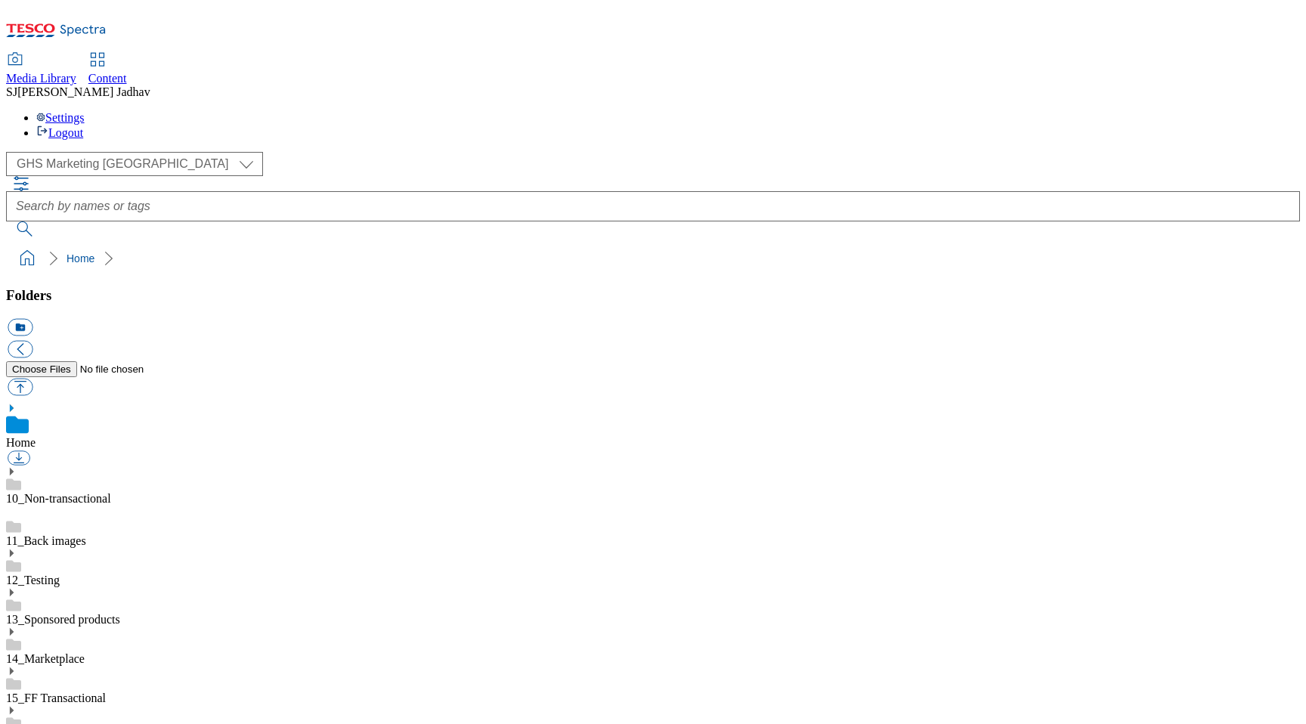
click at [14, 707] on use at bounding box center [12, 711] width 4 height 8
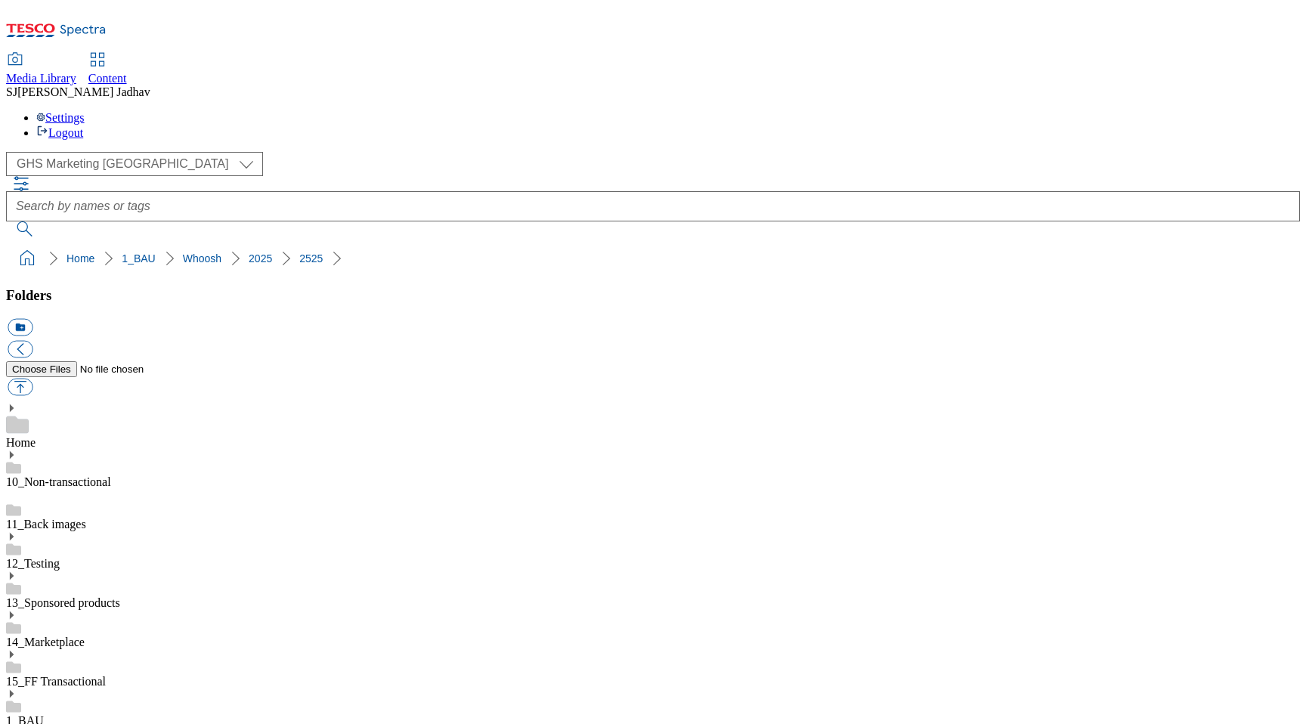
scroll to position [1029, 0]
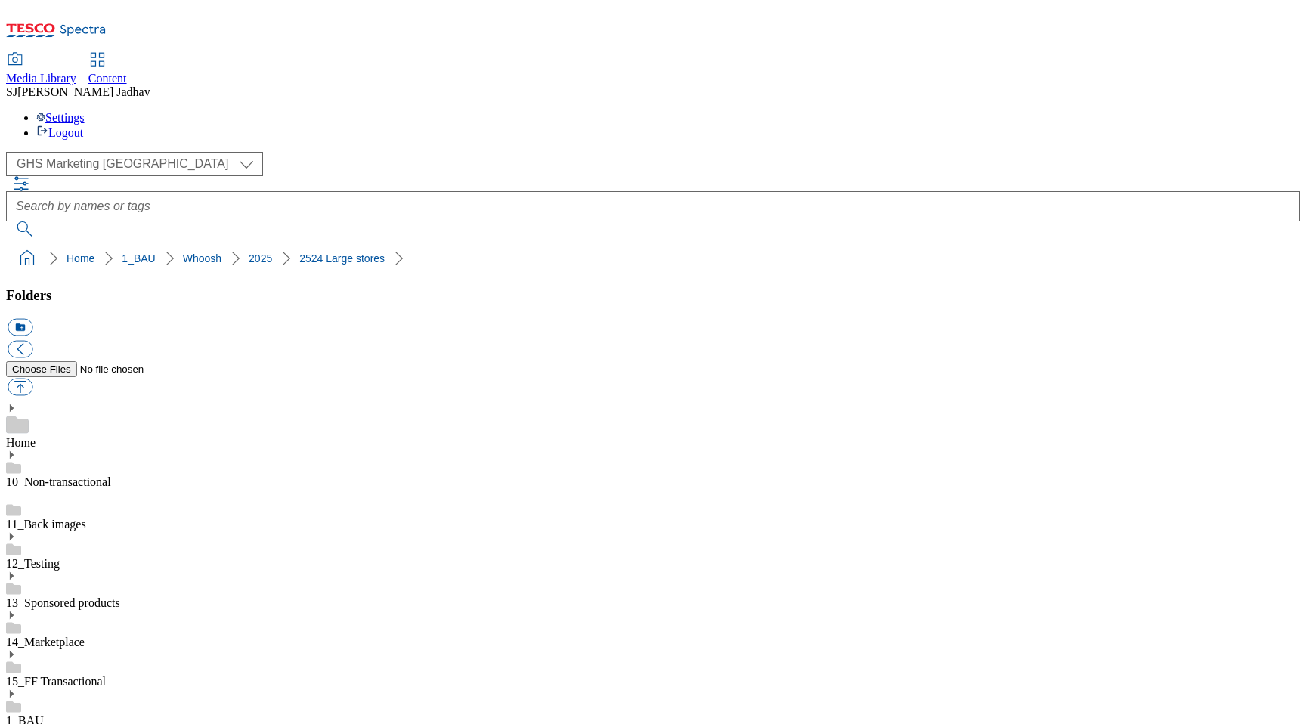
scroll to position [919, 0]
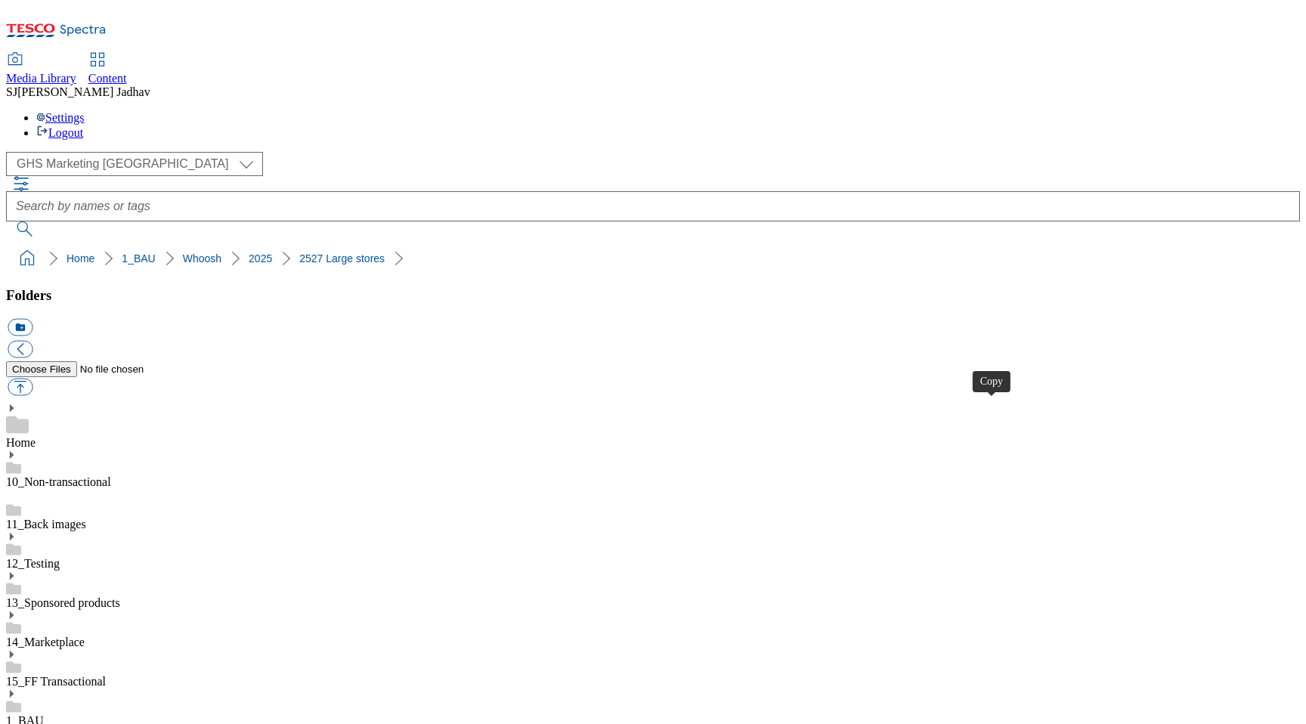
click at [127, 72] on span "Content" at bounding box center [107, 78] width 39 height 13
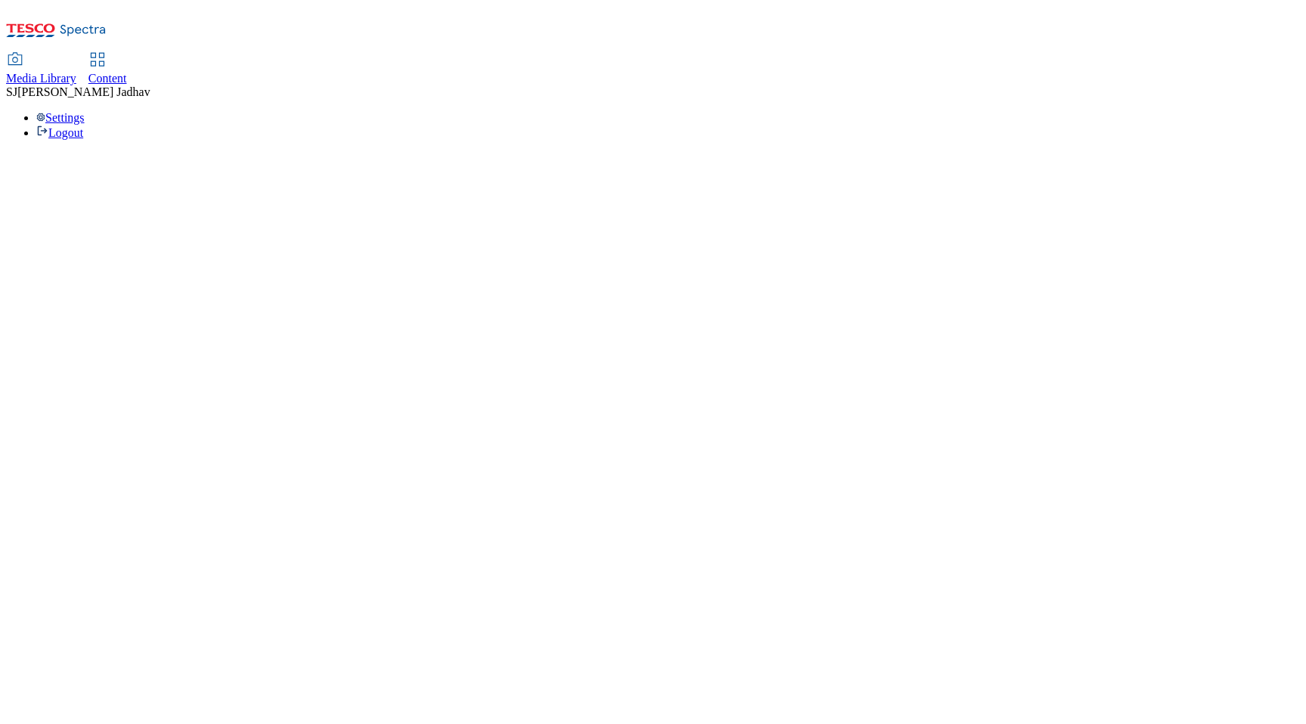
select select "ghs-[GEOGRAPHIC_DATA]"
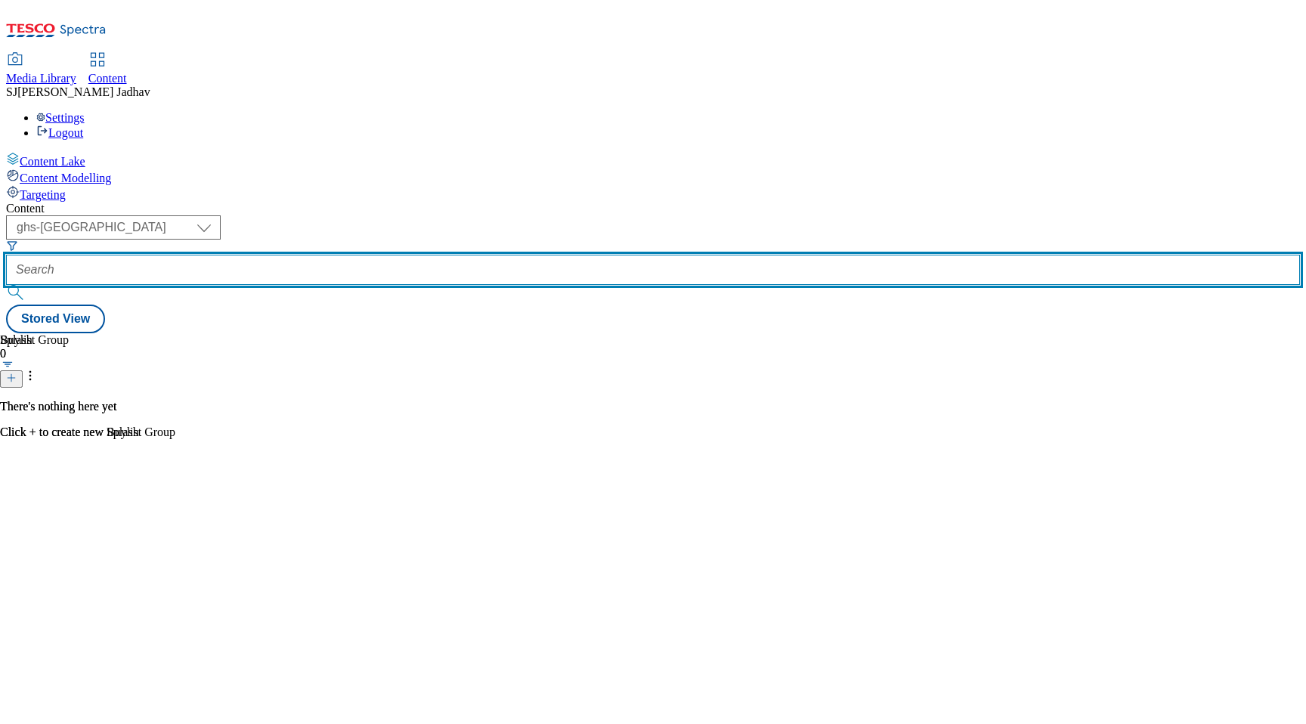
click at [385, 255] on input "text" at bounding box center [653, 270] width 1294 height 30
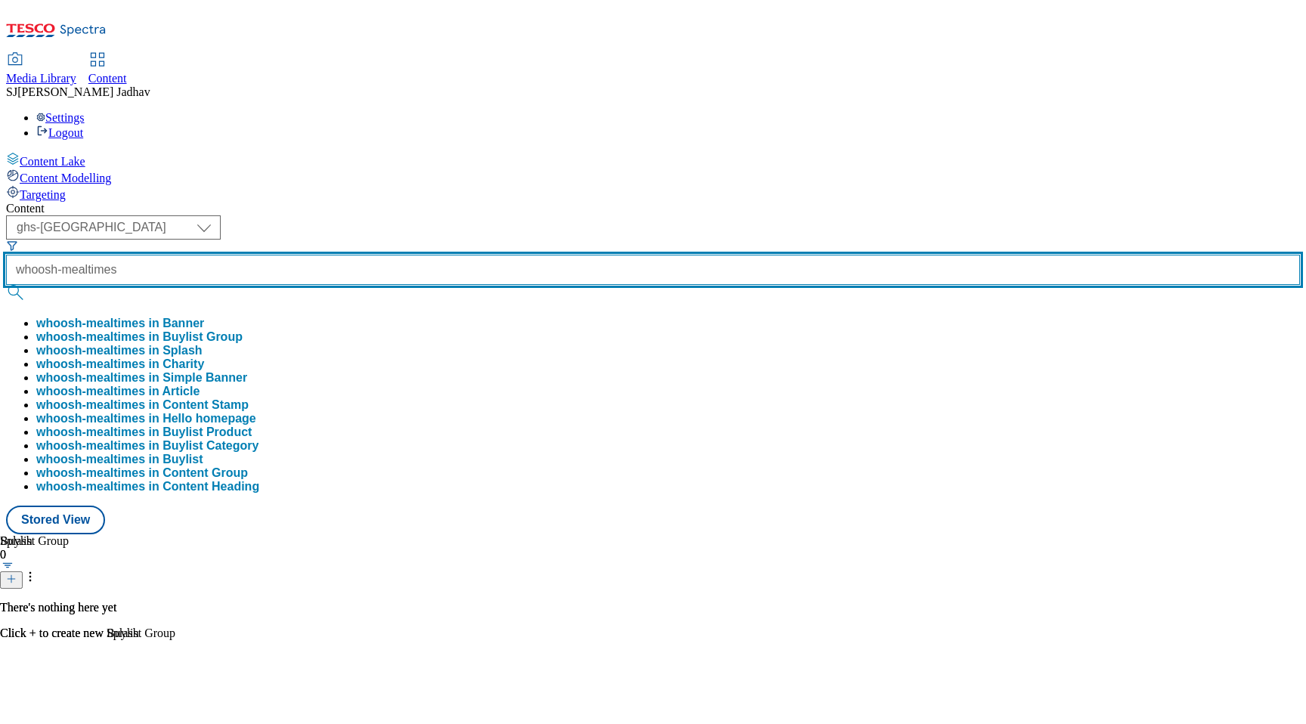
type input "whoosh-mealtimes"
click at [6, 285] on button "submit" at bounding box center [16, 292] width 21 height 15
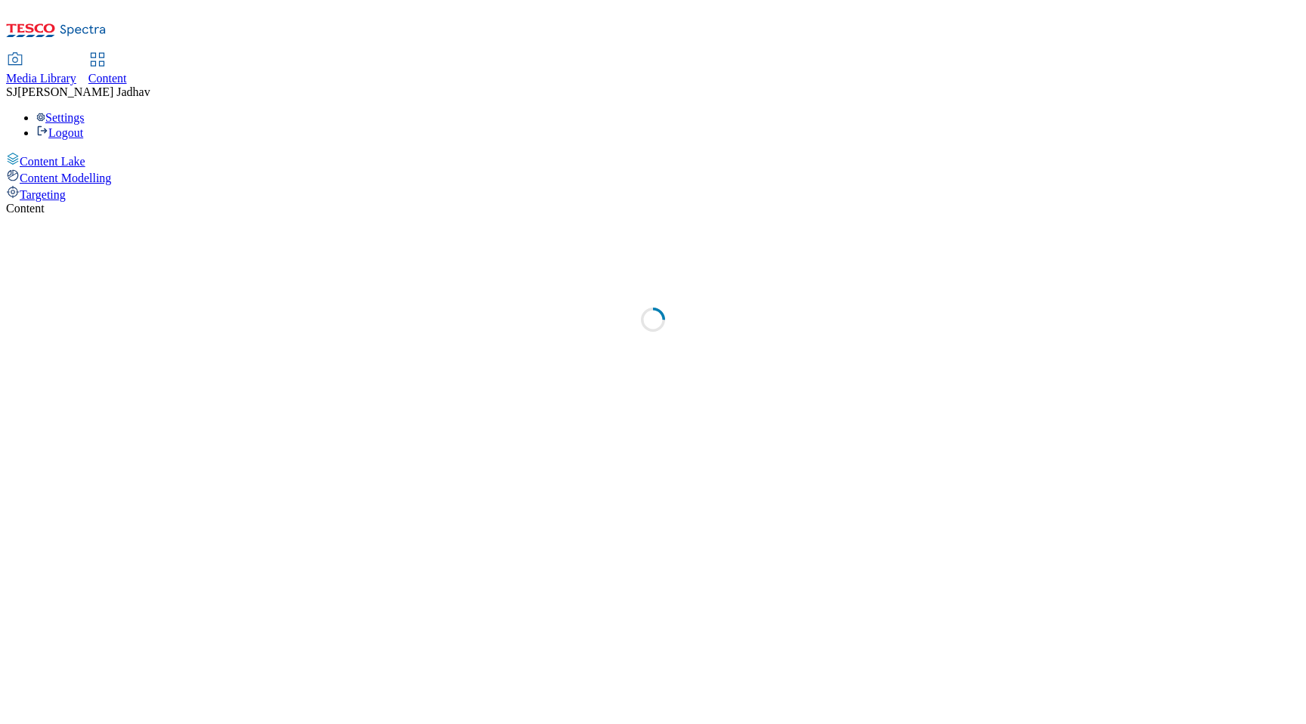
select select "ghs-[GEOGRAPHIC_DATA]"
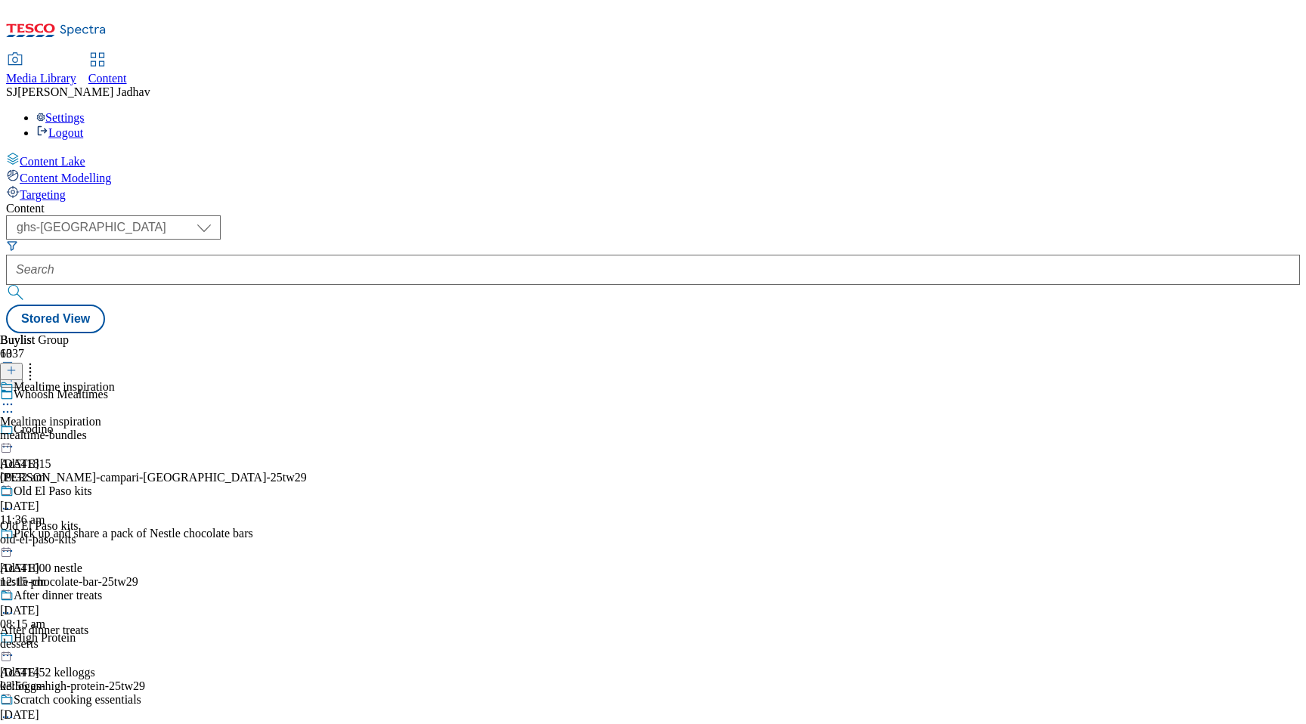
scroll to position [921, 0]
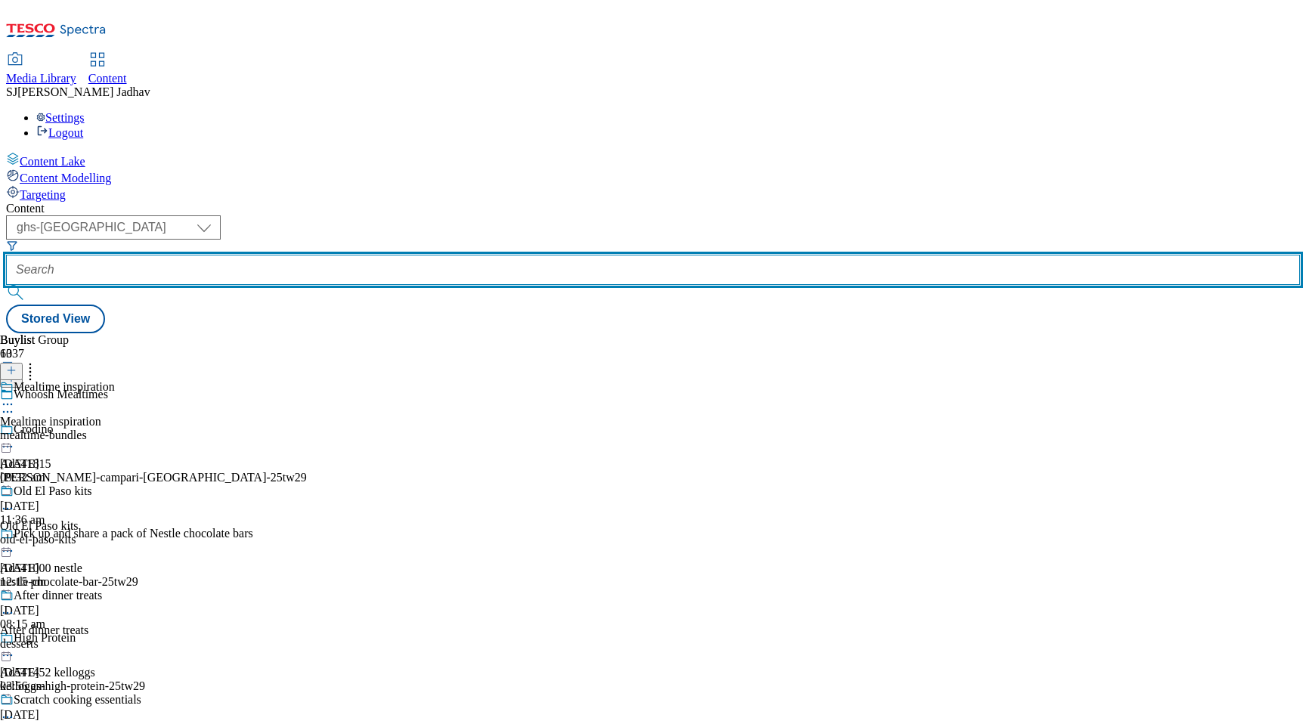
click at [393, 255] on input "text" at bounding box center [653, 270] width 1294 height 30
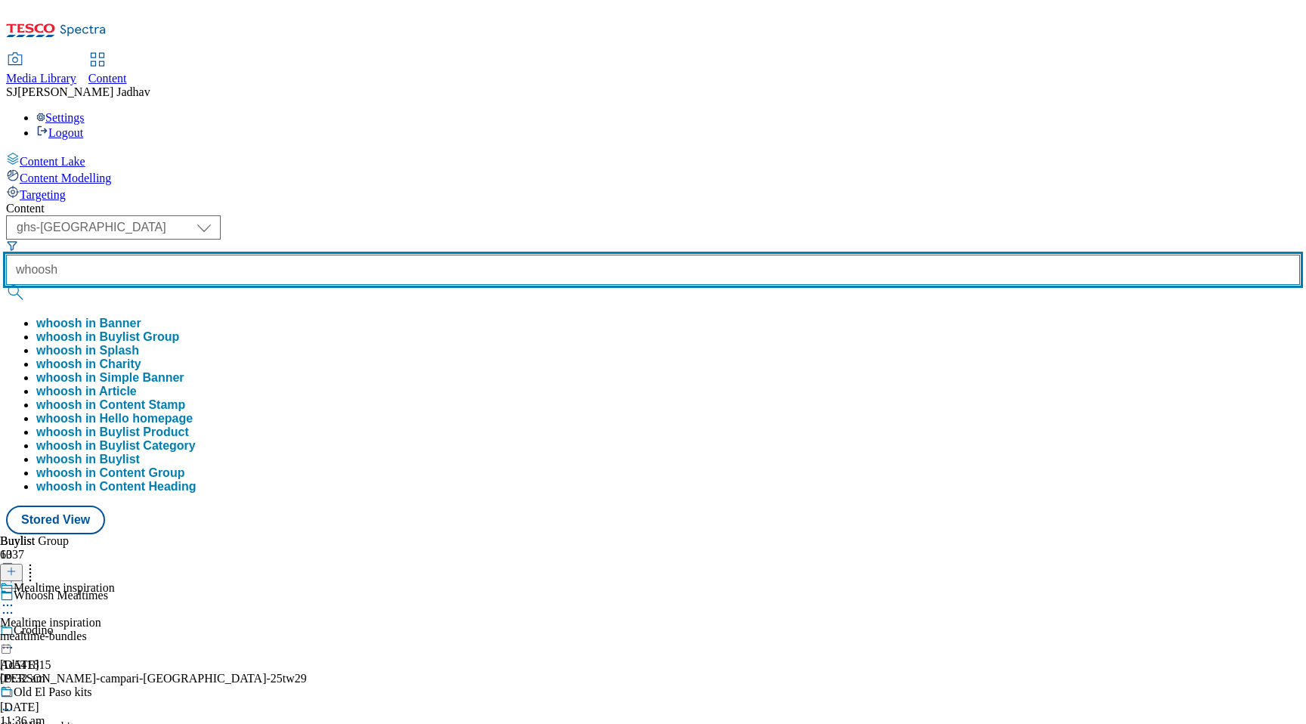
type input "whoosh"
click at [6, 285] on button "submit" at bounding box center [16, 292] width 21 height 15
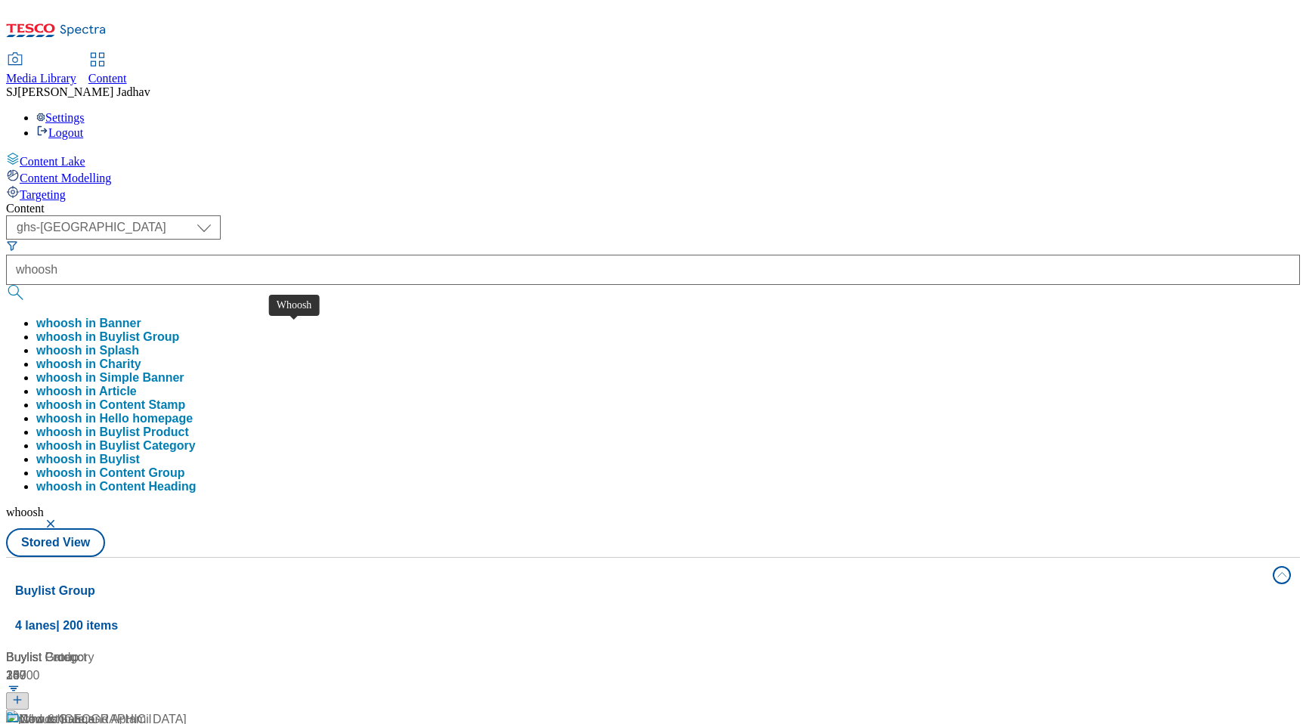
click at [64, 710] on span "Whoosh" at bounding box center [42, 719] width 45 height 19
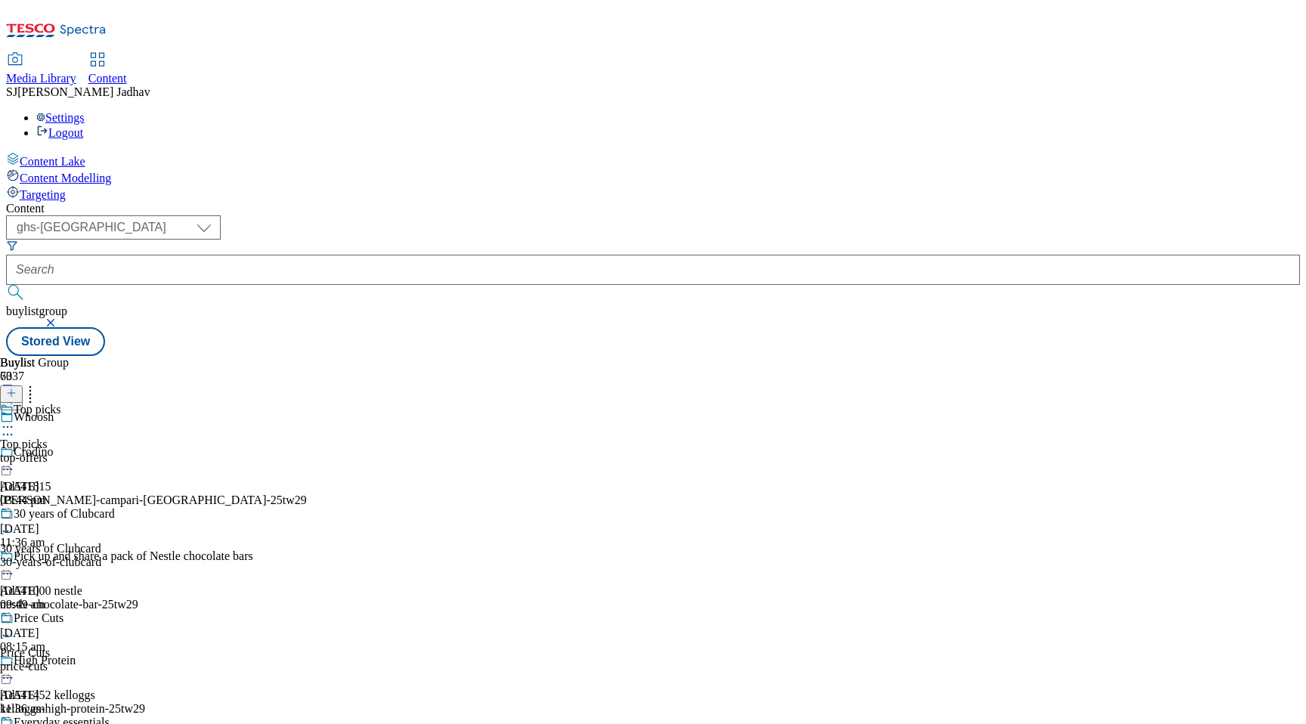
scroll to position [10599, 0]
